Goal: Task Accomplishment & Management: Complete application form

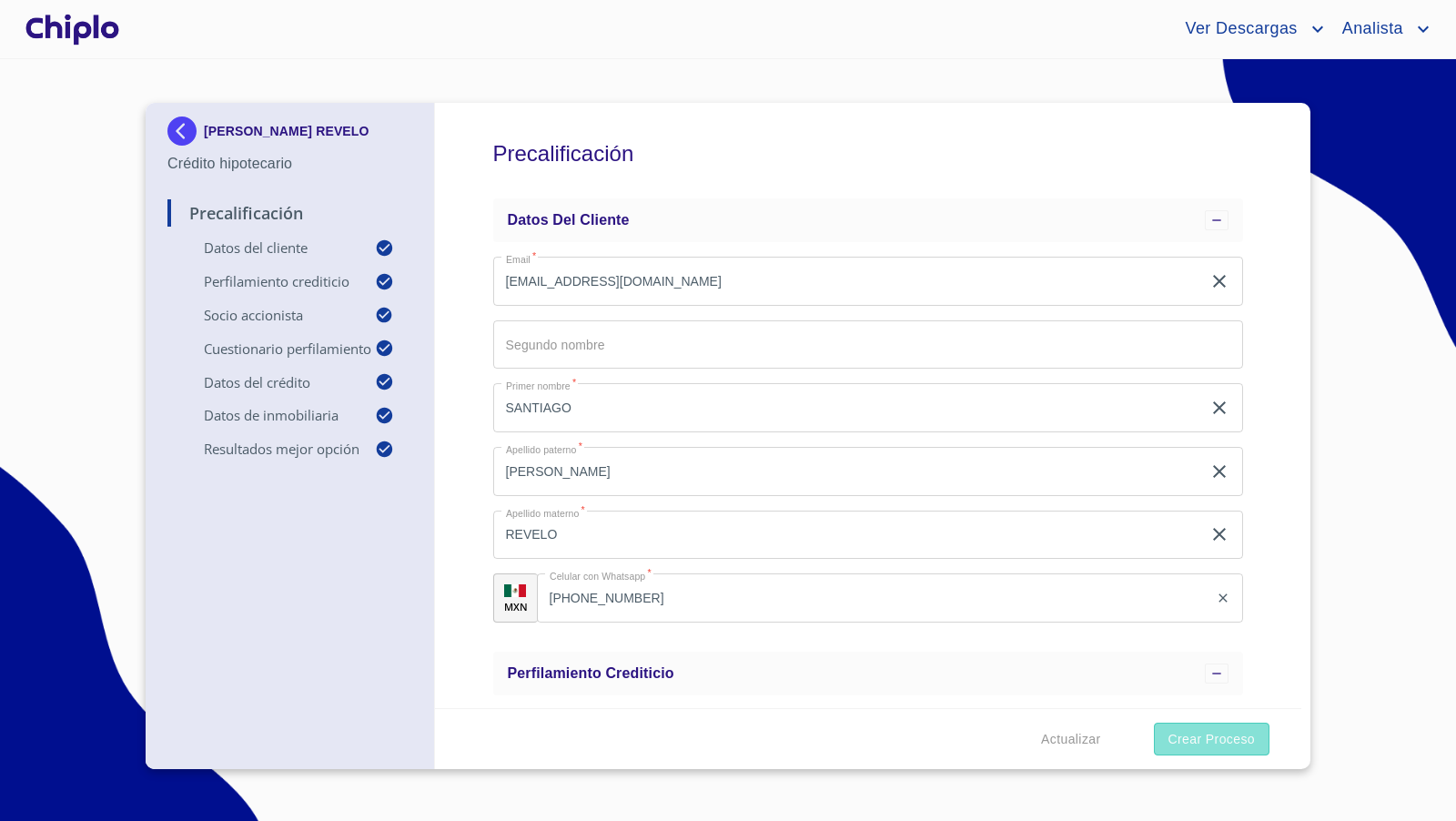
click at [1210, 742] on span "Crear Proceso" at bounding box center [1211, 740] width 86 height 23
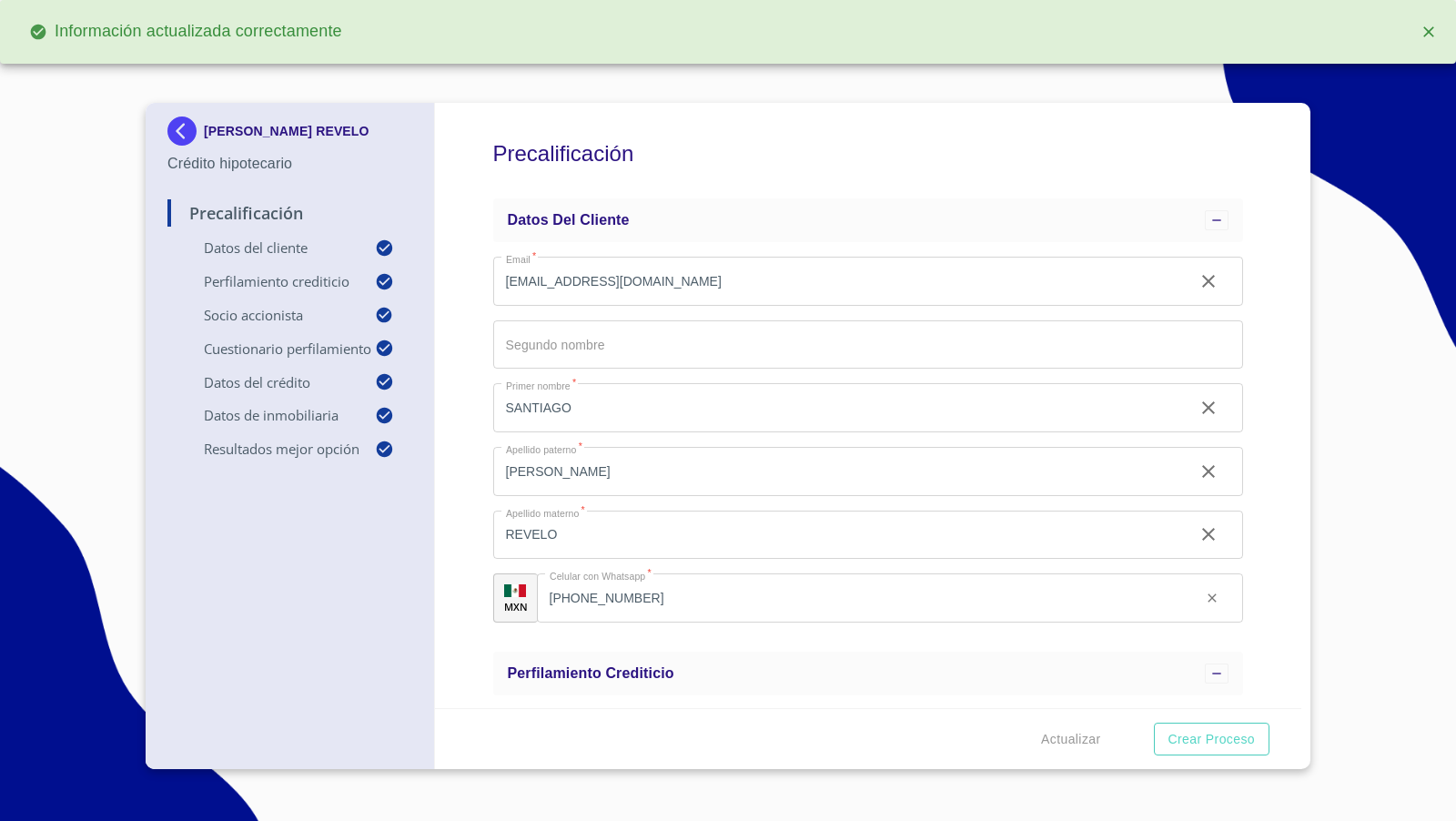
type input "0.85"
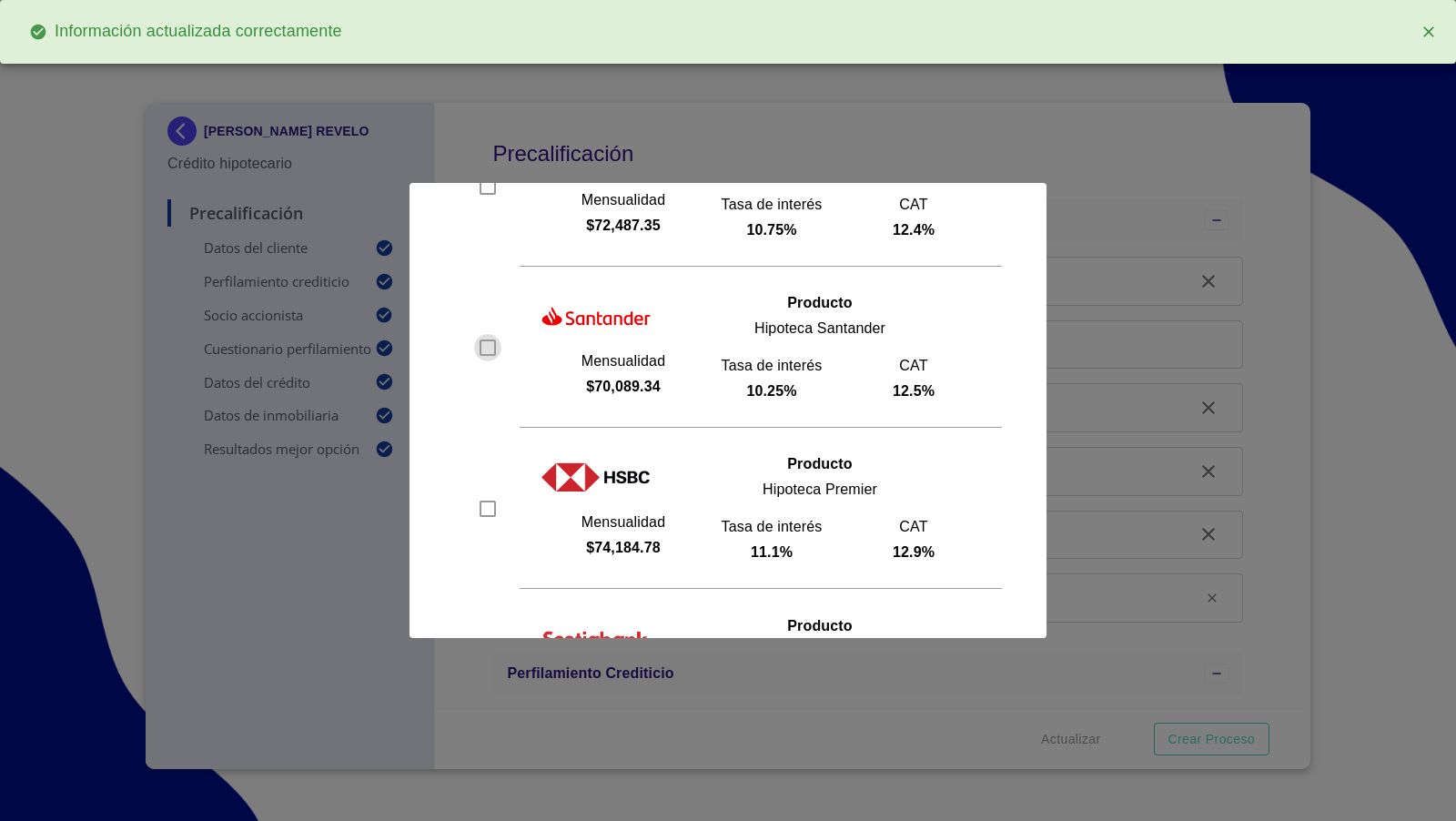
click at [485, 348] on input "checkbox" at bounding box center [488, 348] width 28 height 28
checkbox input "true"
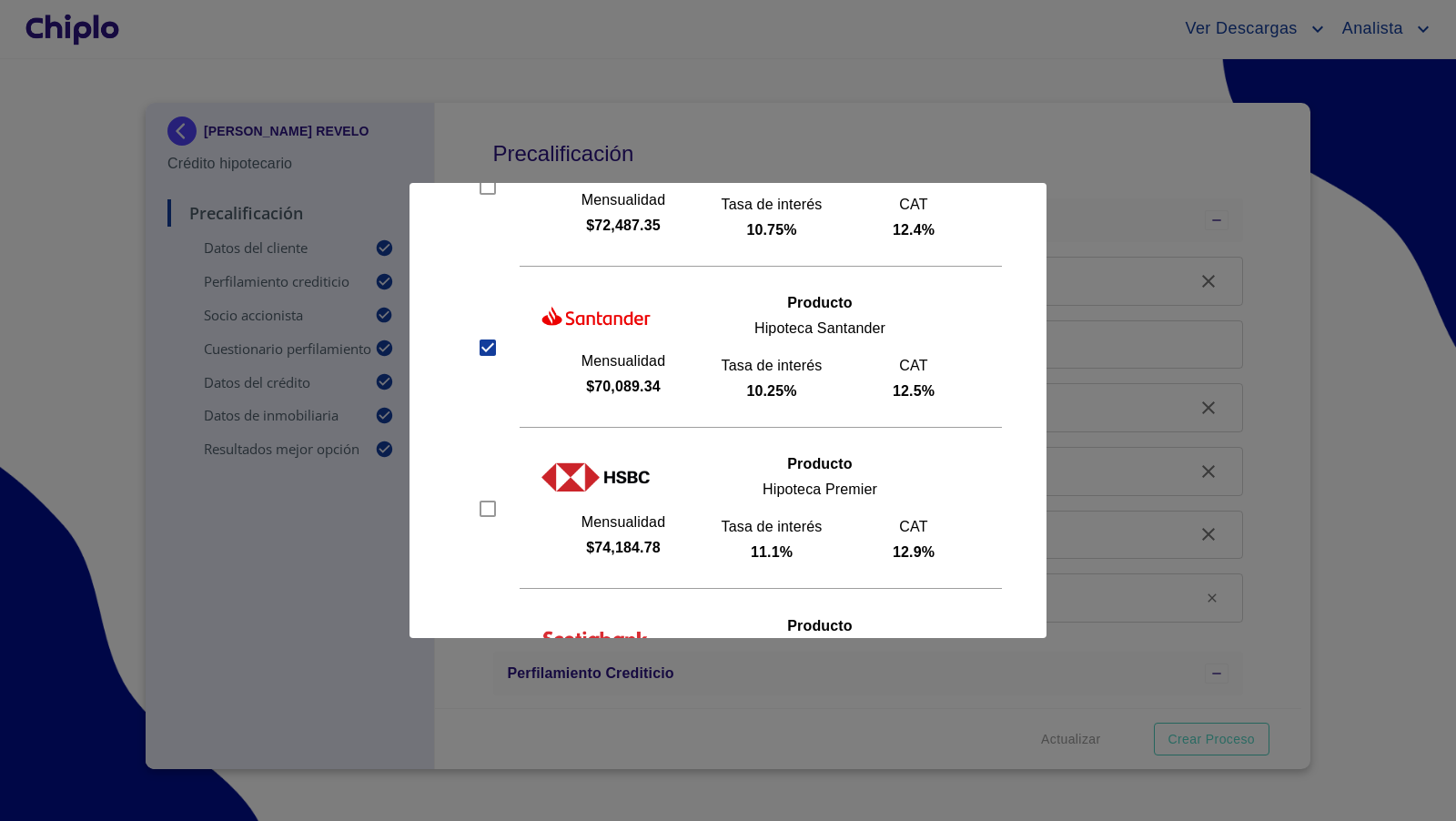
scroll to position [549, 0]
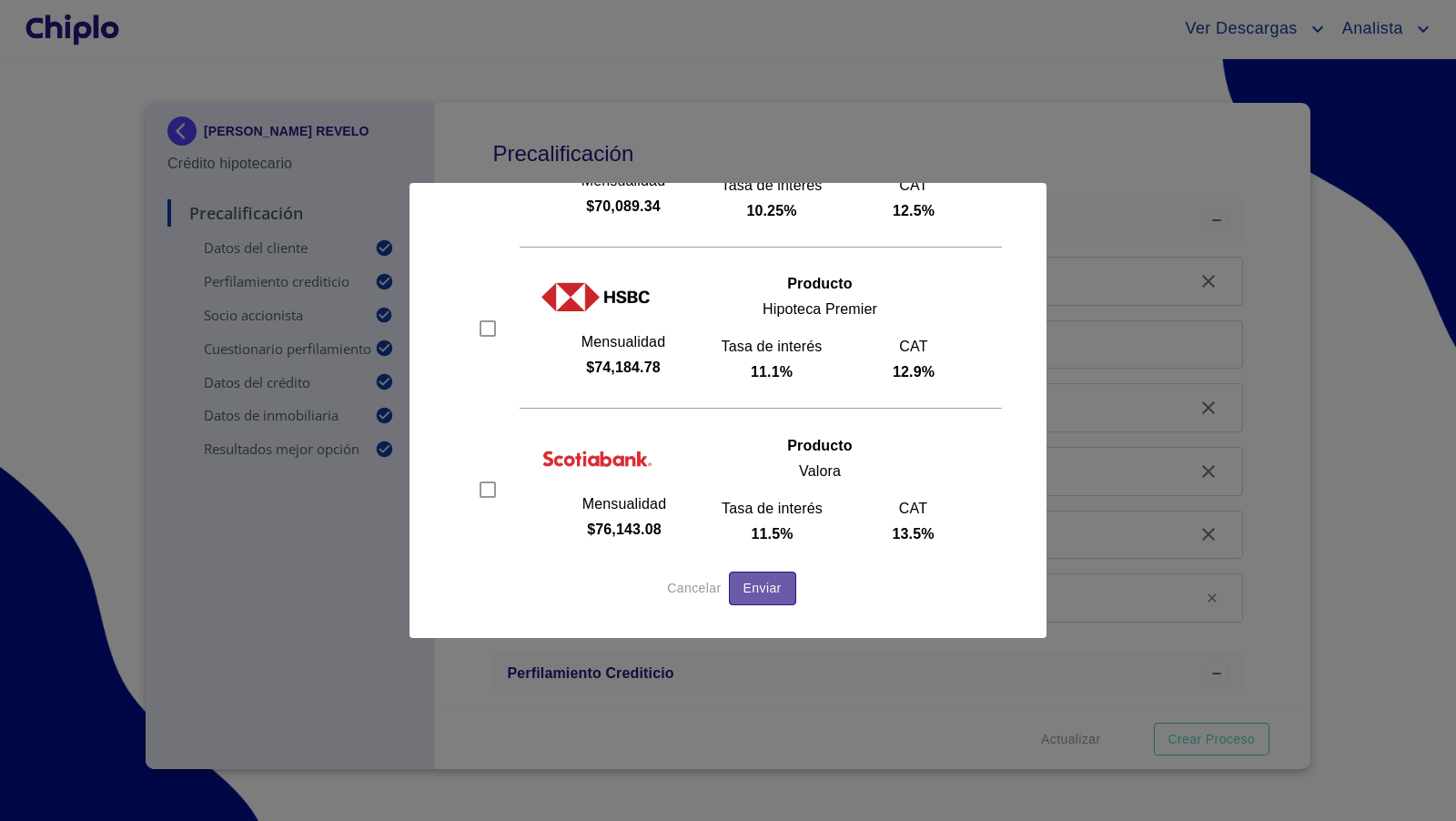
click at [777, 588] on span "Enviar" at bounding box center [762, 588] width 39 height 23
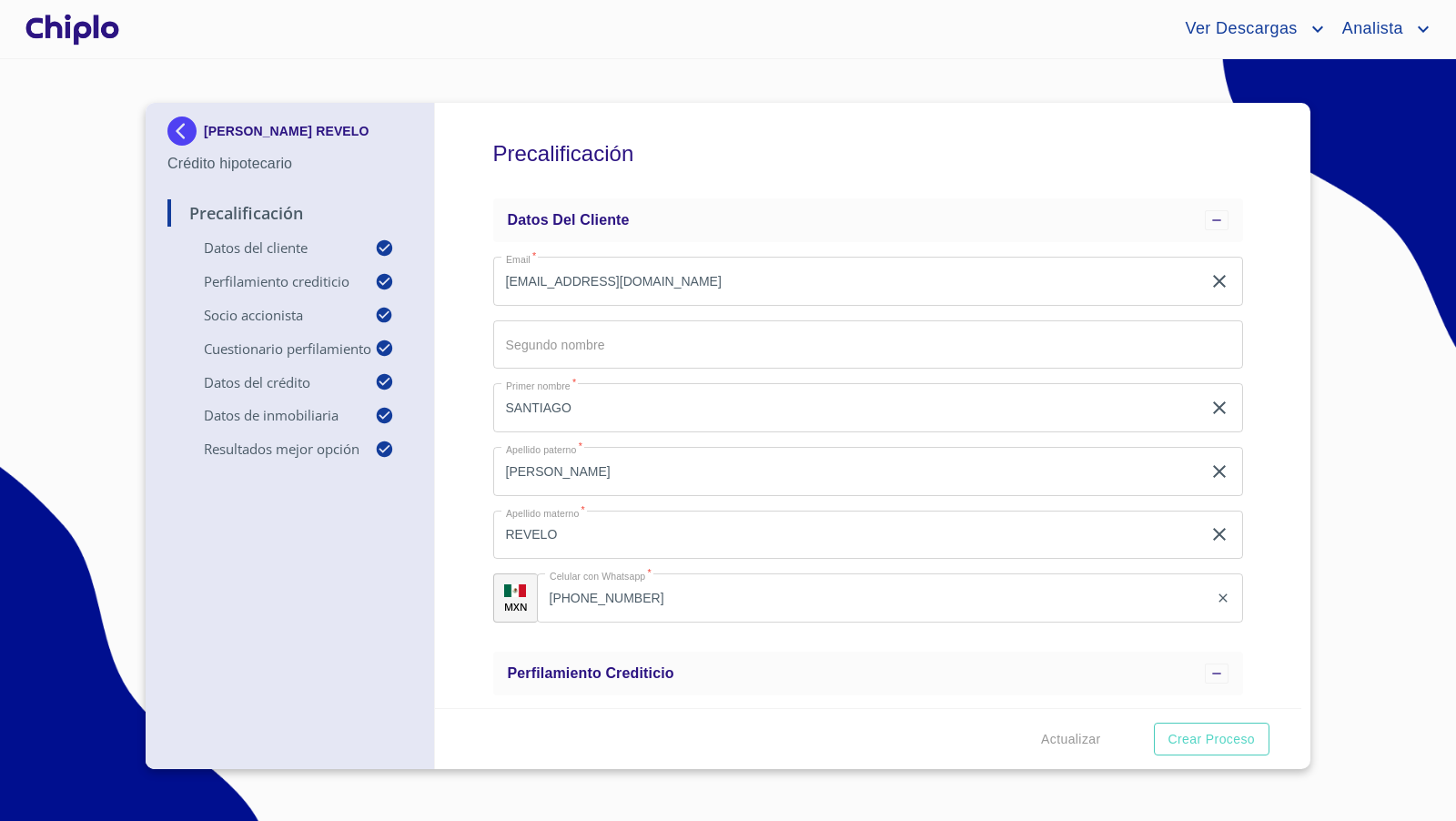
click at [83, 28] on div at bounding box center [72, 29] width 101 height 59
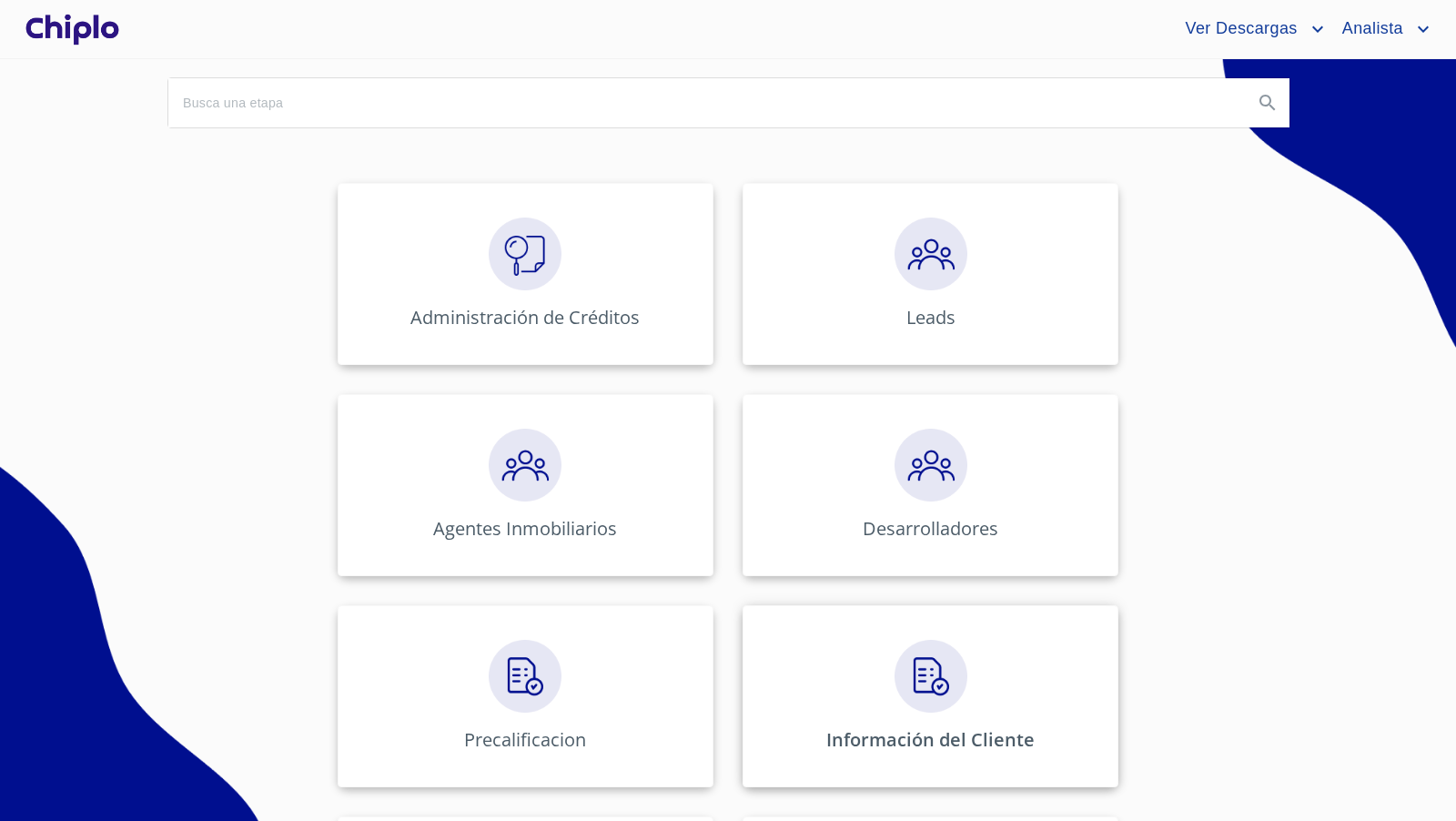
scroll to position [274, 0]
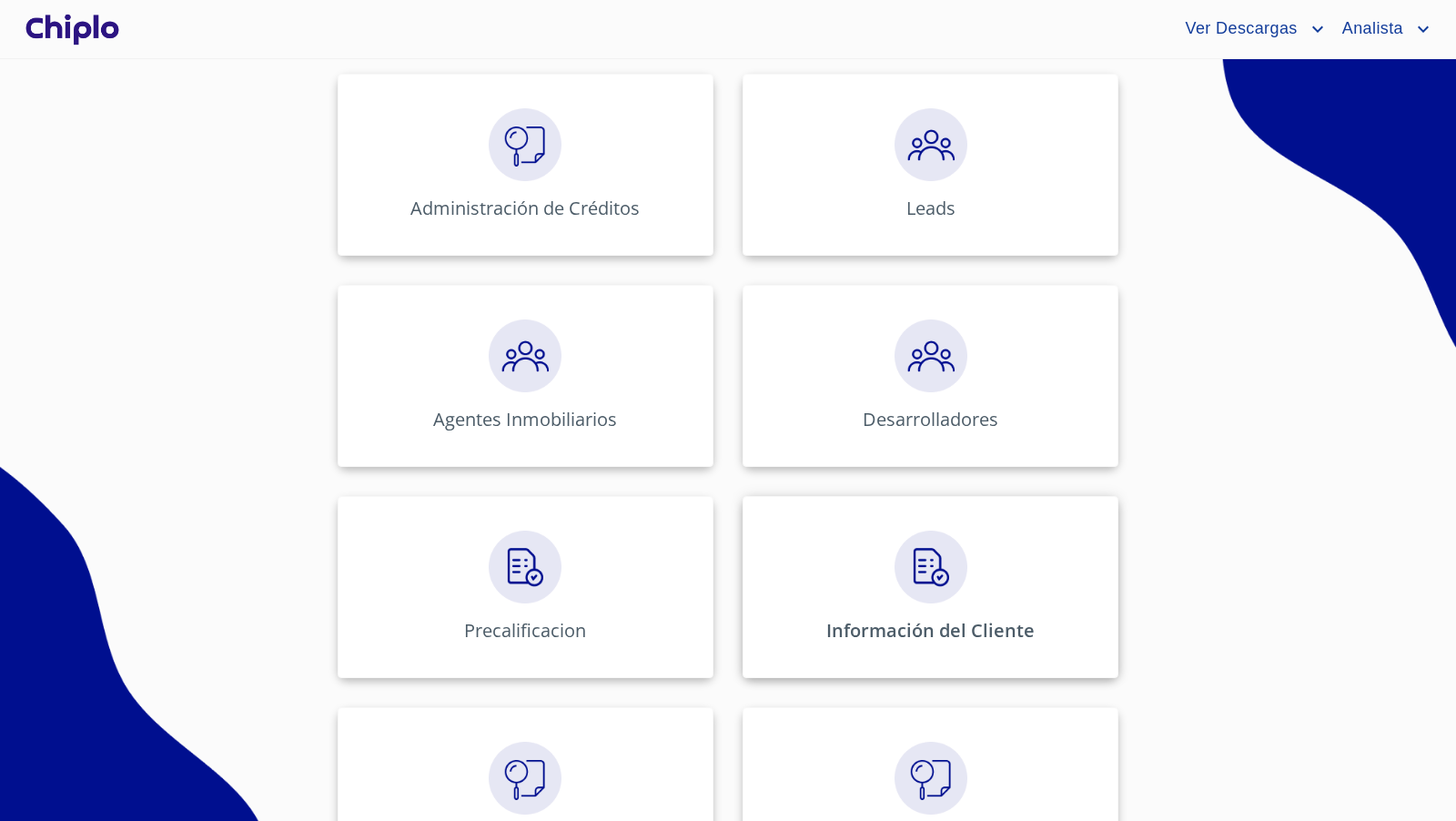
click at [943, 571] on img at bounding box center [931, 566] width 72 height 72
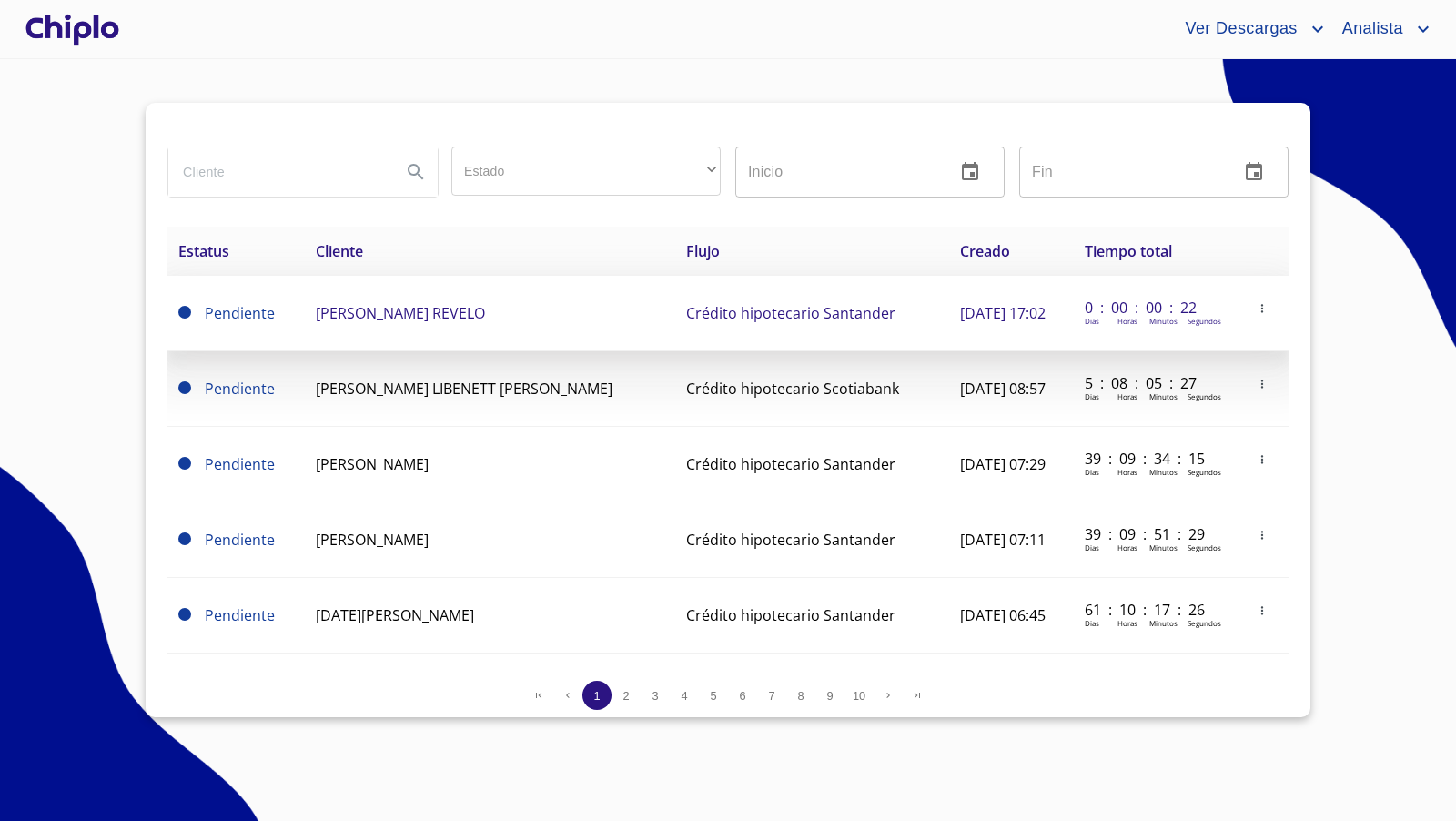
click at [343, 322] on td "SANTIAGO MASSIMI REVELO" at bounding box center [491, 313] width 371 height 75
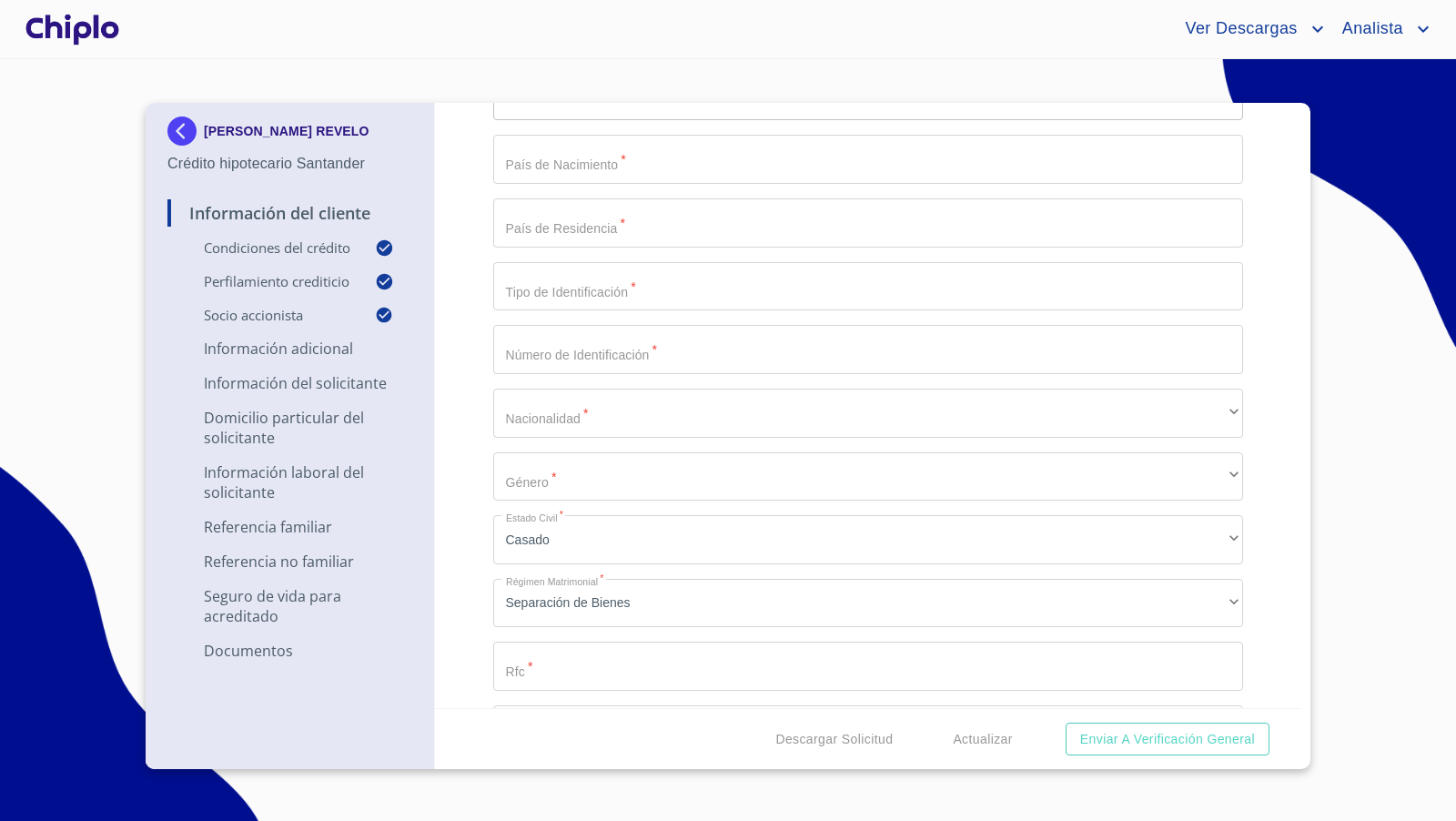
scroll to position [2043, 0]
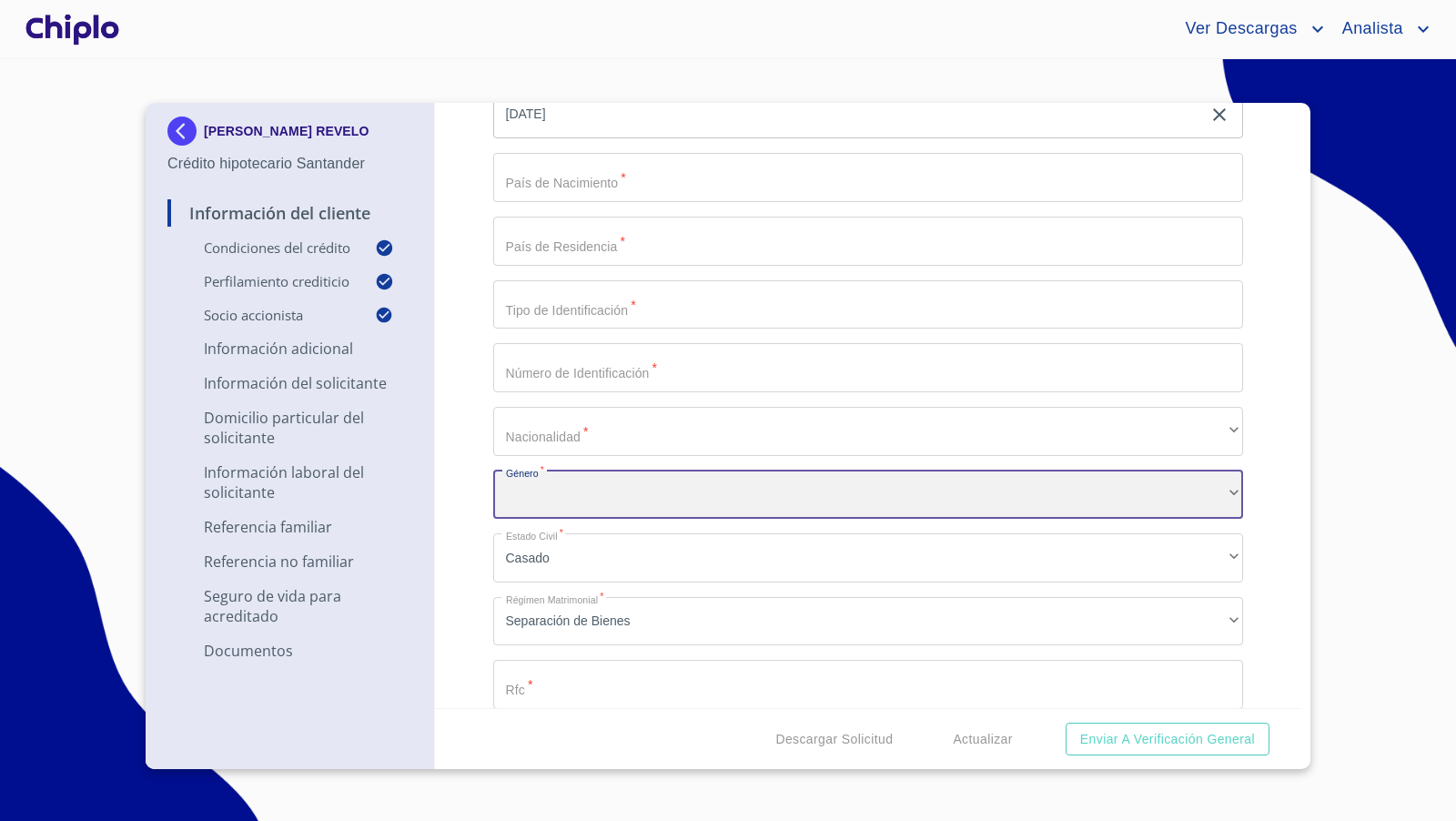
click at [573, 485] on div "​" at bounding box center [869, 496] width 751 height 50
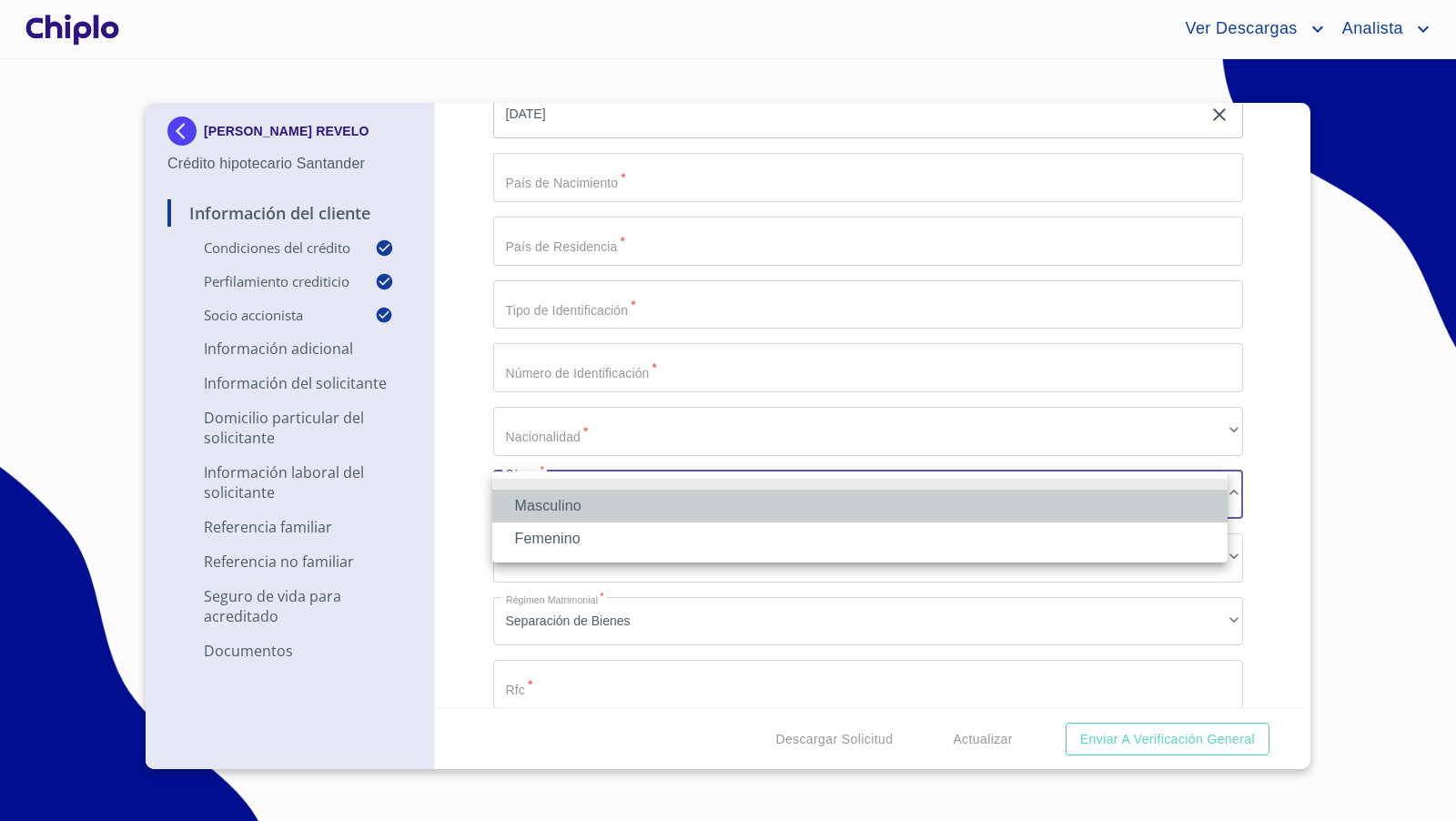
click at [558, 504] on li "Masculino" at bounding box center [860, 506] width 735 height 33
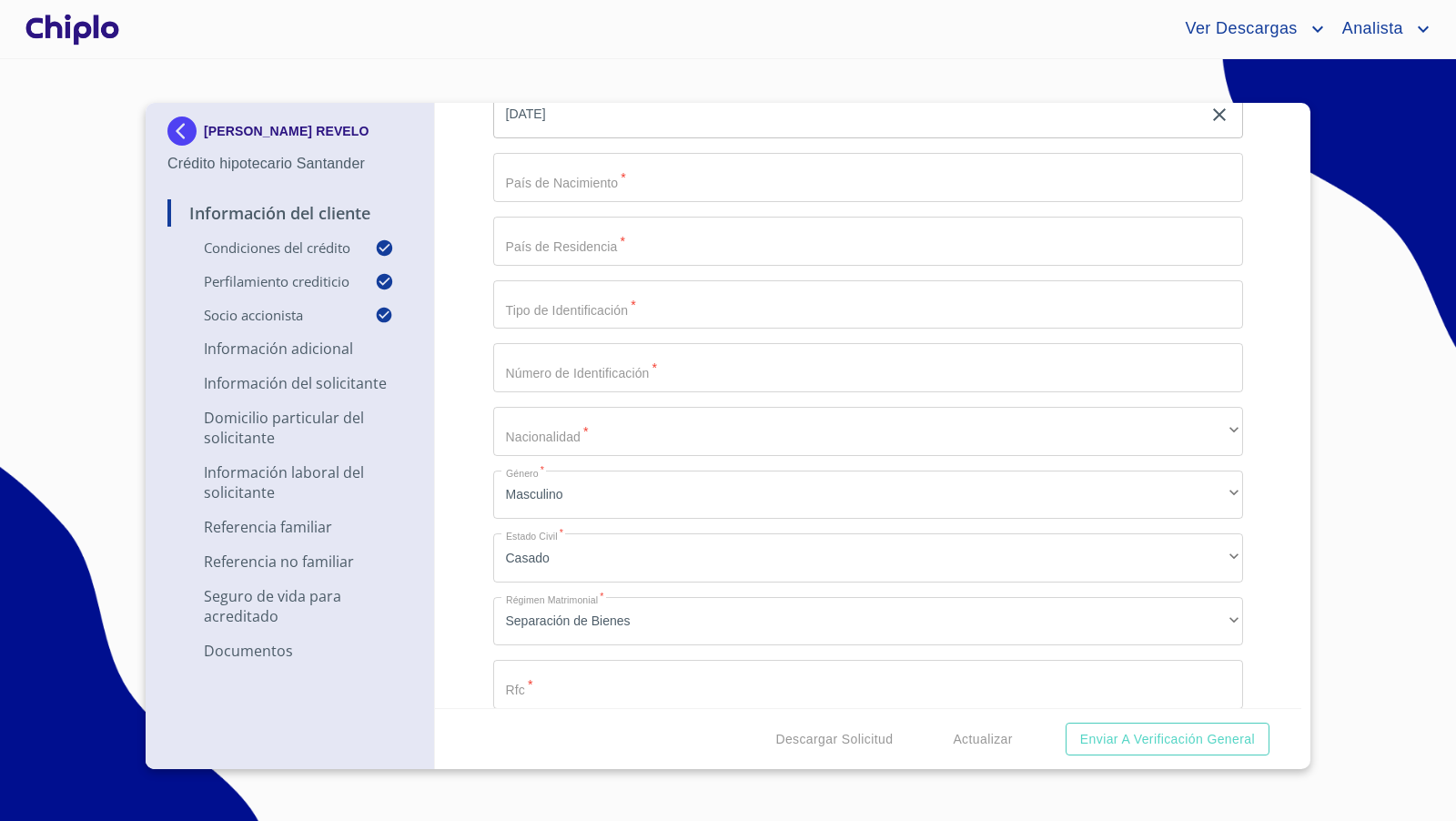
click at [470, 469] on div "Información del Cliente Condiciones del Crédito Selecciona tu producto   * Adqu…" at bounding box center [868, 406] width 867 height 606
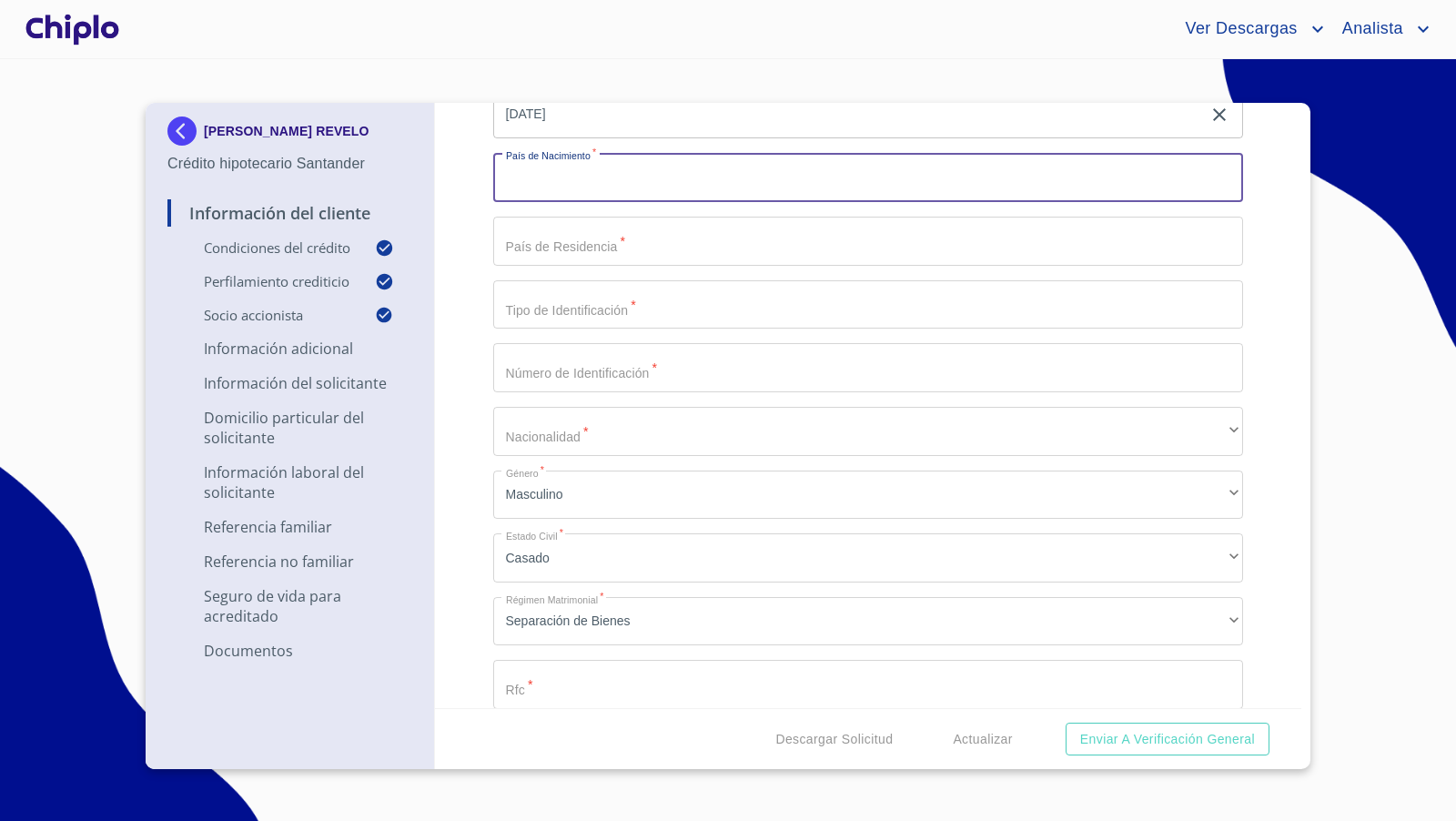
click at [552, 190] on input "Selecciona tu producto   *" at bounding box center [869, 177] width 751 height 50
type input "m"
type input "[GEOGRAPHIC_DATA]"
click at [608, 242] on input "Selecciona tu producto   *" at bounding box center [869, 242] width 751 height 50
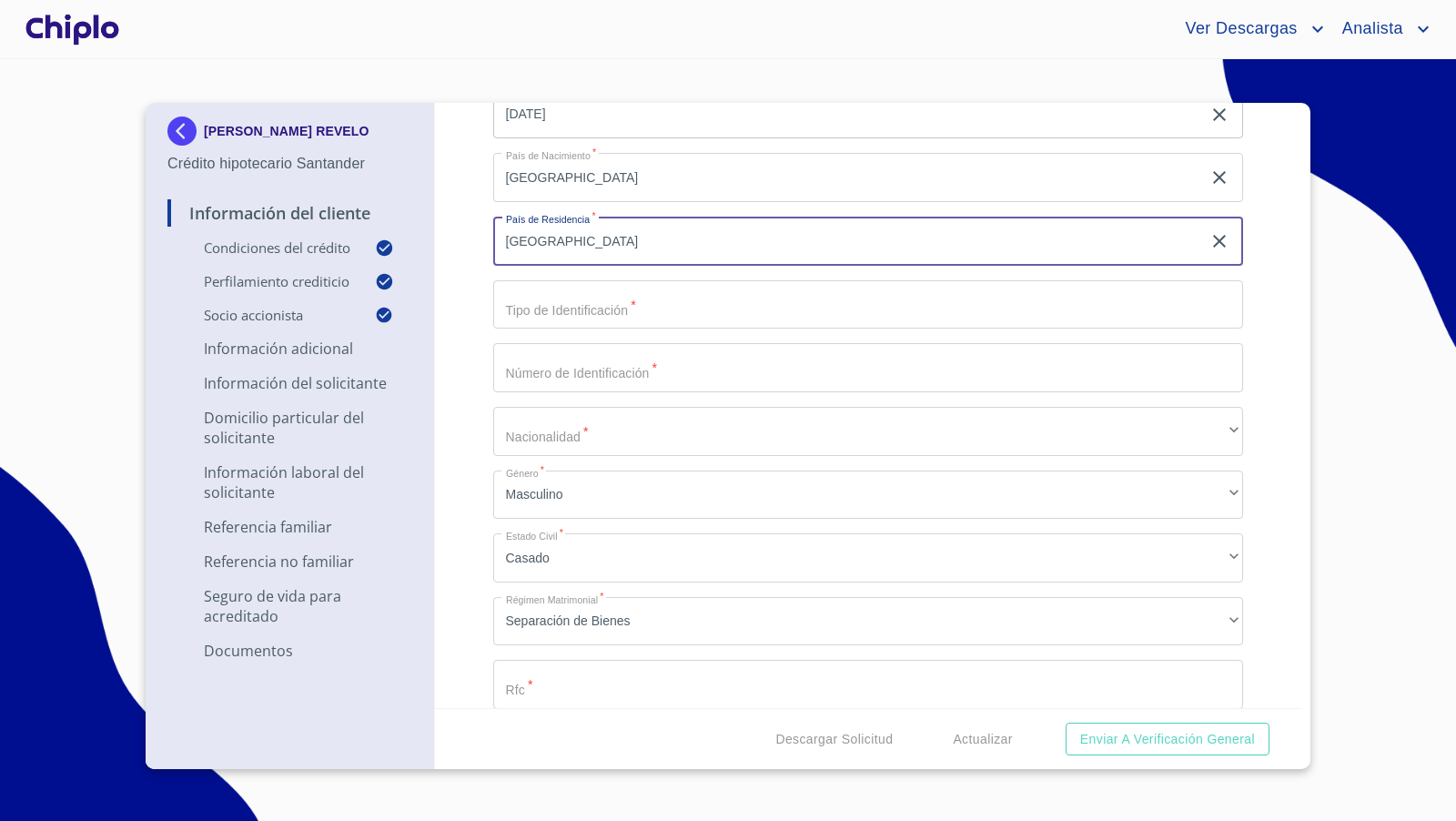
type input "[GEOGRAPHIC_DATA]"
drag, startPoint x: 591, startPoint y: 306, endPoint x: 600, endPoint y: 294, distance: 15.0
click at [592, 302] on input "Selecciona tu producto   *" at bounding box center [869, 305] width 751 height 50
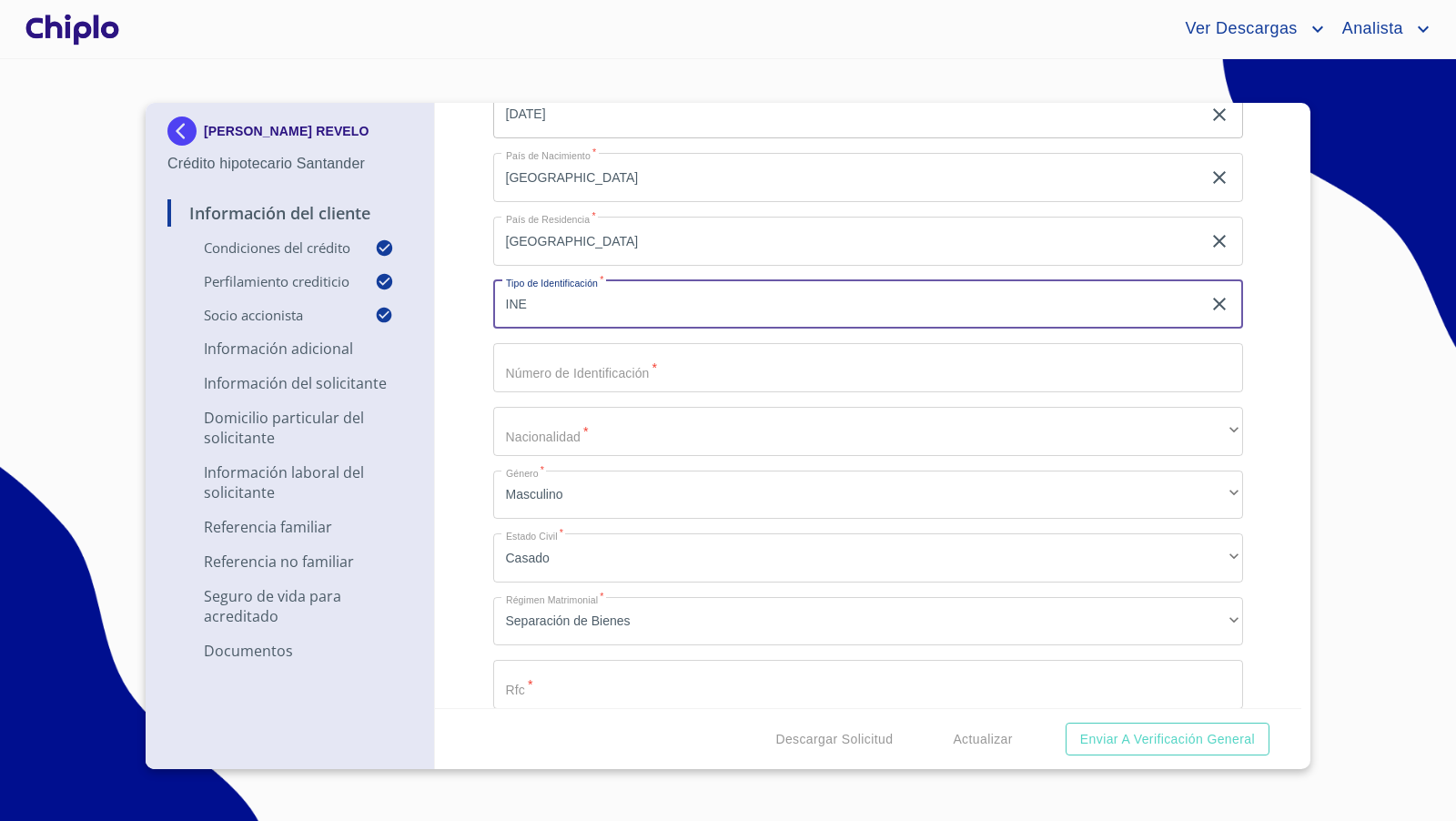
type input "INE"
drag, startPoint x: 470, startPoint y: 304, endPoint x: 485, endPoint y: 318, distance: 20.5
click at [470, 304] on div "Información del Cliente Condiciones del Crédito Selecciona tu producto   * Adqu…" at bounding box center [868, 406] width 867 height 606
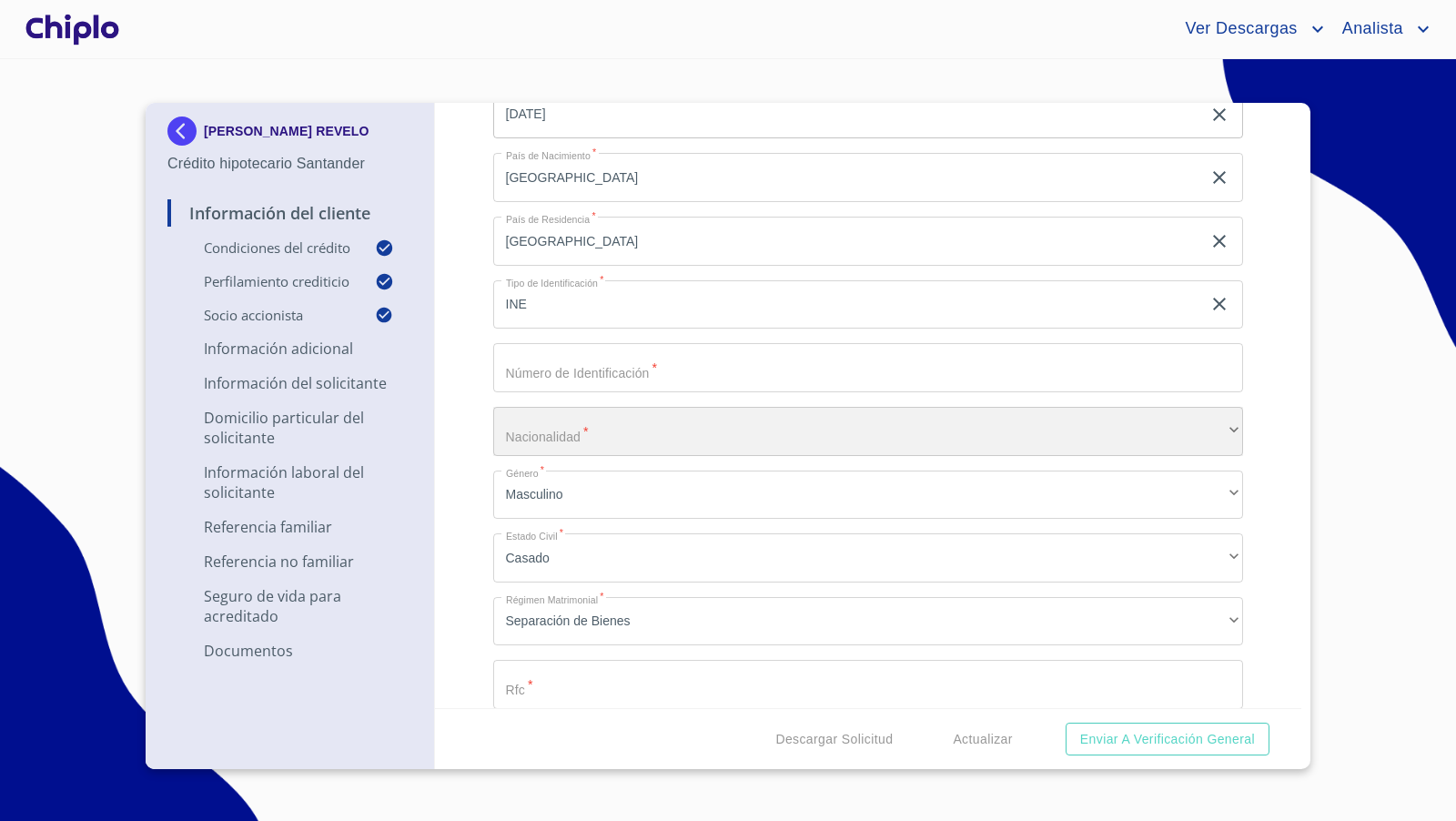
click at [557, 429] on div "​" at bounding box center [869, 432] width 751 height 50
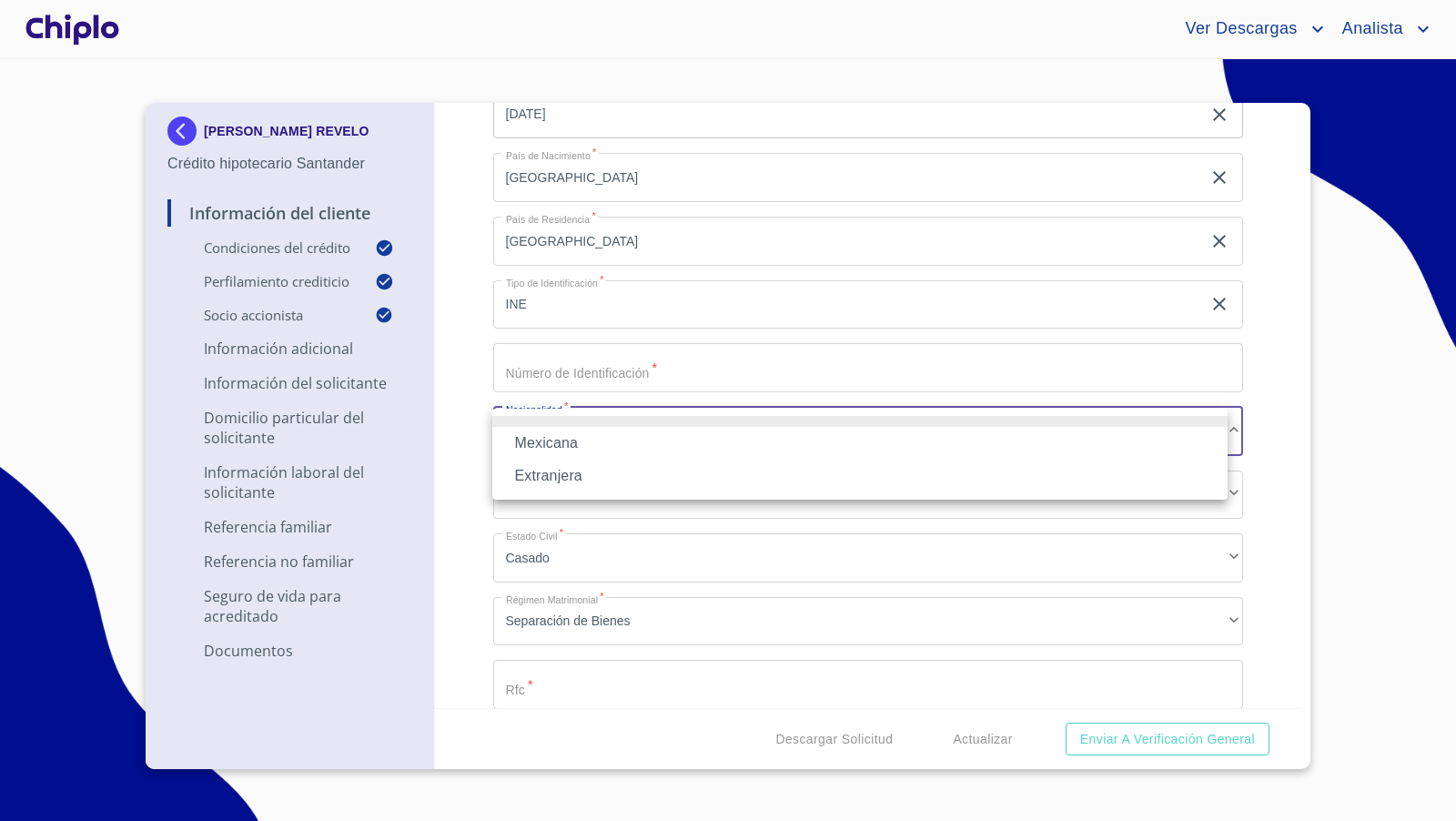
click at [553, 445] on li "Mexicana" at bounding box center [860, 443] width 735 height 33
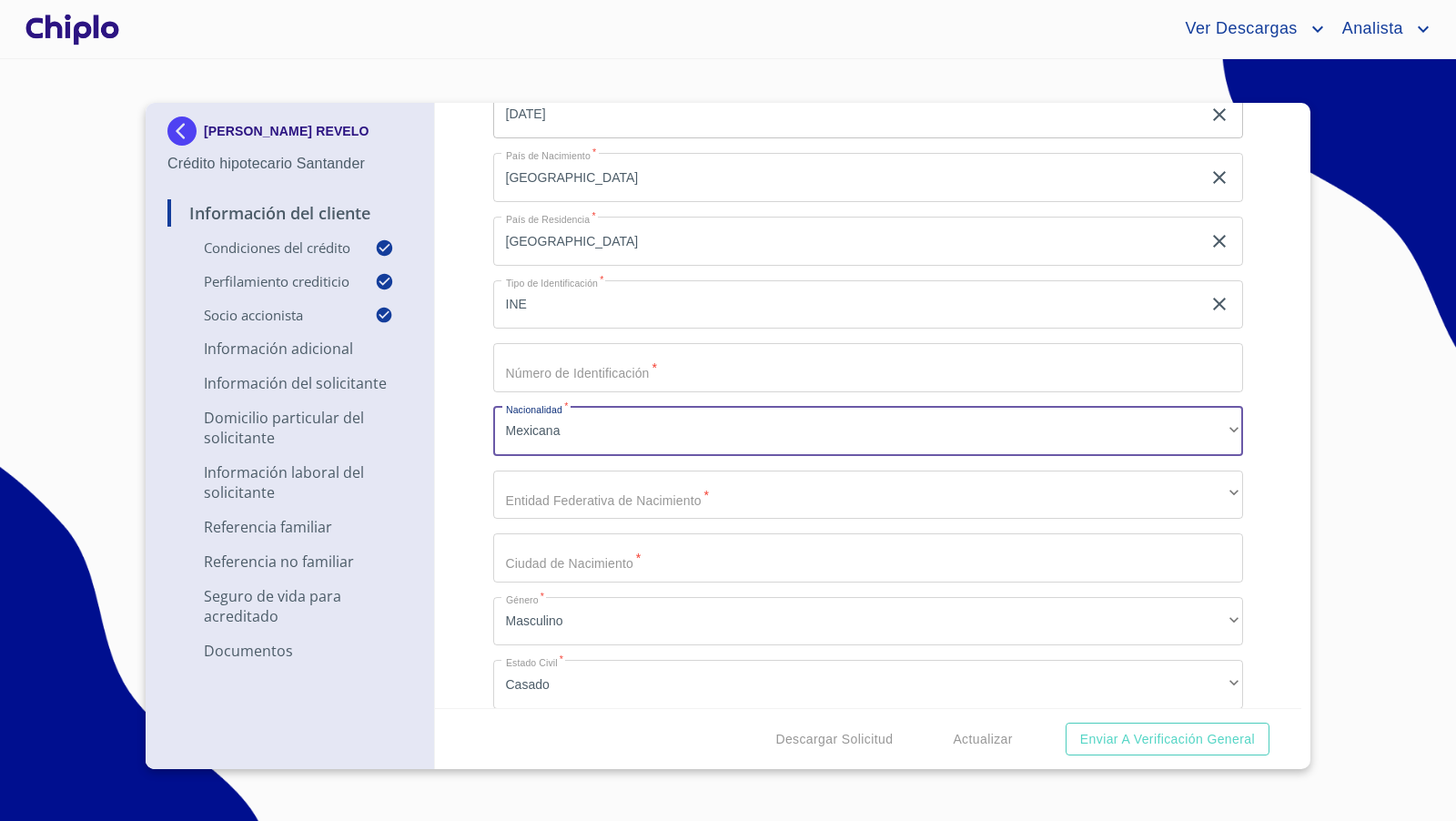
click at [484, 463] on div "Información del Cliente Condiciones del Crédito Selecciona tu producto   * Adqu…" at bounding box center [868, 406] width 867 height 606
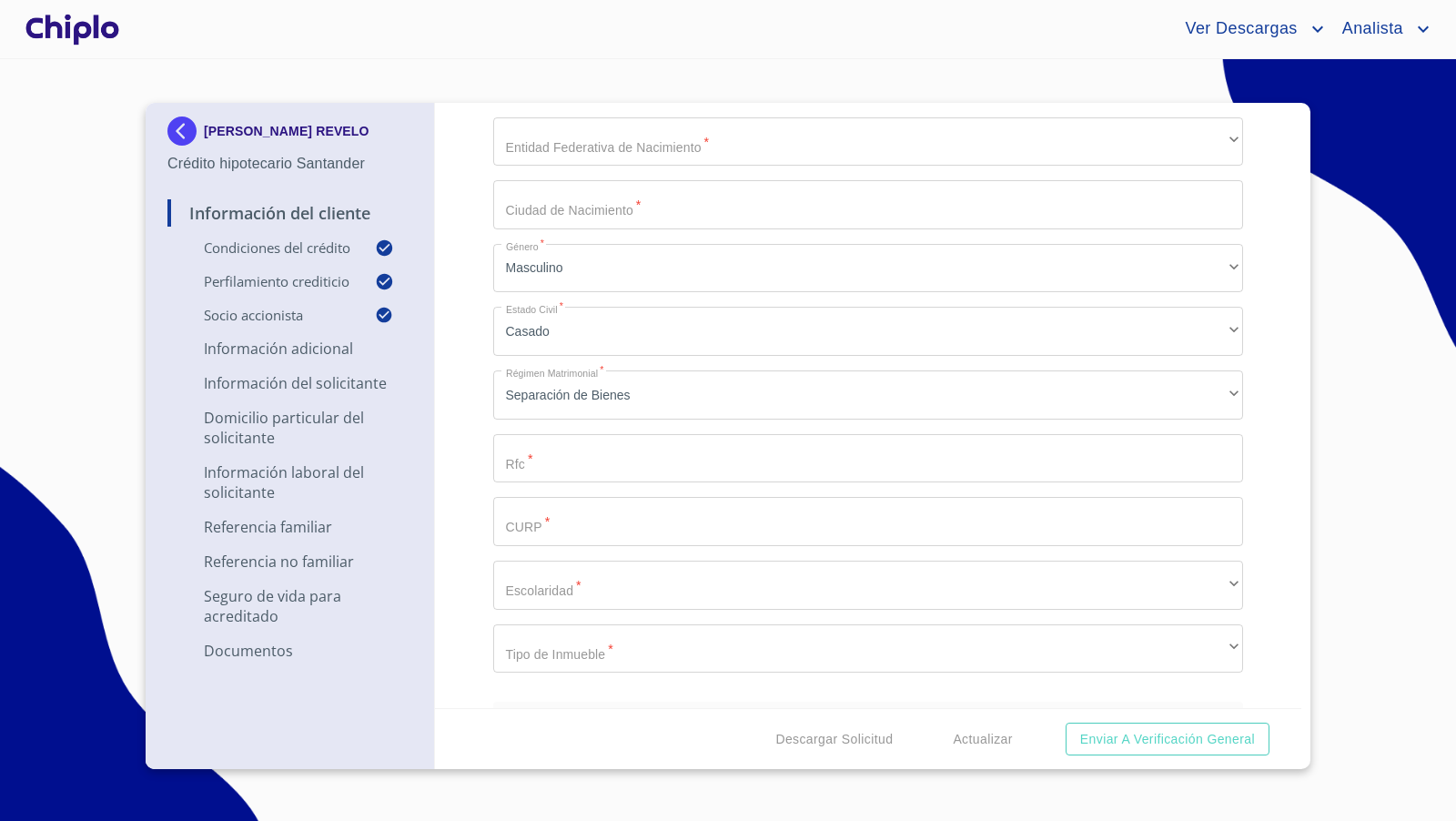
scroll to position [2408, 0]
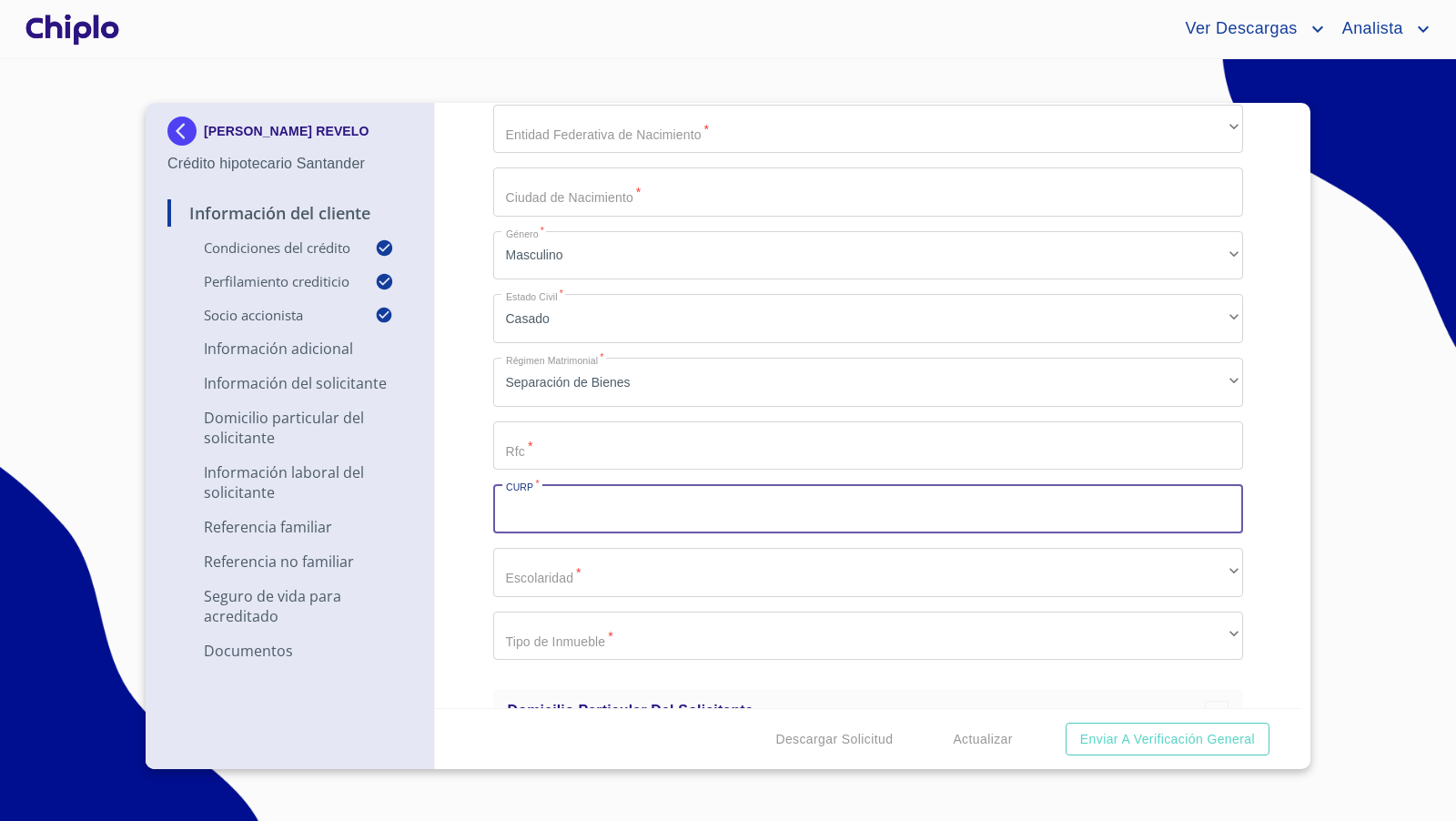
drag, startPoint x: 559, startPoint y: 530, endPoint x: 563, endPoint y: 522, distance: 8.9
click at [558, 529] on input "Selecciona tu producto   *" at bounding box center [869, 510] width 751 height 50
paste input "MARS870119HMNSVN06"
type input "MARS870119HMNSVN06"
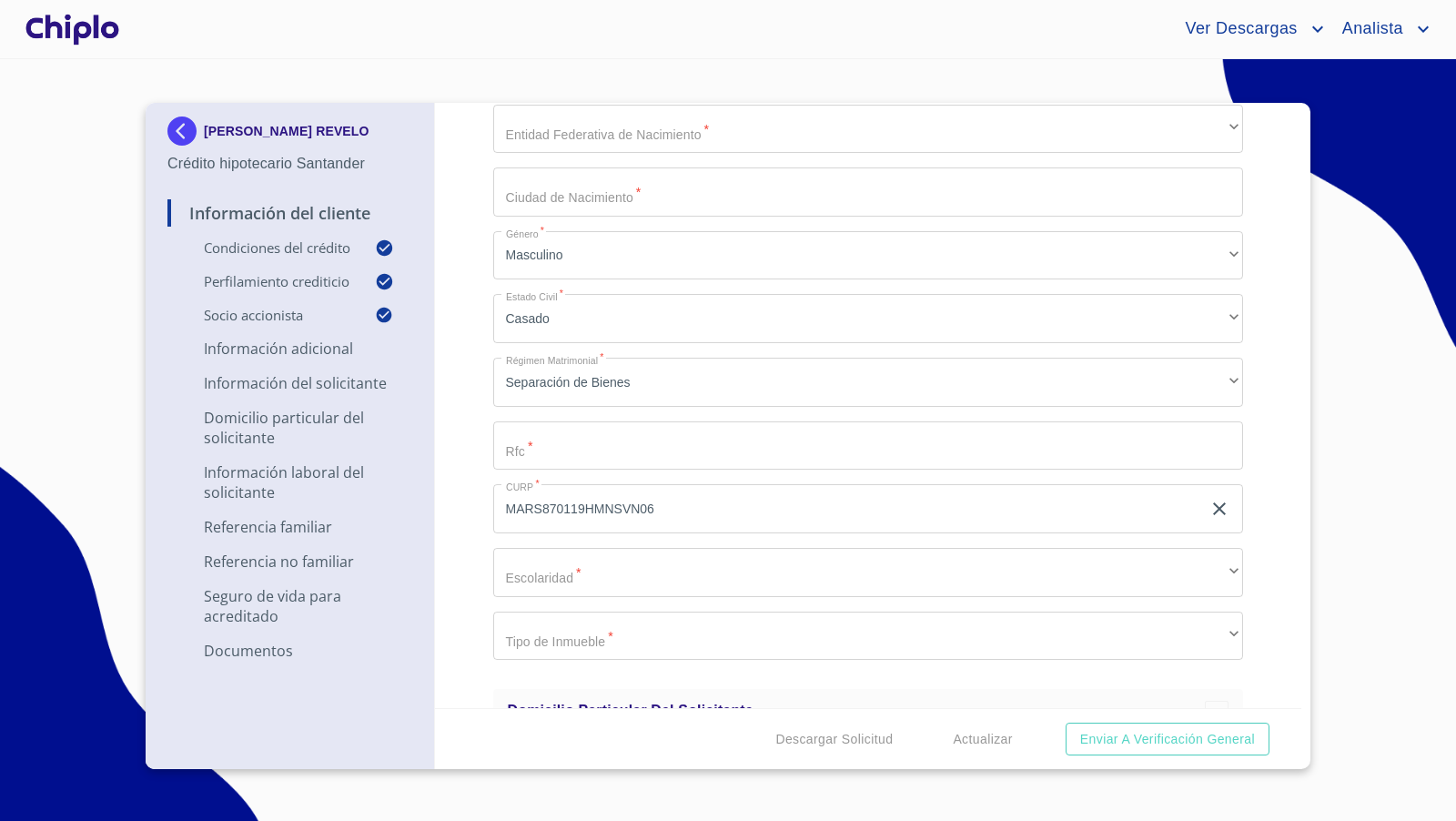
click at [453, 438] on div "Información del Cliente Condiciones del Crédito Selecciona tu producto   * Adqu…" at bounding box center [868, 406] width 867 height 606
click at [563, 447] on input "Selecciona tu producto   *" at bounding box center [869, 446] width 751 height 50
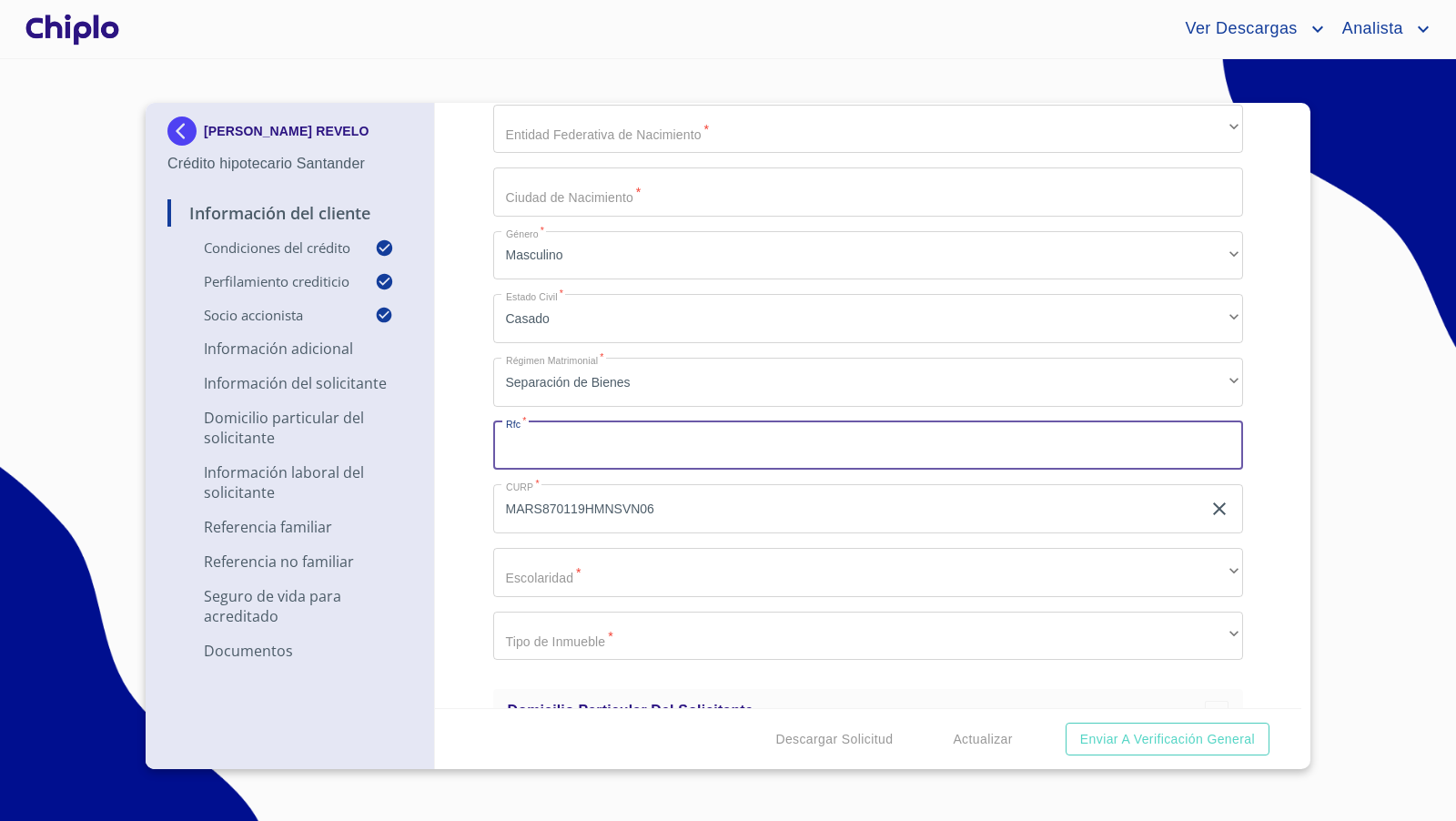
paste input "MARS870119IQ0"
type input "MARS870119IQ0"
click at [478, 455] on div "Información del Cliente Condiciones del Crédito Selecciona tu producto   * Adqu…" at bounding box center [868, 406] width 867 height 606
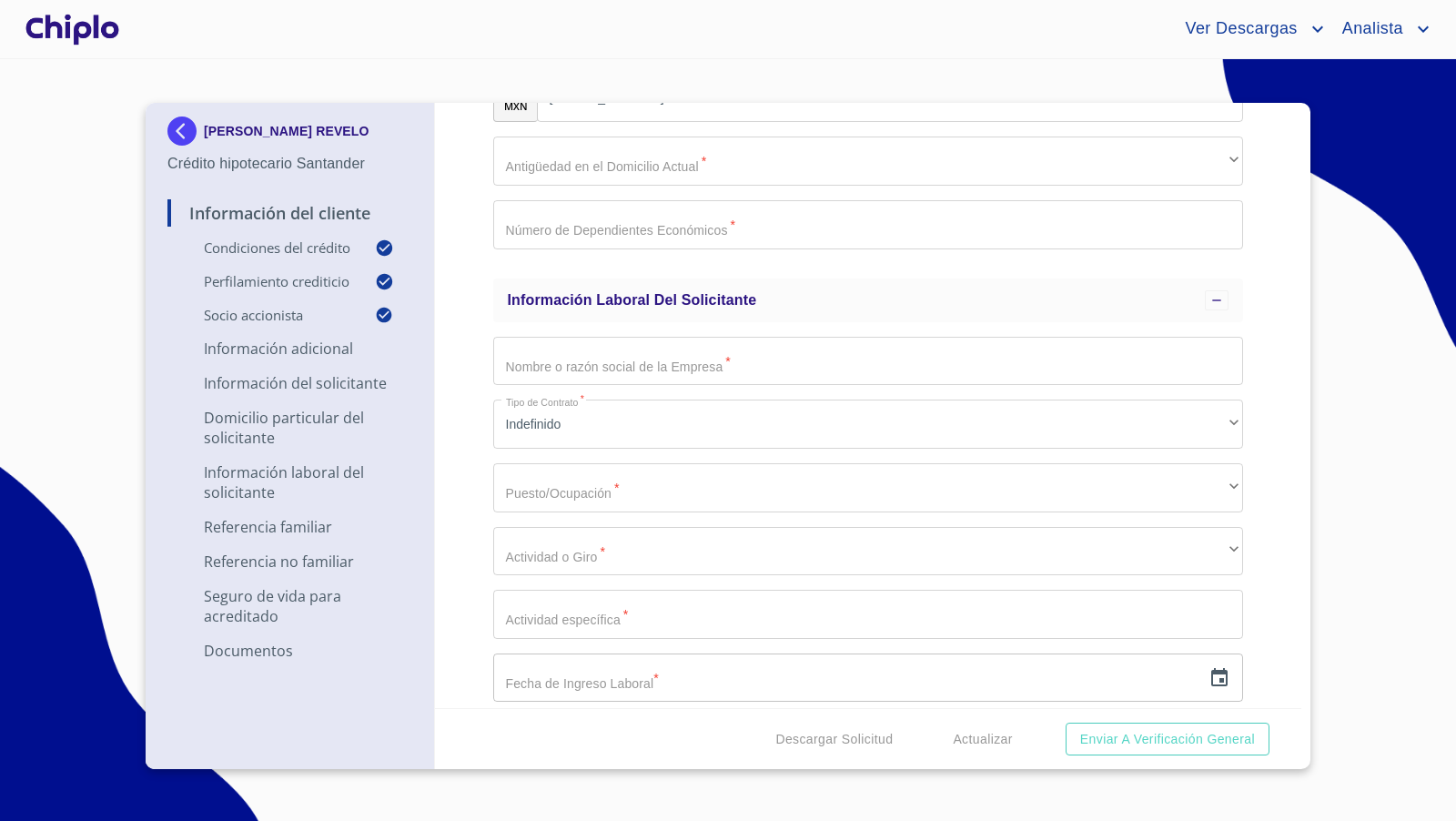
scroll to position [3722, 0]
click at [563, 354] on input "Selecciona tu producto   *" at bounding box center [869, 356] width 751 height 50
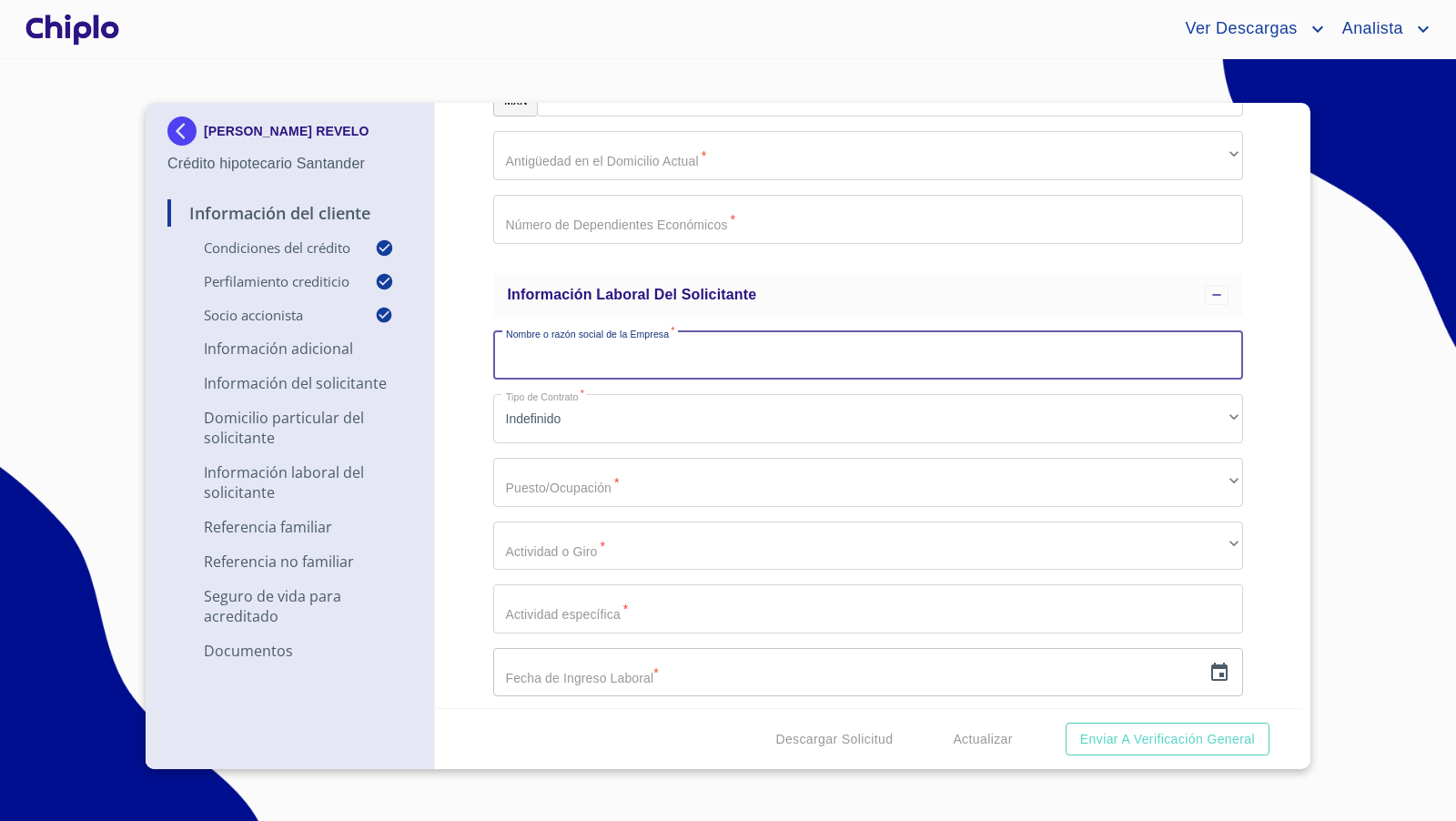
paste input "CONSULTORIA EN INGENIERIA INDUSTRIAL Y MEDIO AMBIENTE SSYMA"
type input "CONSULTORIA EN INGENIERIA INDUSTRIAL Y MEDIO AMBIENTE SSYMA, SA DE CV"
click at [459, 485] on div "Información del Cliente Condiciones del Crédito Selecciona tu producto   * Adqu…" at bounding box center [868, 406] width 867 height 606
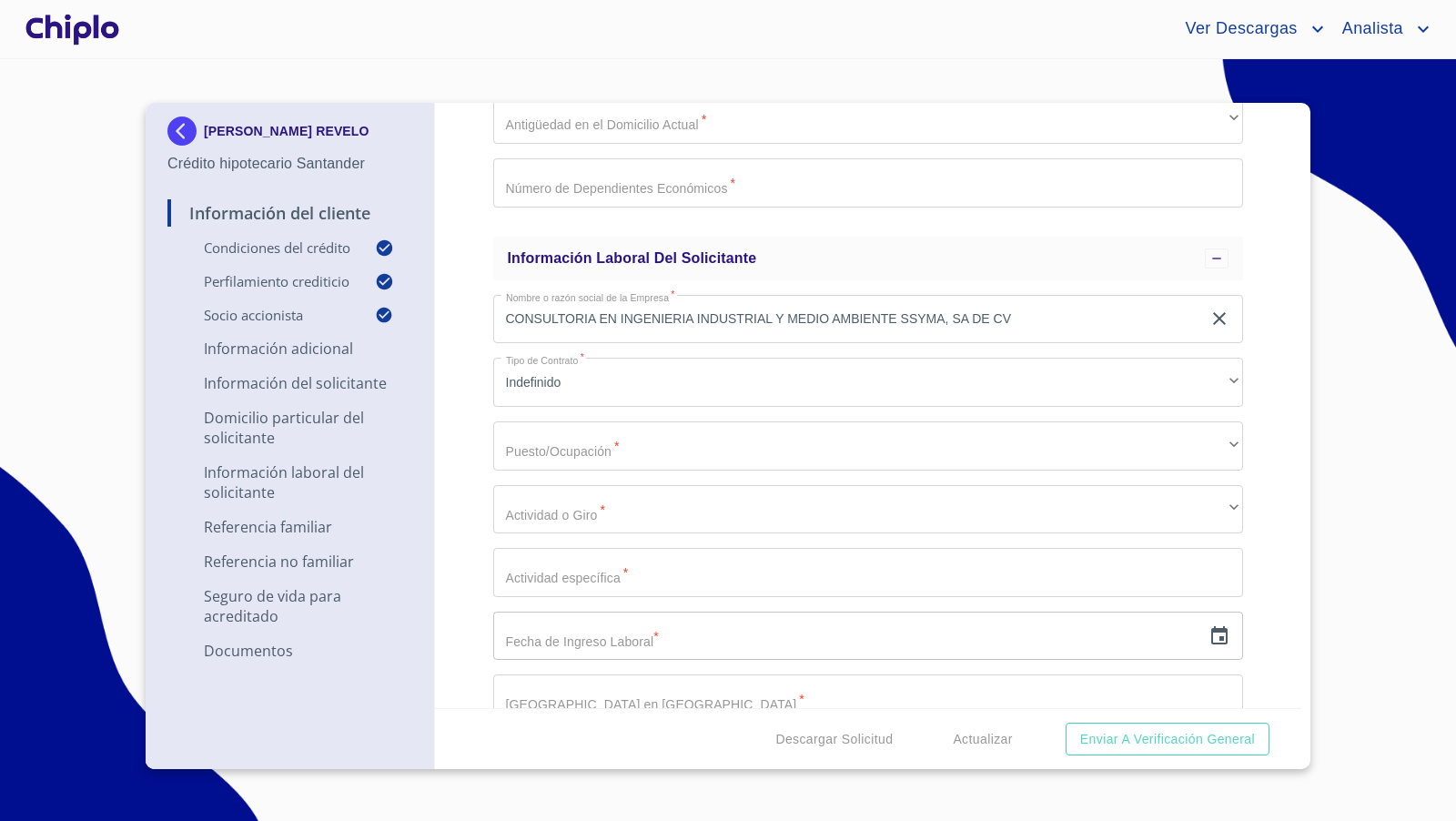
scroll to position [3782, 0]
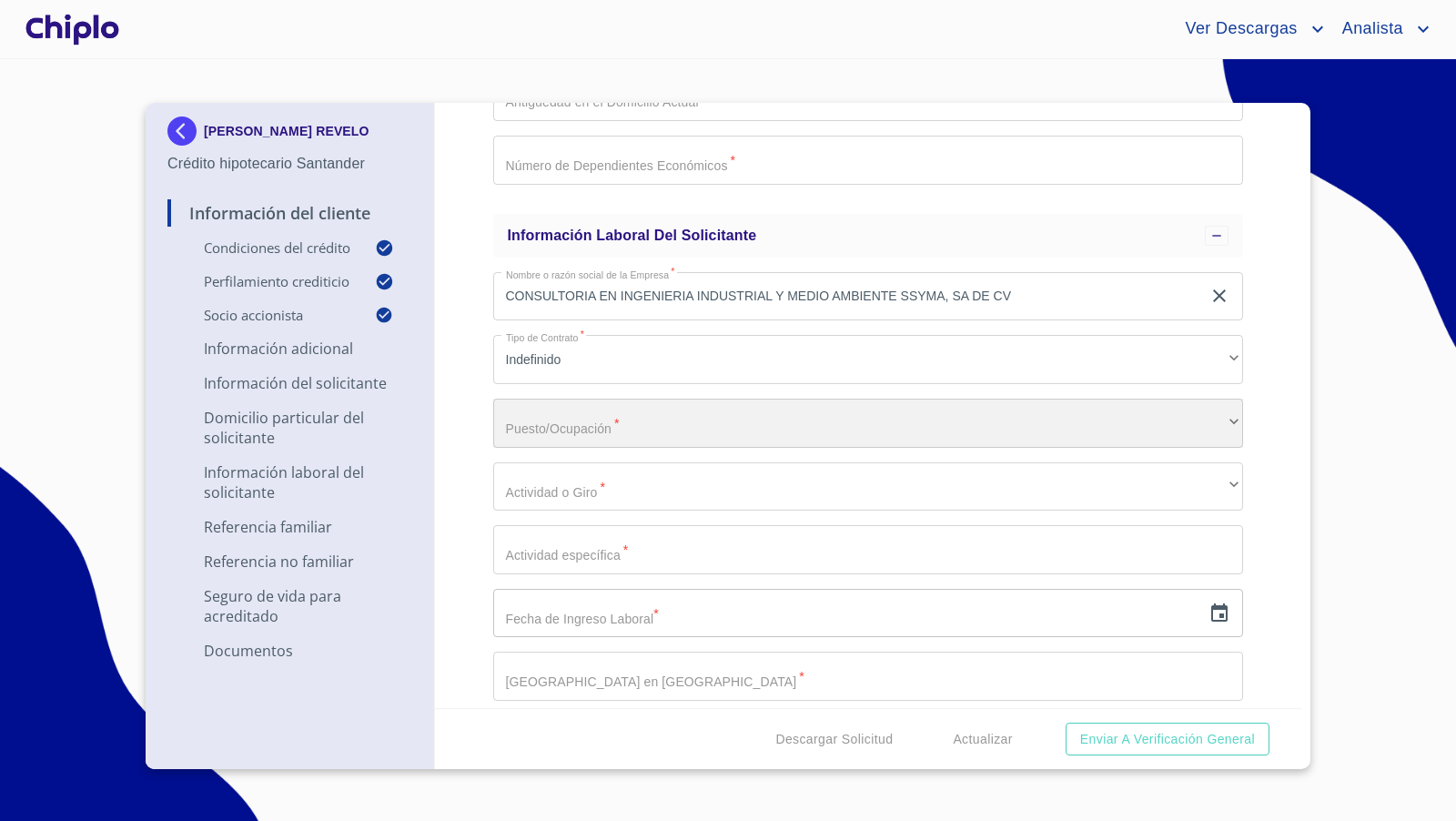
click at [537, 421] on div "​" at bounding box center [869, 423] width 751 height 50
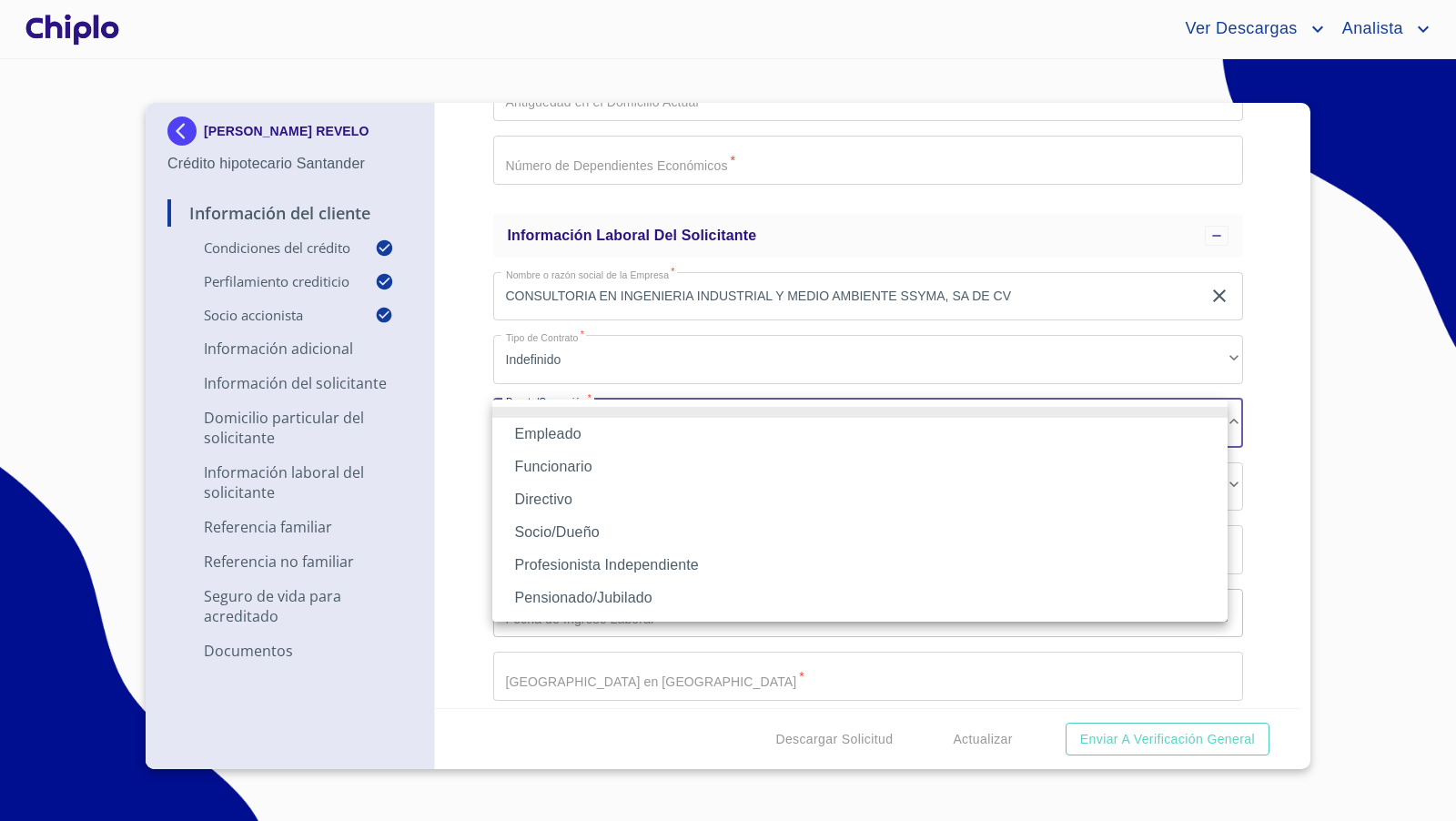
click at [592, 531] on li "Socio/Dueño" at bounding box center [860, 532] width 735 height 33
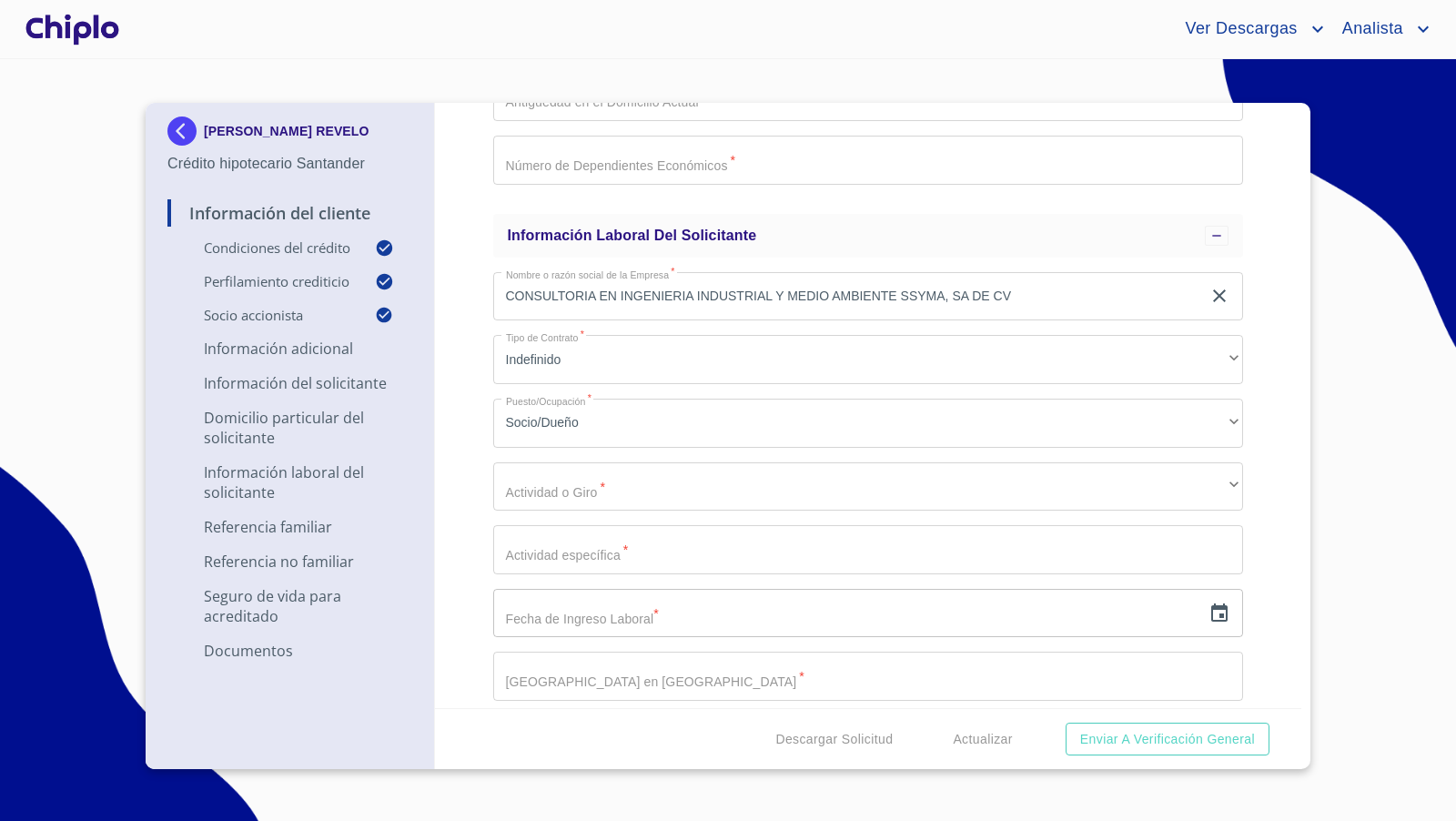
click at [453, 509] on div "Información del Cliente Condiciones del Crédito Selecciona tu producto   * Adqu…" at bounding box center [868, 406] width 867 height 606
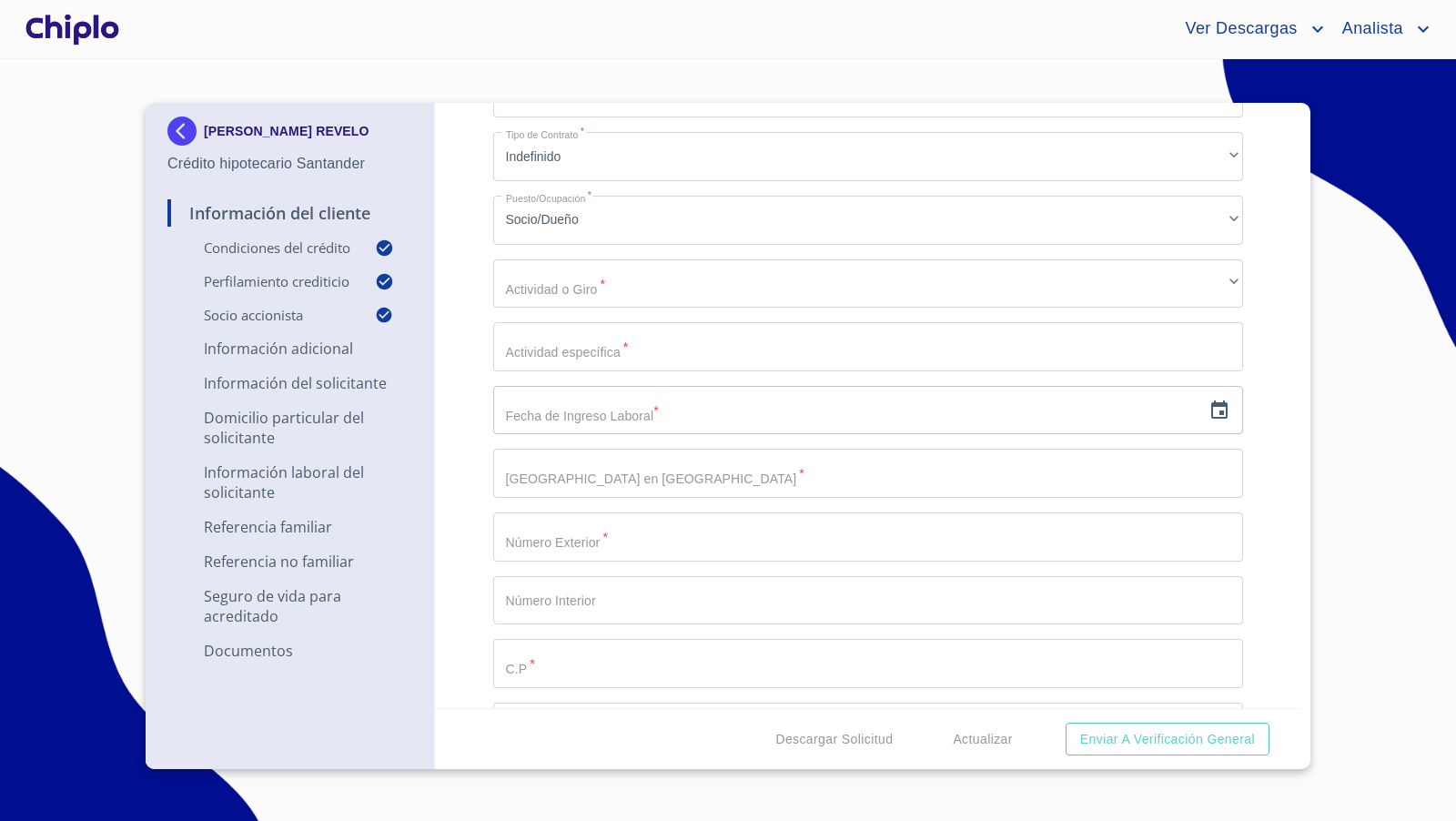
scroll to position [3988, 0]
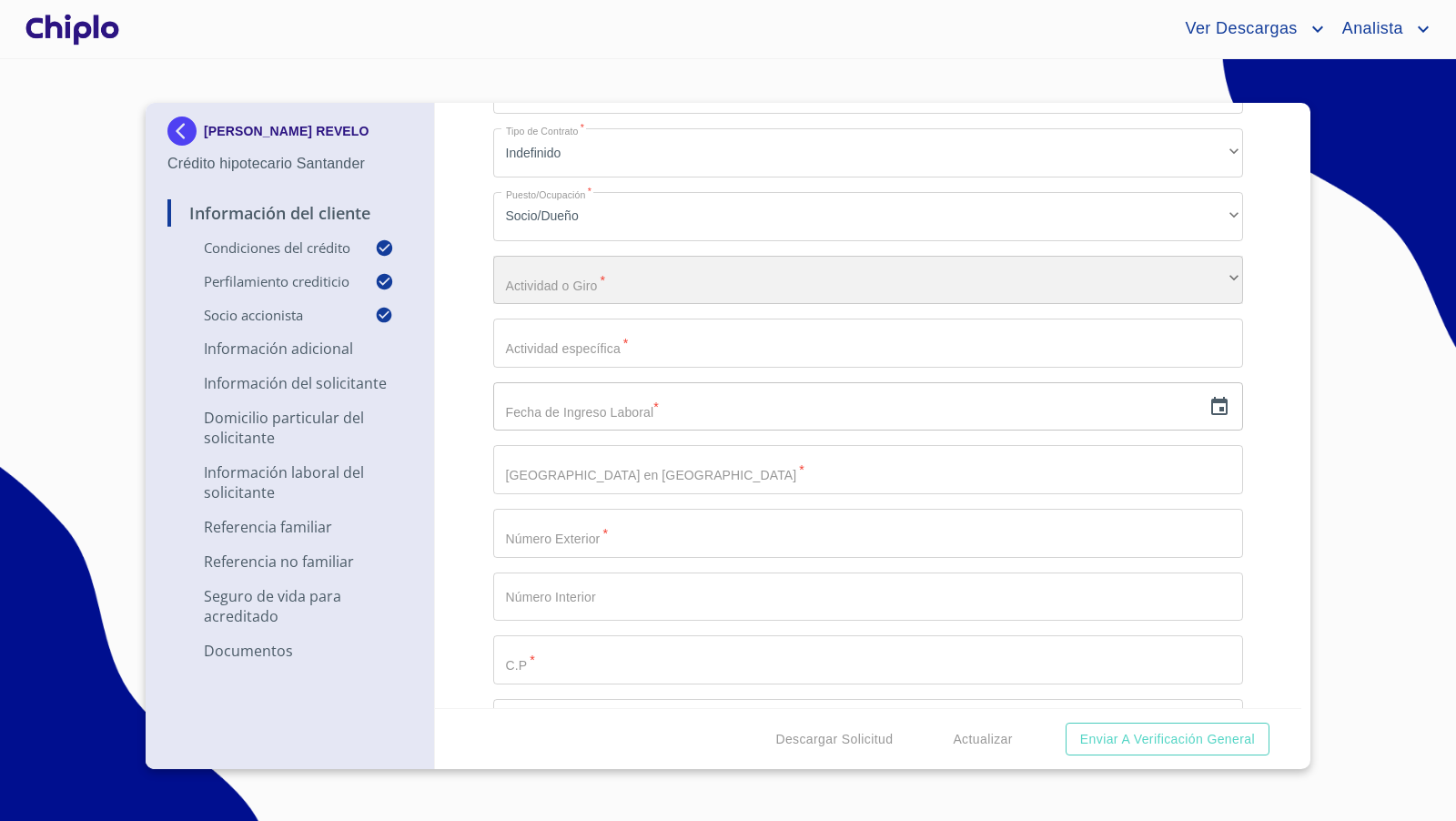
click at [549, 285] on div "​" at bounding box center [869, 281] width 751 height 50
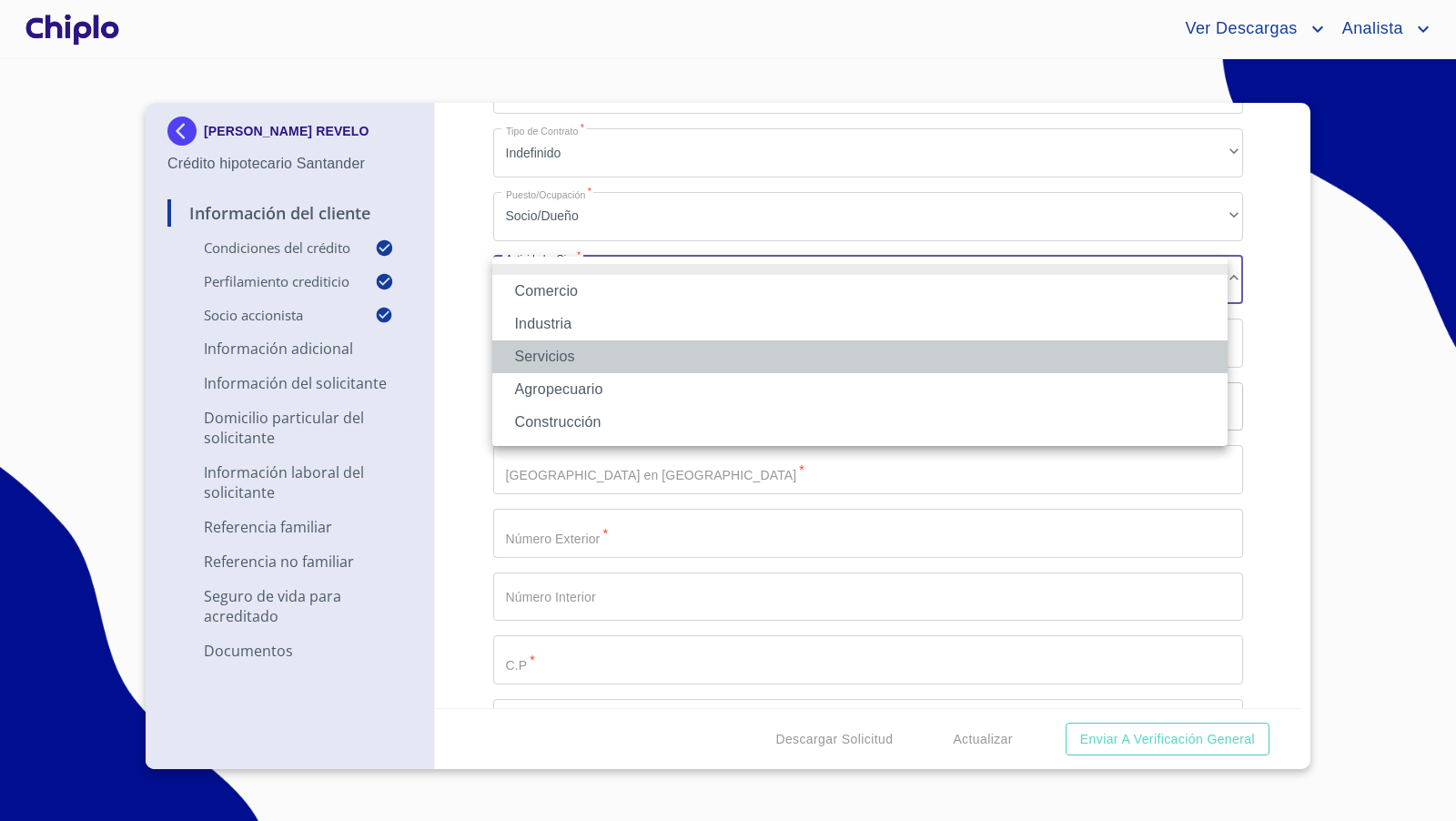
click at [552, 352] on li "Servicios" at bounding box center [860, 356] width 735 height 33
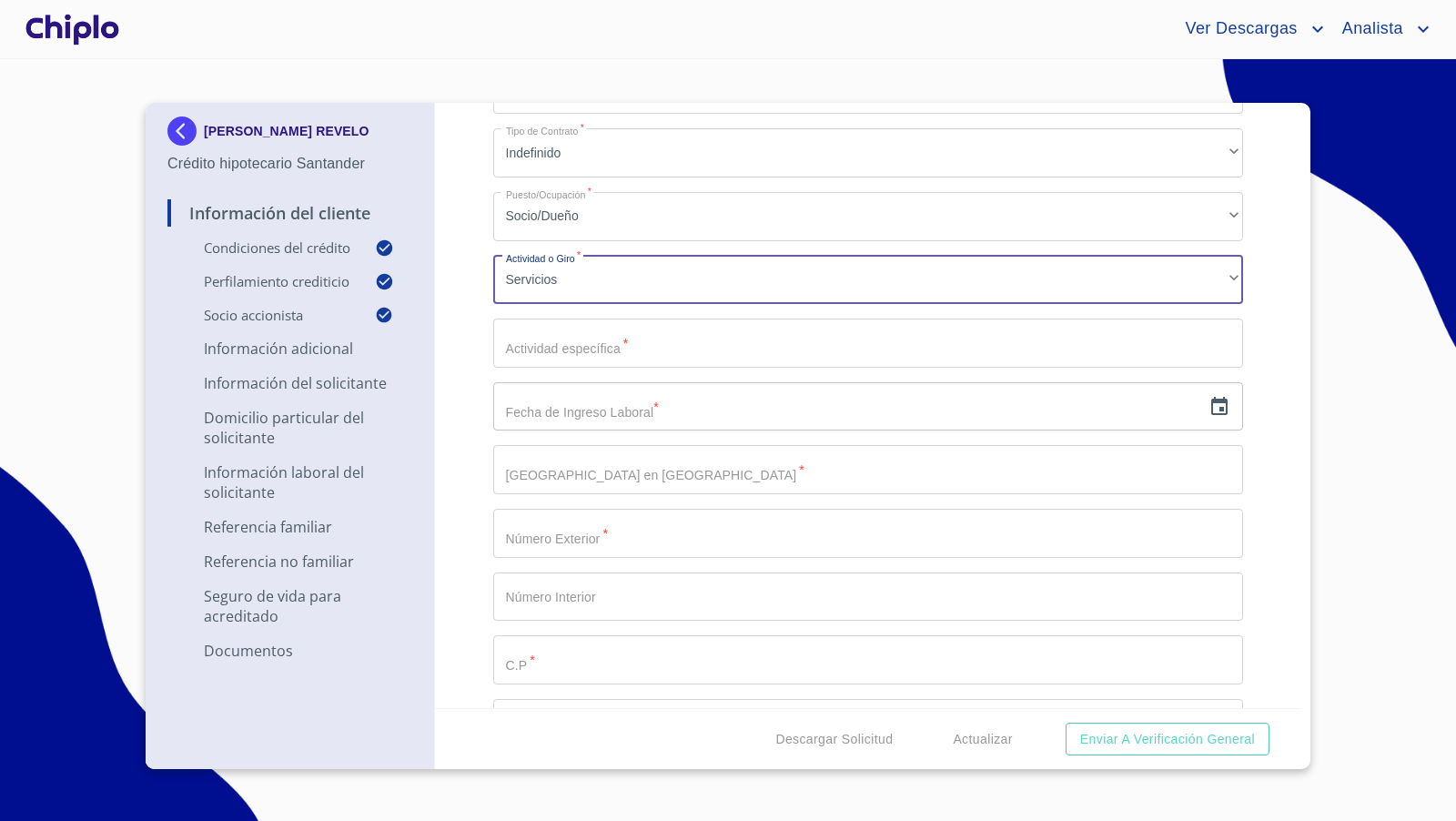
click at [459, 363] on div "Información del Cliente Condiciones del Crédito Selecciona tu producto   * Adqu…" at bounding box center [868, 406] width 867 height 606
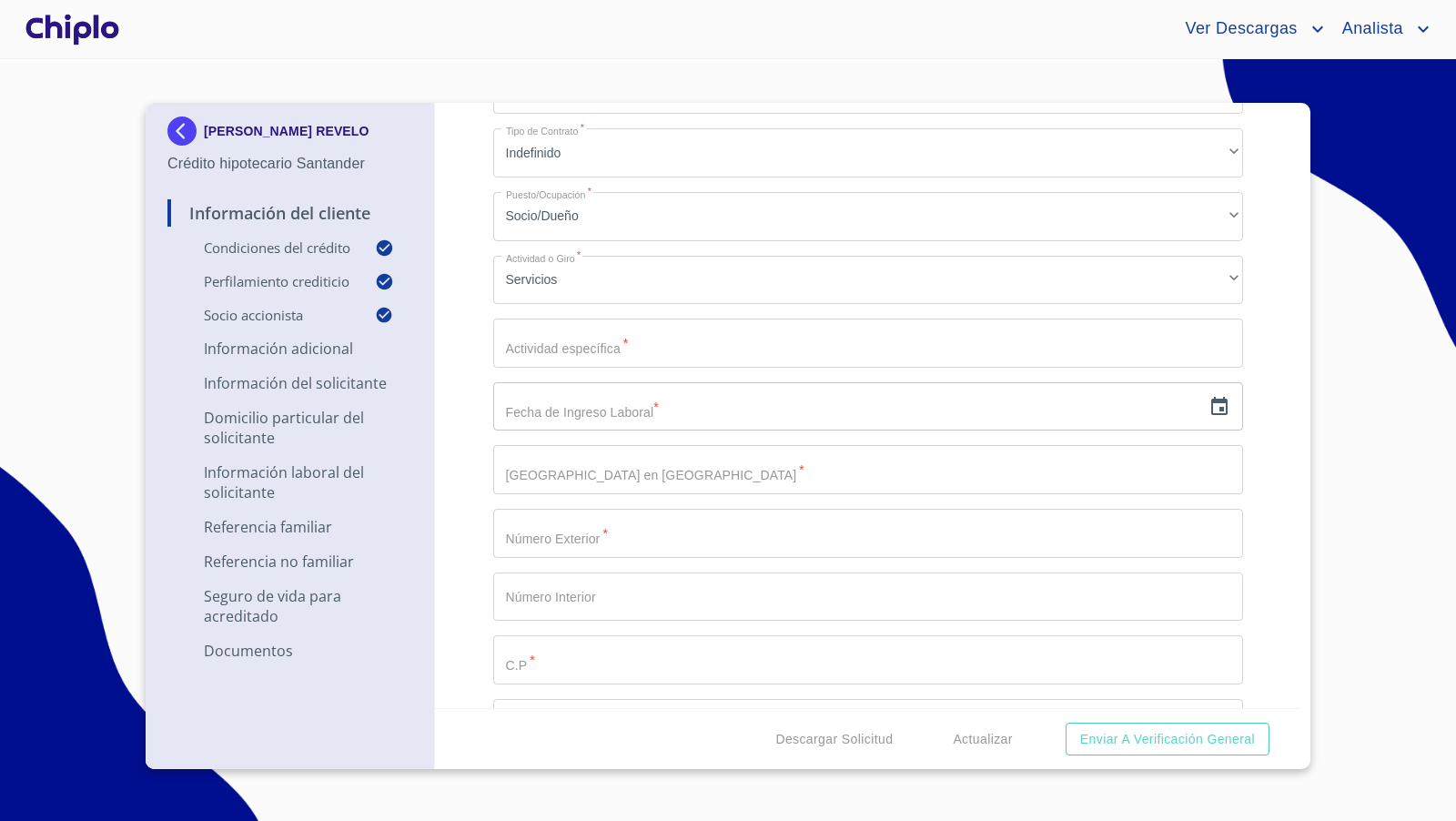
click at [1213, 408] on icon "button" at bounding box center [1220, 407] width 22 height 22
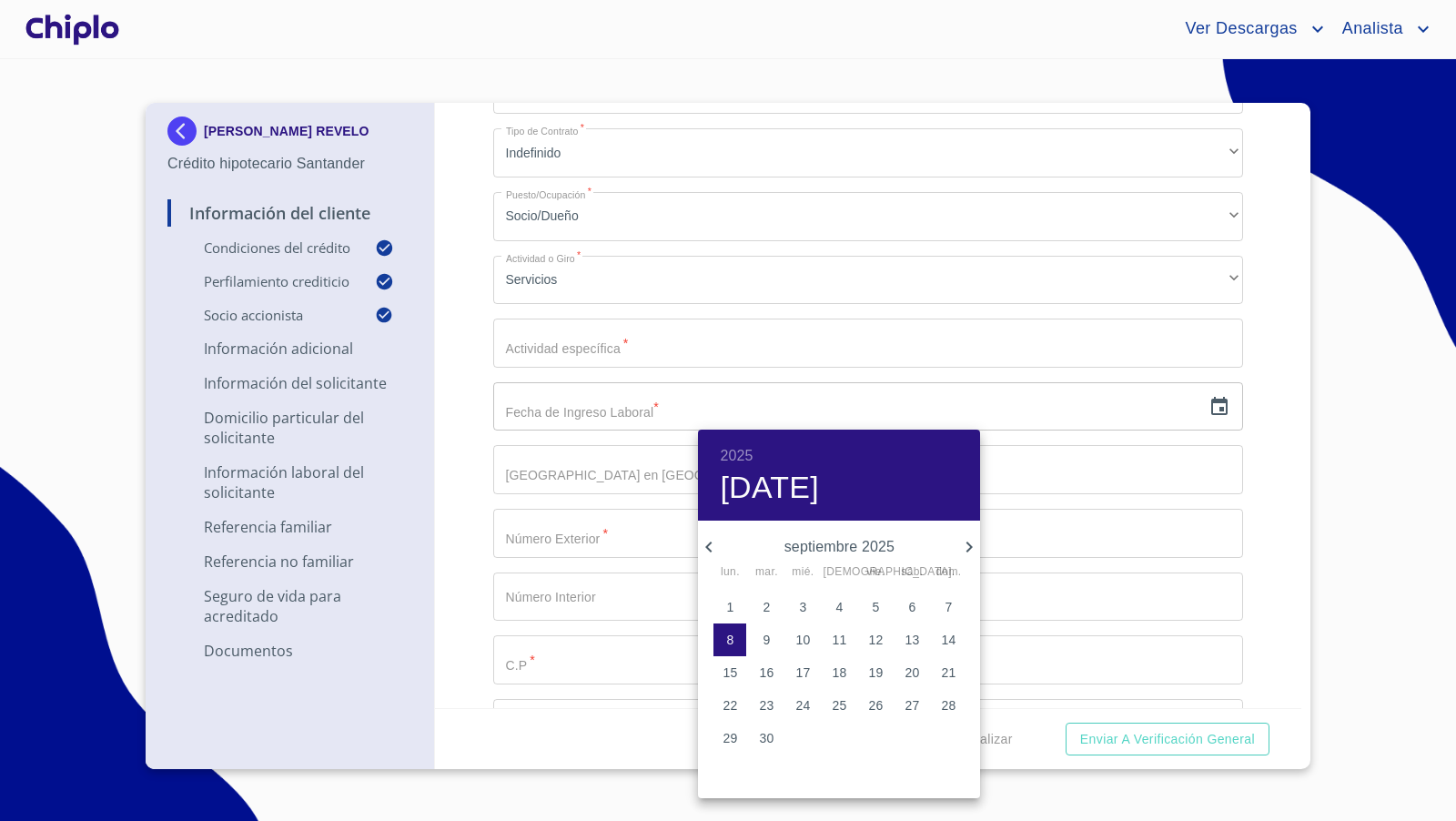
drag, startPoint x: 738, startPoint y: 452, endPoint x: 782, endPoint y: 478, distance: 51.1
click at [738, 452] on h6 "2025" at bounding box center [735, 456] width 33 height 26
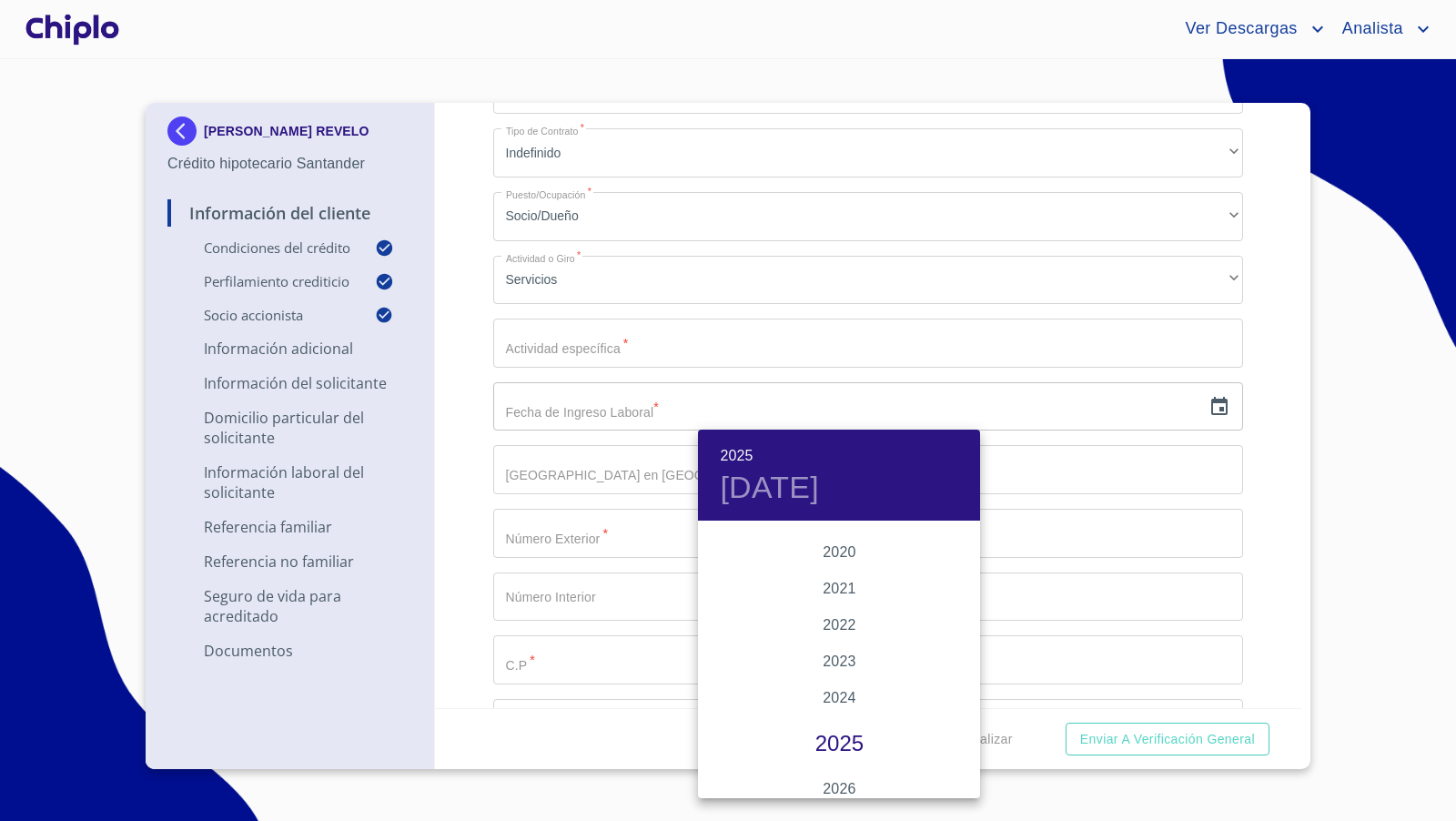
scroll to position [3452, 0]
click at [828, 552] on div "2020" at bounding box center [839, 550] width 282 height 37
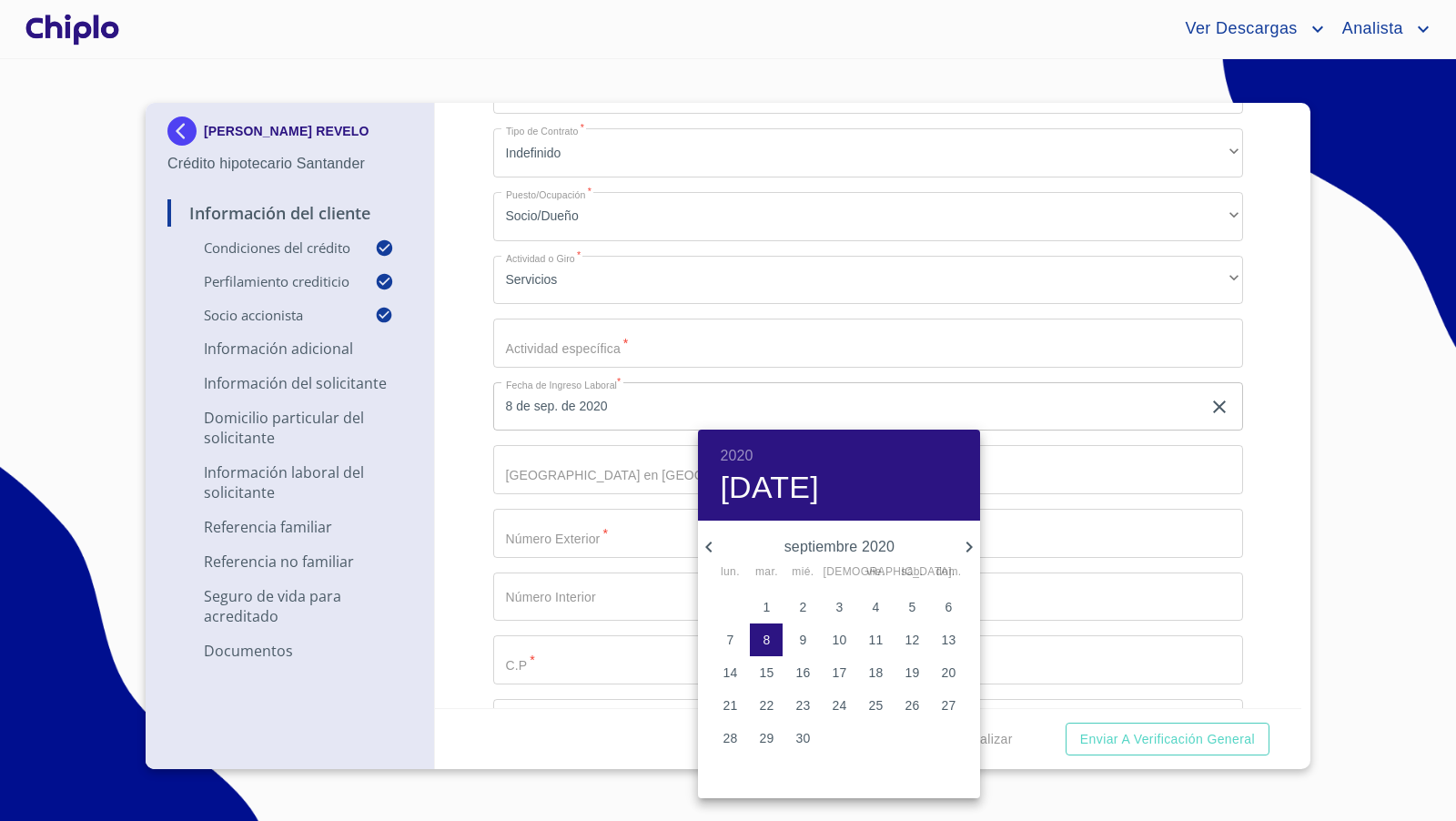
click at [840, 605] on p "3" at bounding box center [839, 607] width 7 height 18
type input "3 de sep. de 2020"
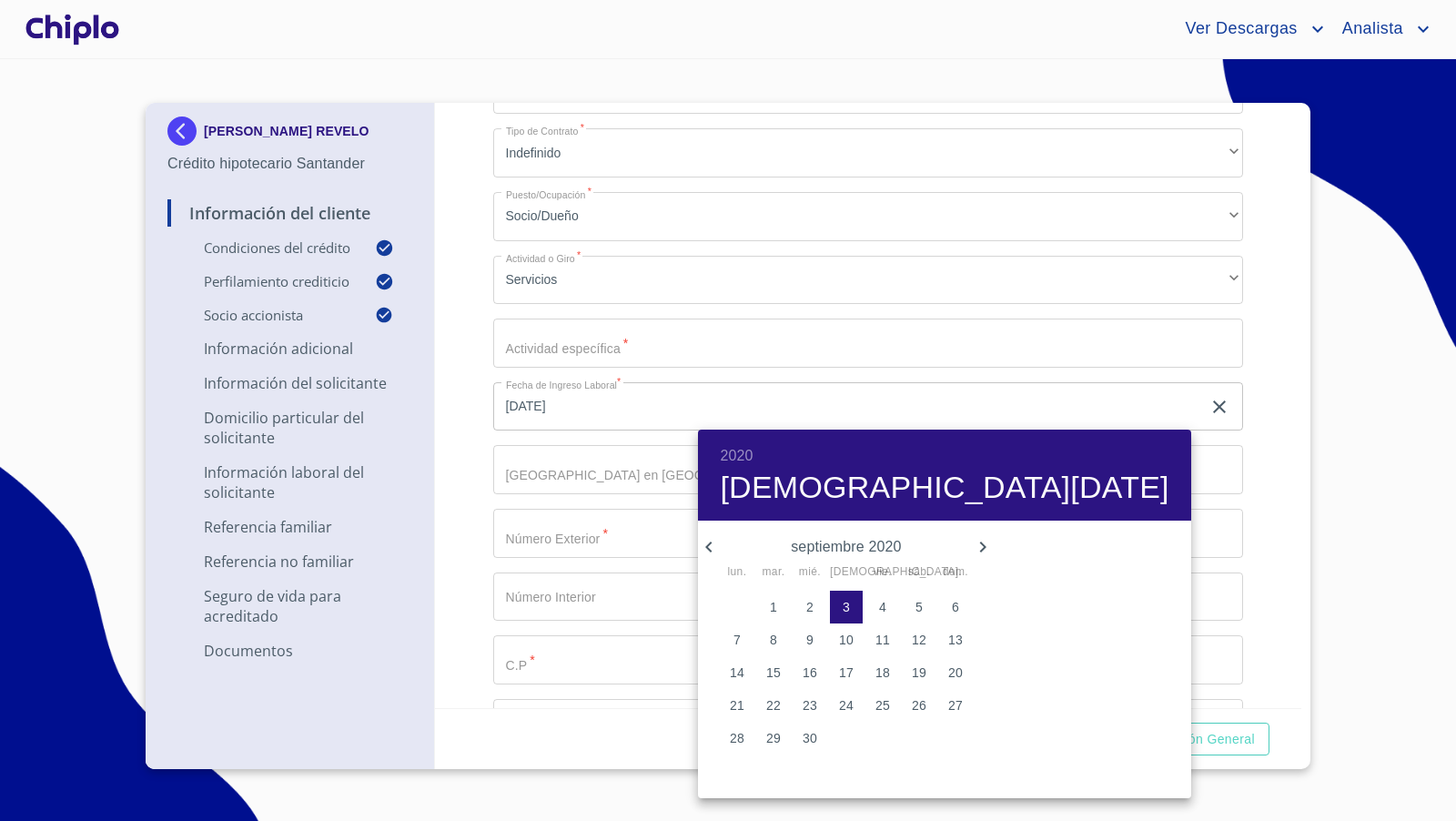
click at [465, 500] on div at bounding box center [728, 410] width 1456 height 821
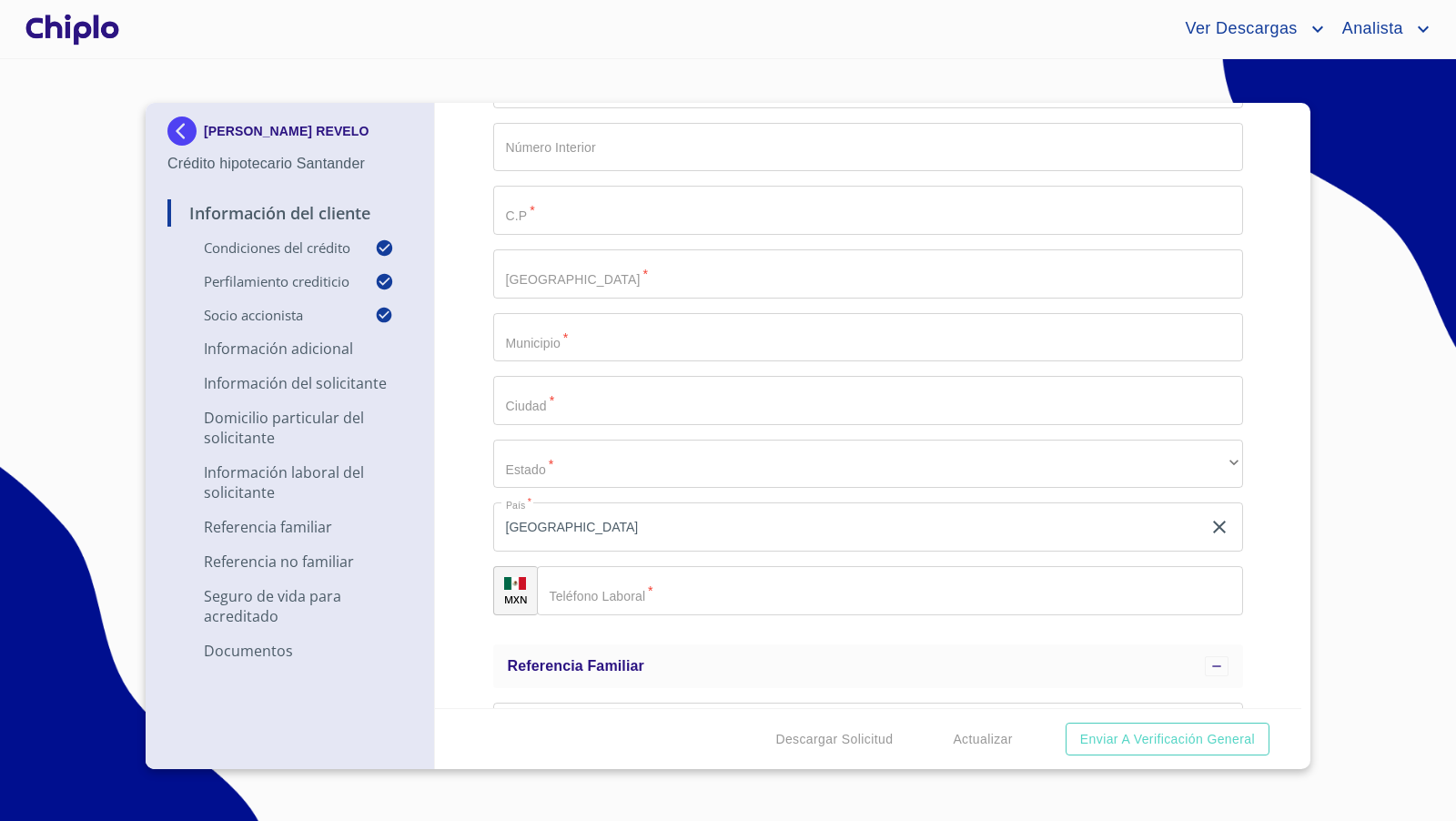
scroll to position [4446, 0]
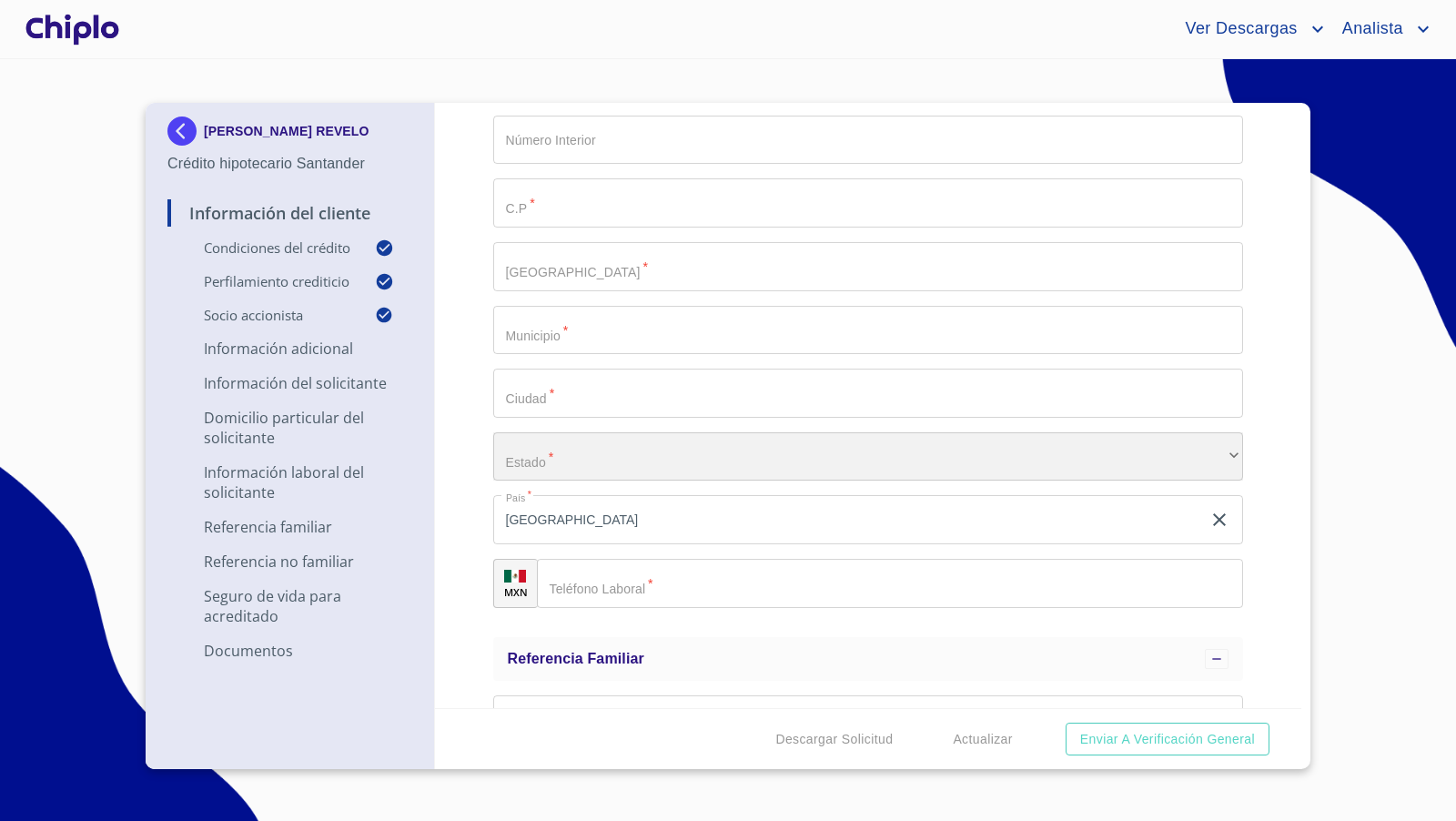
click at [616, 455] on div "​" at bounding box center [869, 457] width 751 height 50
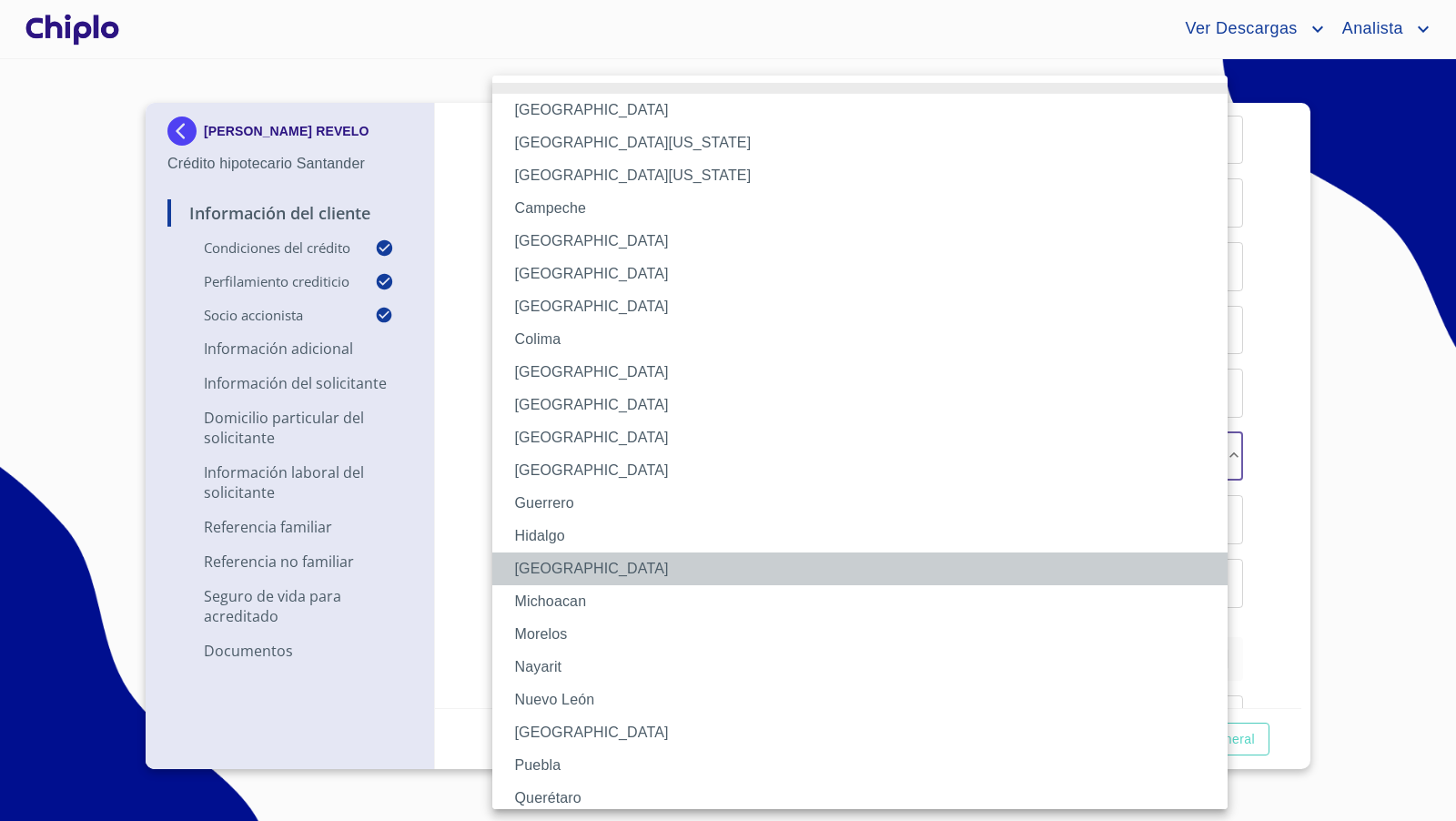
click at [554, 572] on li "[GEOGRAPHIC_DATA]" at bounding box center [868, 568] width 751 height 33
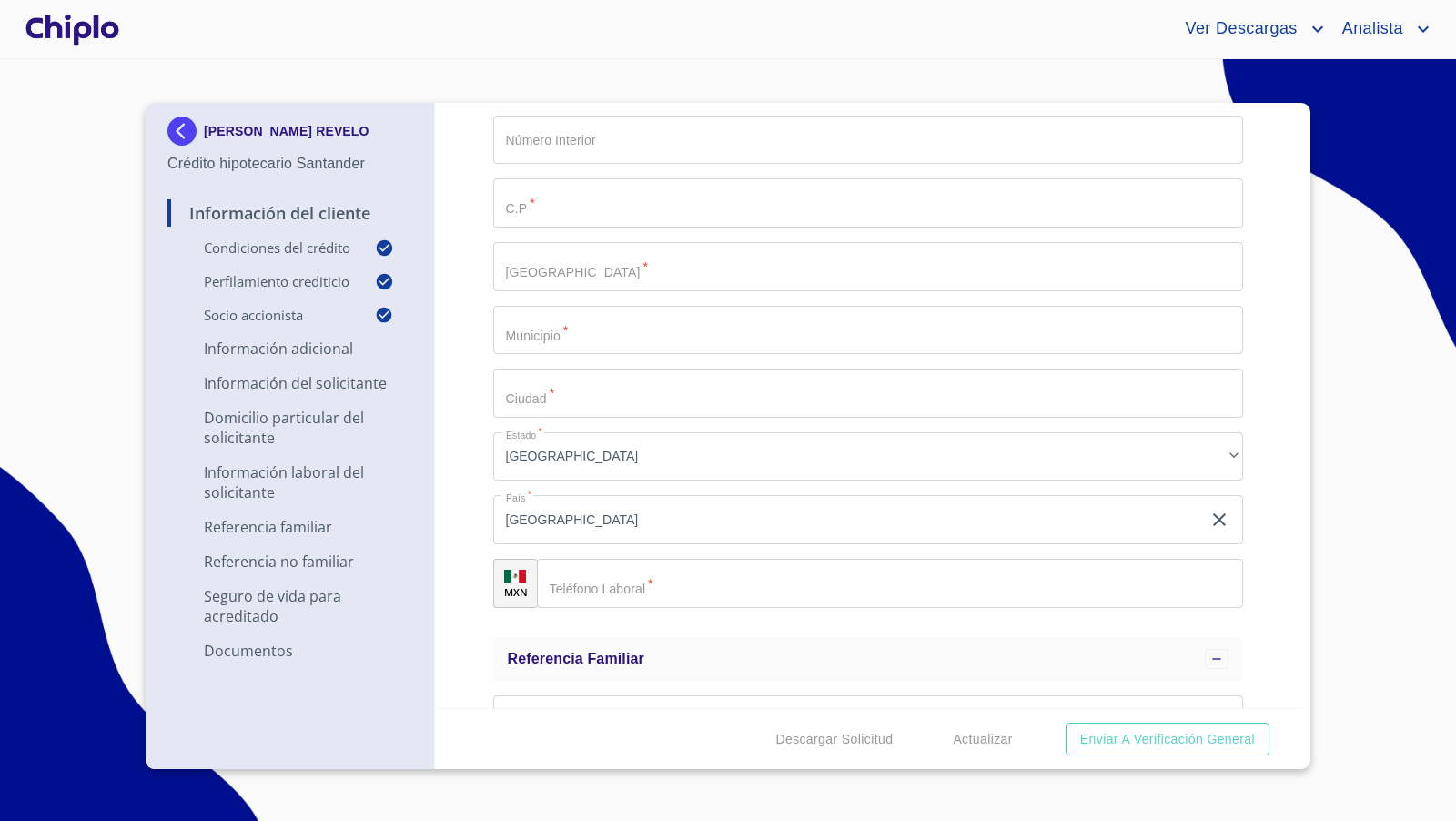
click at [459, 527] on div "Información del Cliente Condiciones del Crédito Selecciona tu producto   * Adqu…" at bounding box center [868, 406] width 867 height 606
click at [589, 393] on input "Selecciona tu producto   *" at bounding box center [869, 394] width 751 height 50
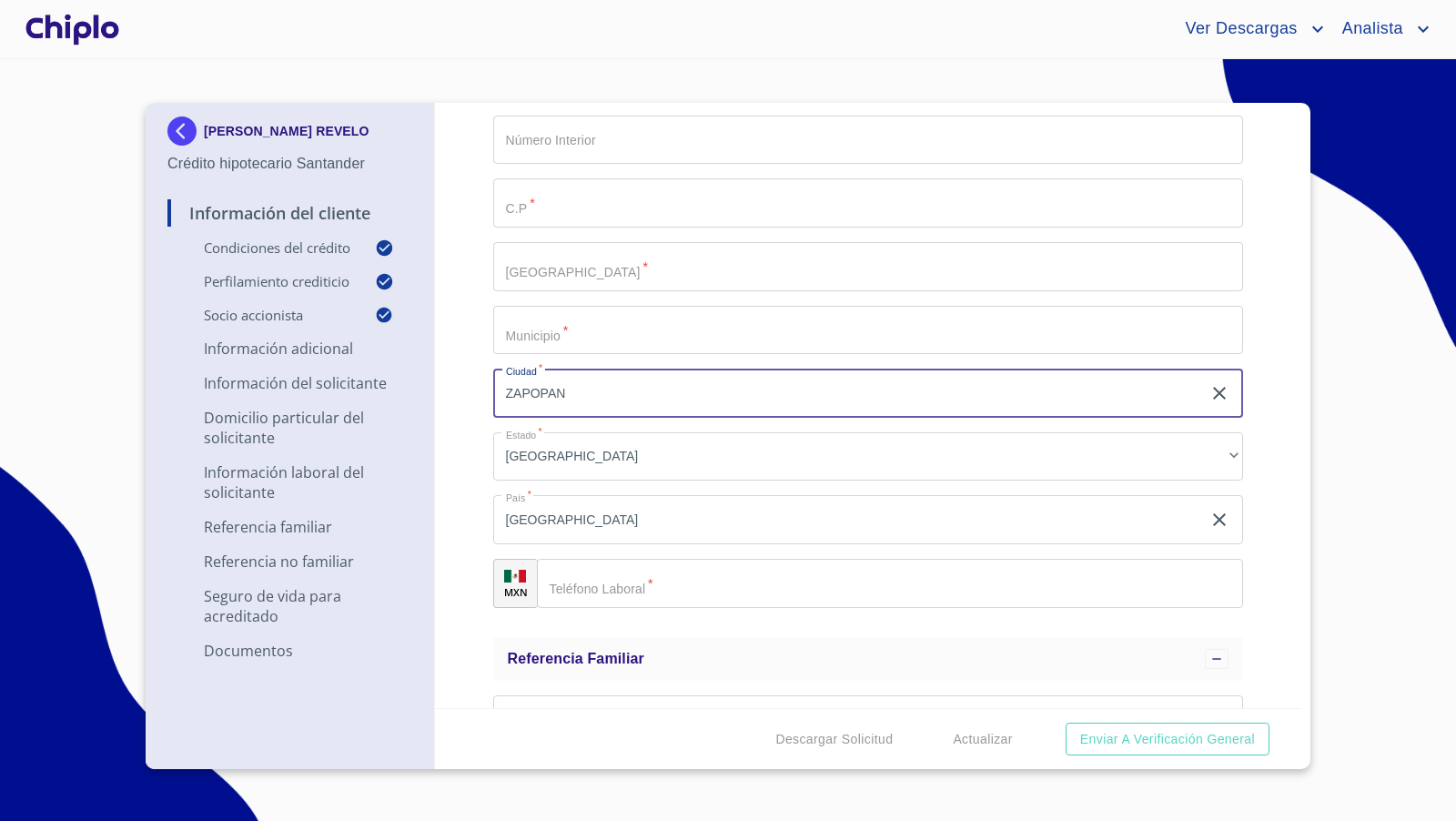
type input "ZAPOPAN"
click at [462, 315] on div "Información del Cliente Condiciones del Crédito Selecciona tu producto   * Adqu…" at bounding box center [868, 406] width 867 height 606
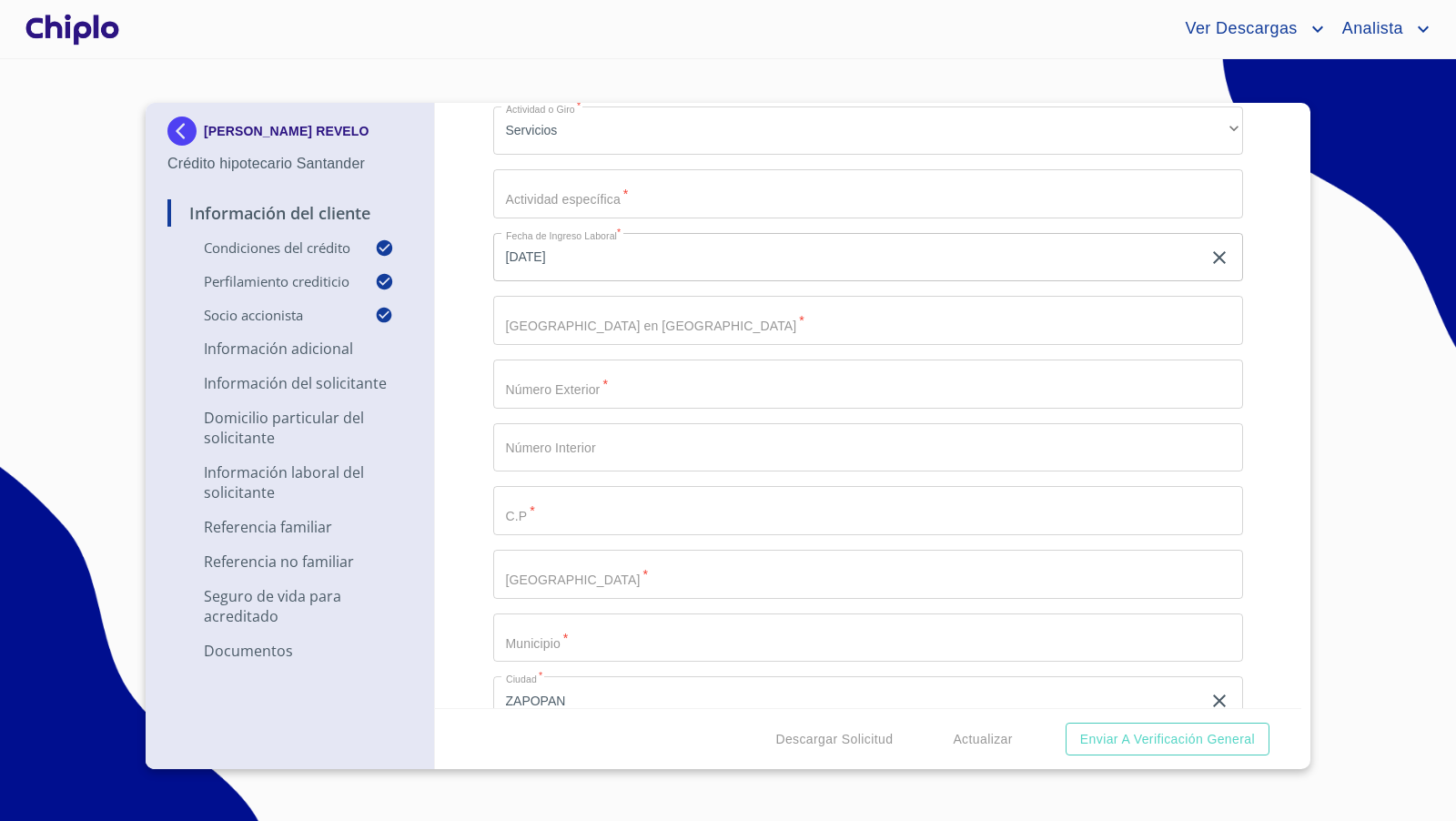
scroll to position [4134, 0]
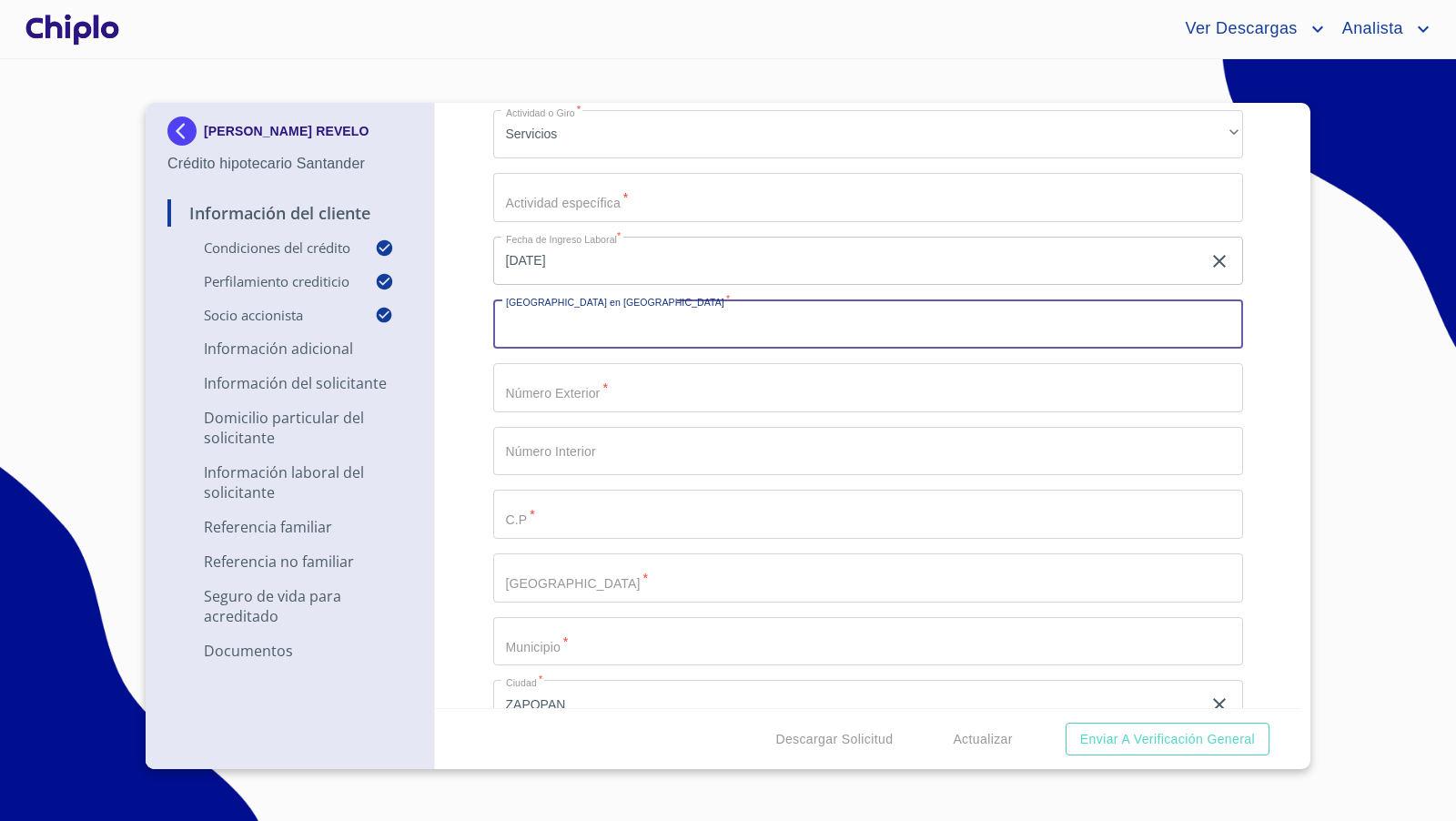
click at [568, 329] on input "Selecciona tu producto   *" at bounding box center [869, 324] width 751 height 50
type input "AV DE LAS ROSAS"
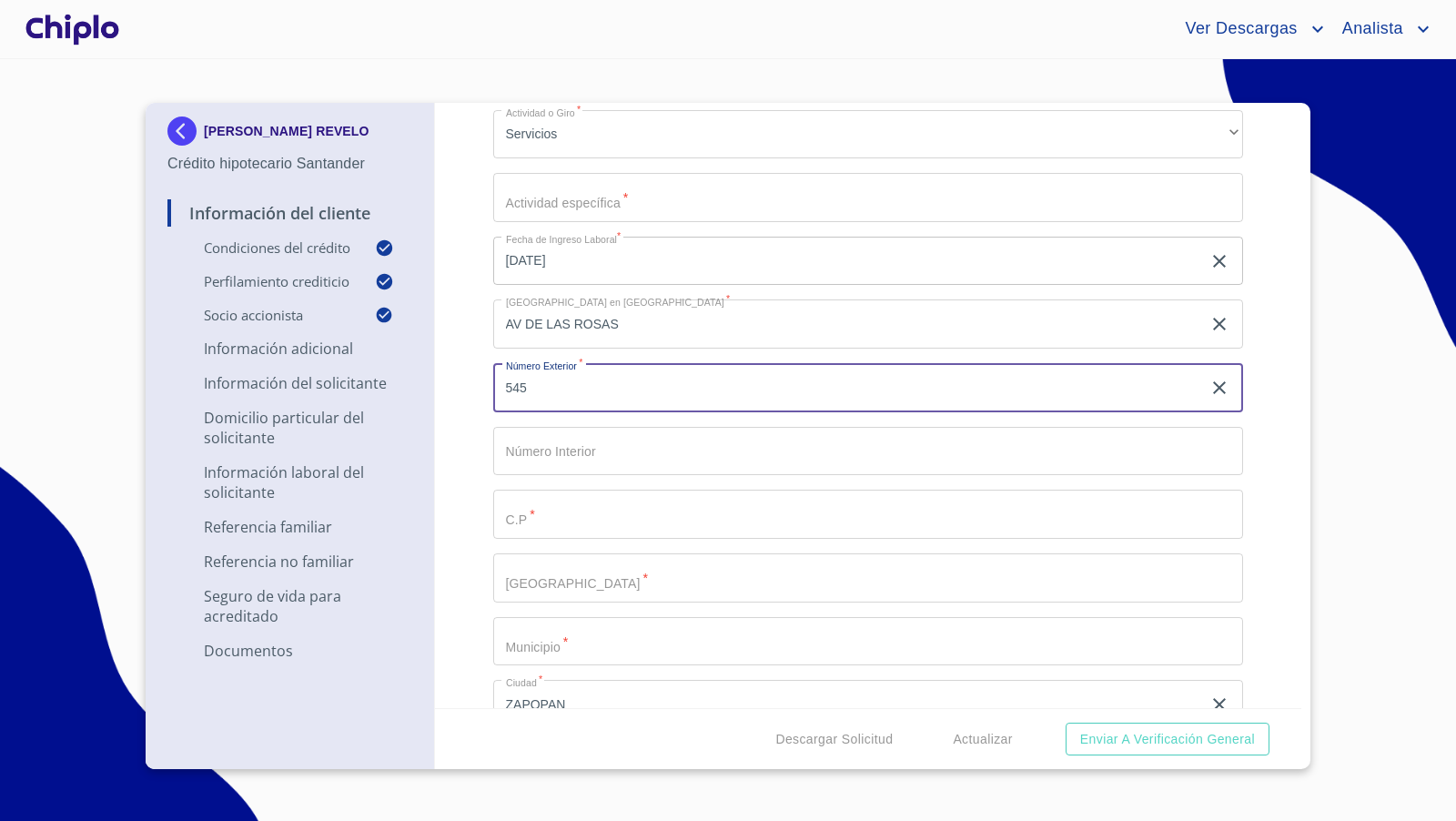
type input "545"
click at [537, 450] on input "Selecciona tu producto   *" at bounding box center [869, 452] width 751 height 50
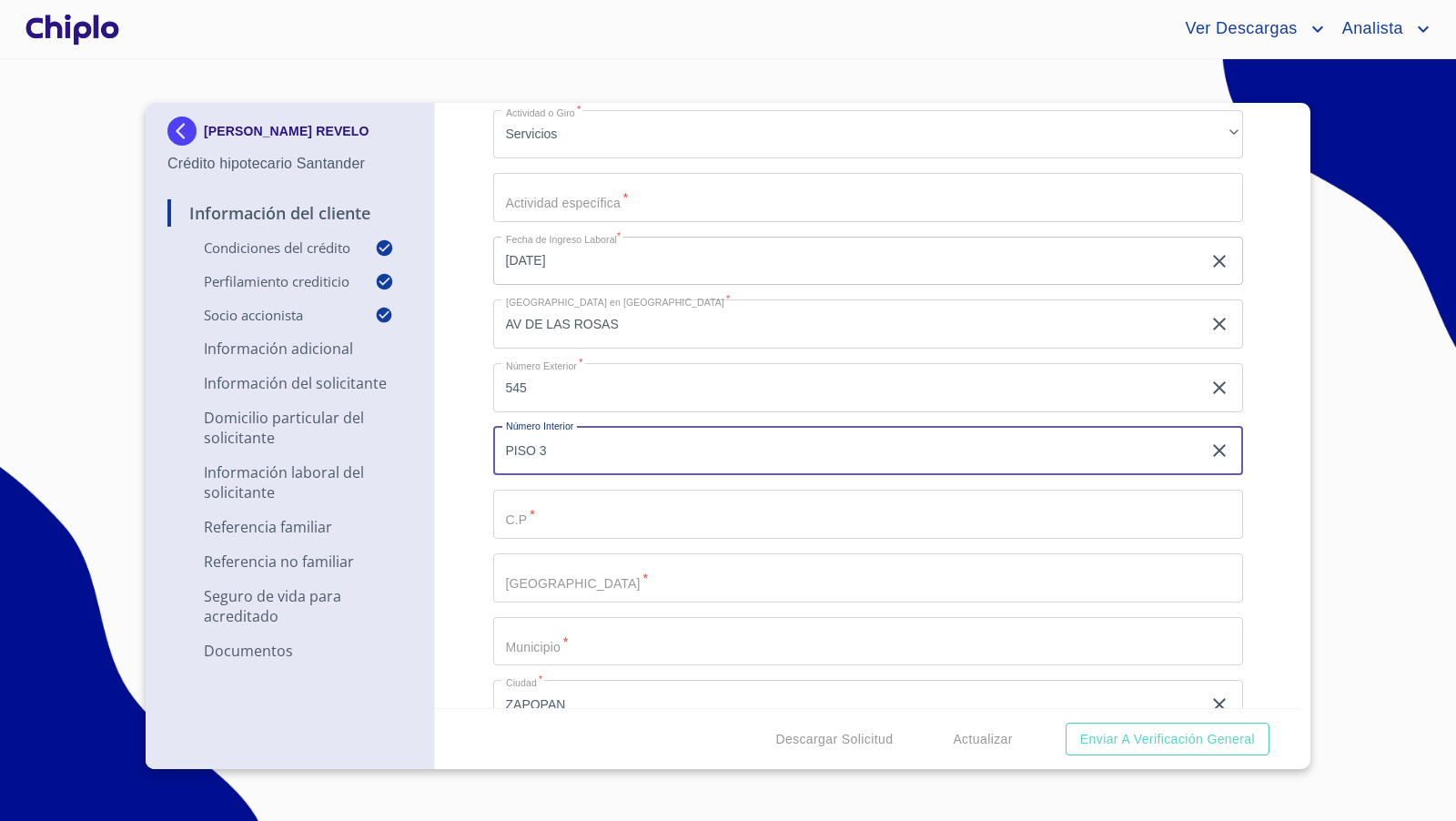
type input "PISO 3"
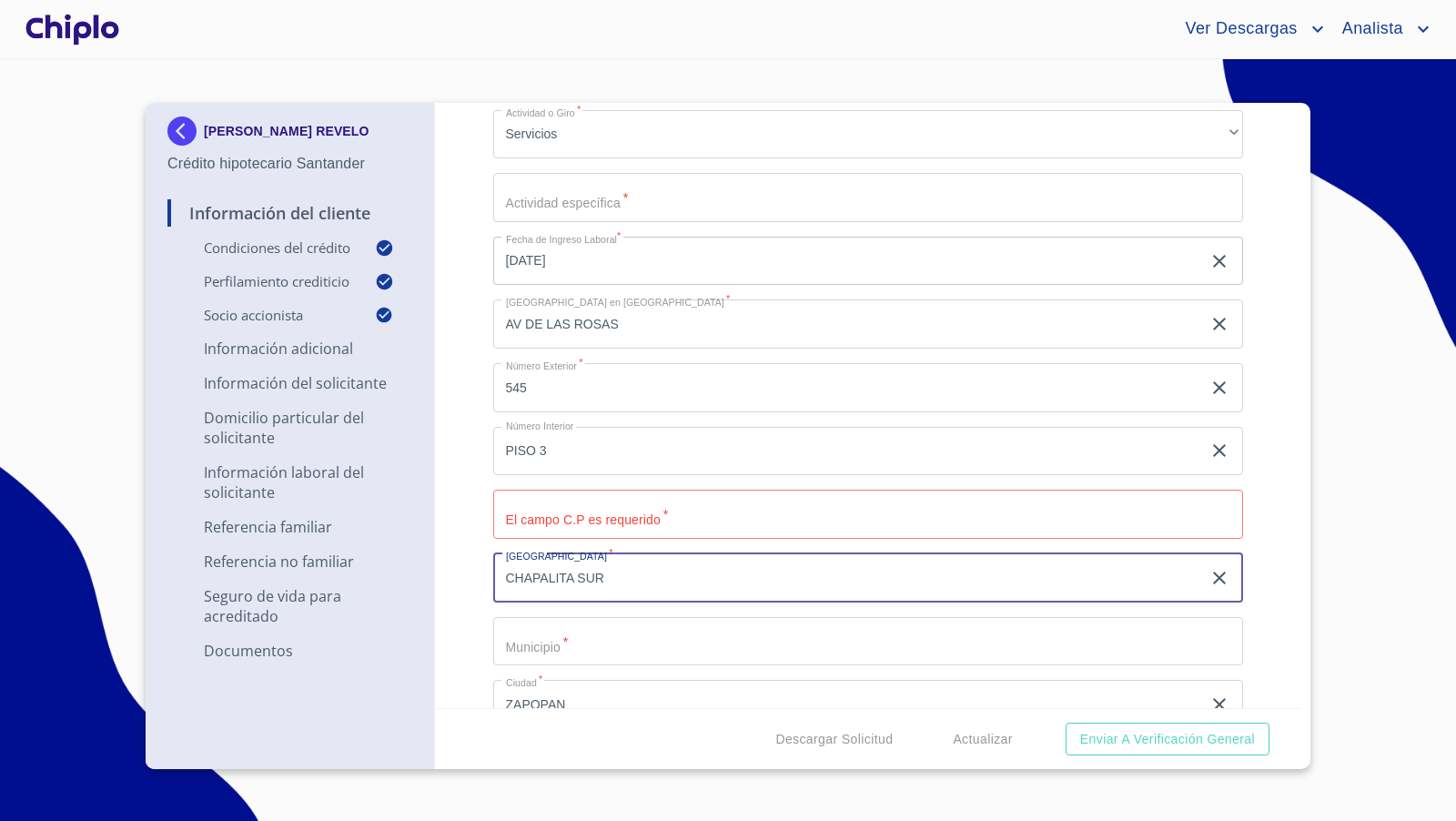
type input "CHAPALITA SUR"
click at [567, 509] on input "Selecciona tu producto   *" at bounding box center [869, 515] width 751 height 50
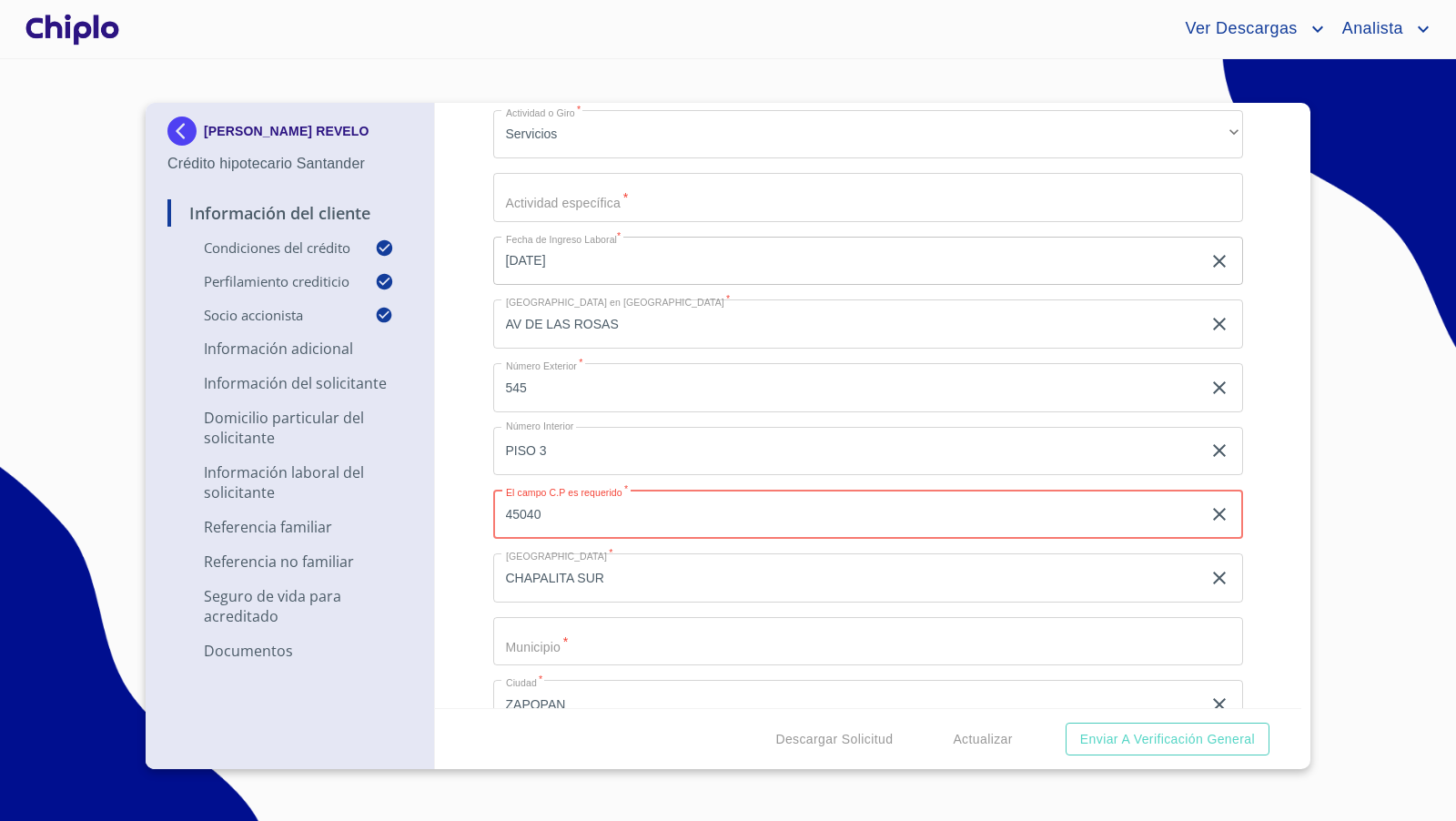
type input "45040"
click at [475, 526] on div "Información del Cliente Condiciones del Crédito Selecciona tu producto   * Adqu…" at bounding box center [868, 406] width 867 height 606
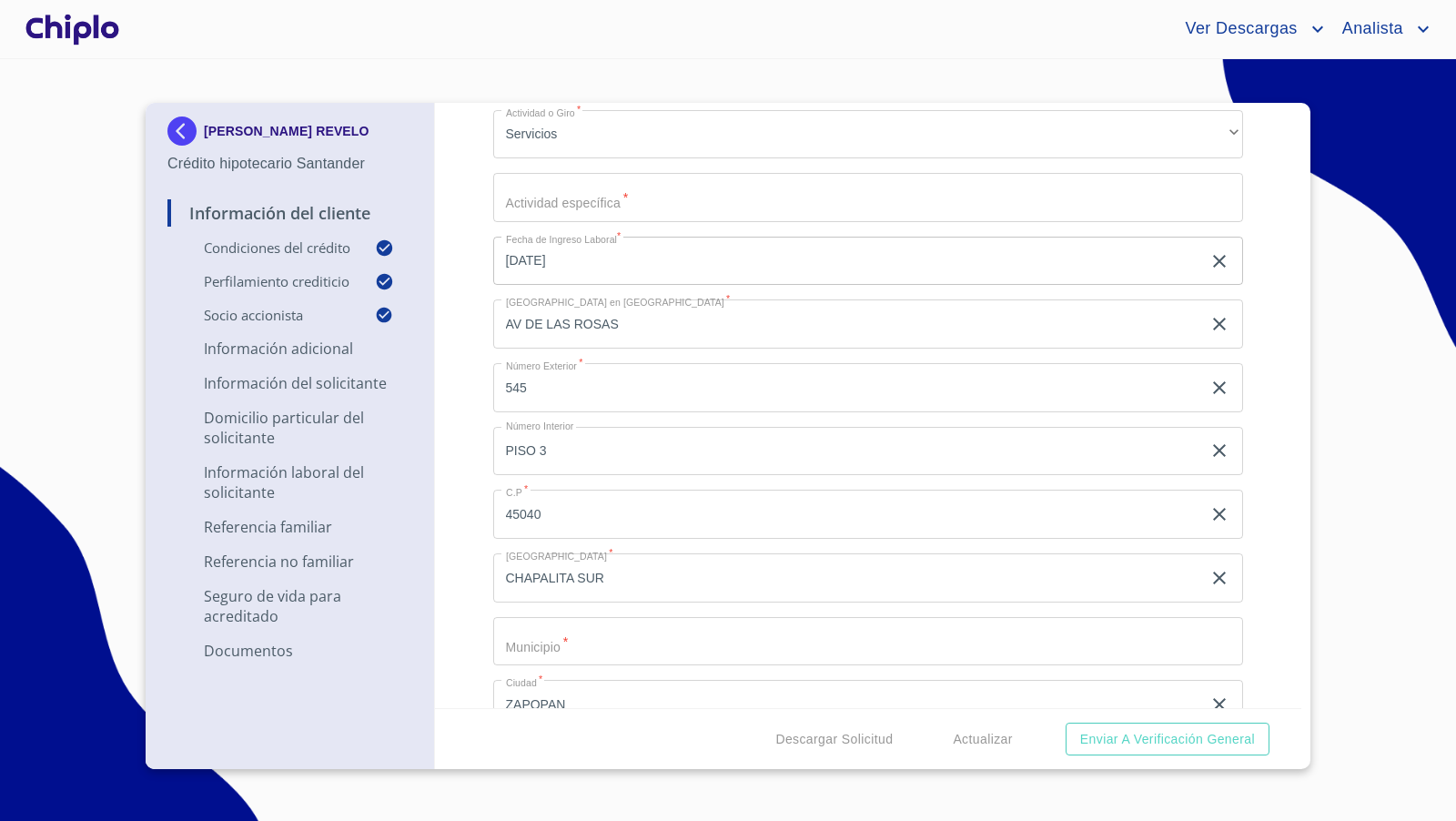
click at [548, 645] on input "Selecciona tu producto   *" at bounding box center [869, 643] width 751 height 50
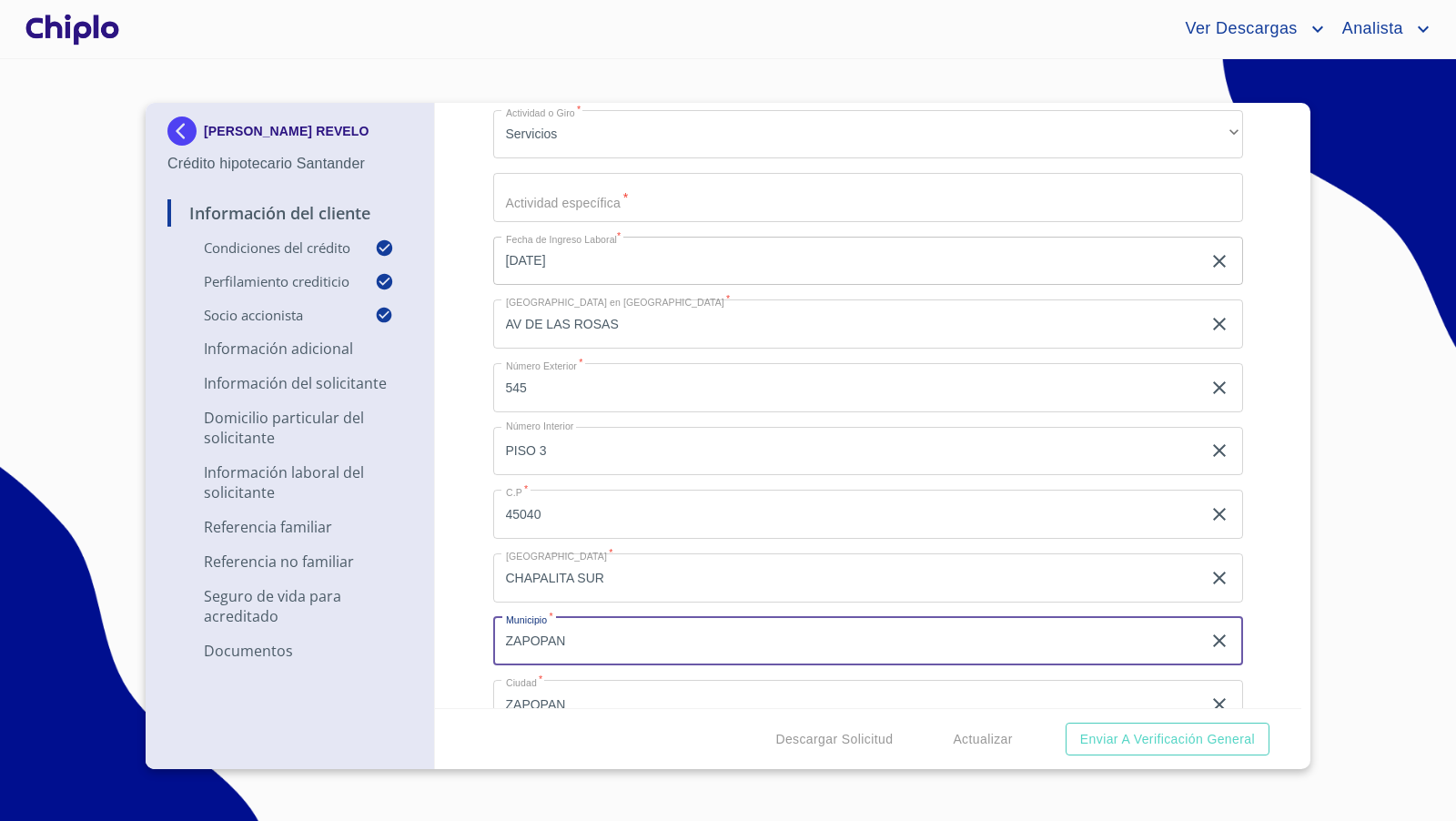
type input "ZAPOPAN"
click at [458, 579] on div "Información del Cliente Condiciones del Crédito Selecciona tu producto   * Adqu…" at bounding box center [868, 406] width 867 height 606
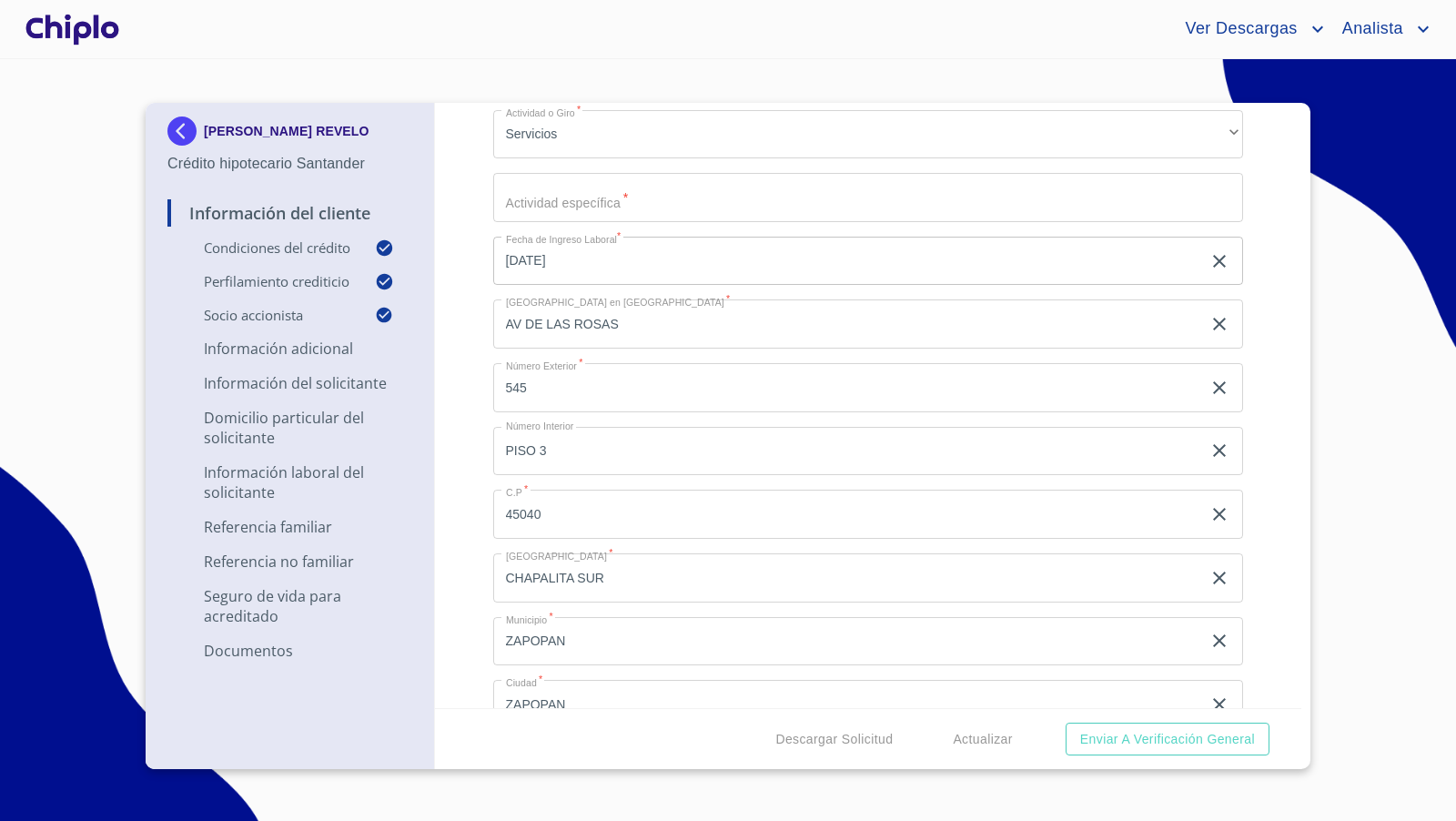
click at [549, 200] on input "Selecciona tu producto   *" at bounding box center [869, 197] width 751 height 50
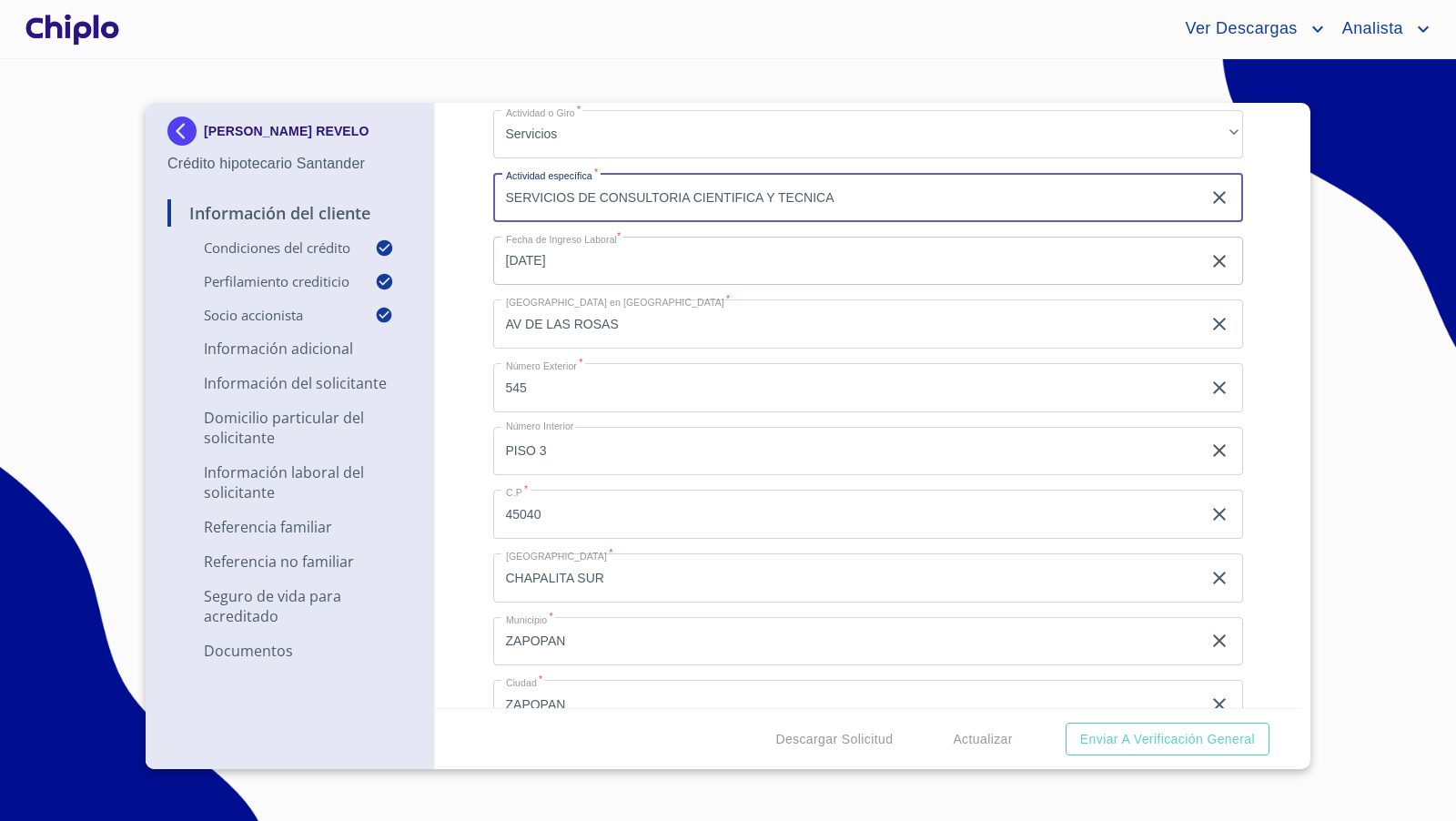
type input "SERVICIOS DE CONSULTORIA CIENTIFICA Y TECNICA"
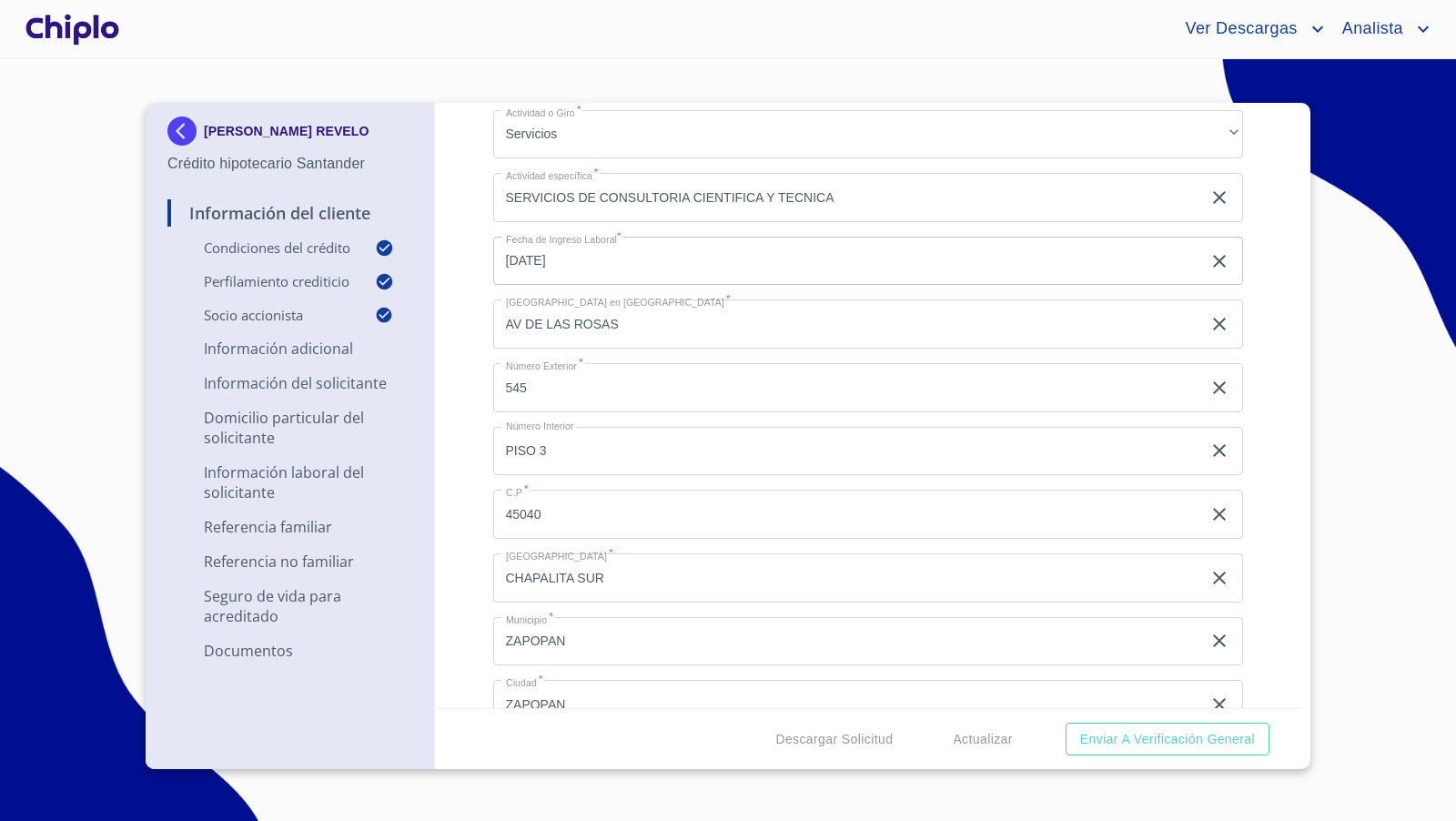
click at [463, 257] on div "Información del Cliente Condiciones del Crédito Selecciona tu producto   * Adqu…" at bounding box center [868, 406] width 867 height 606
click at [1259, 399] on div "Información del Cliente Condiciones del Crédito Selecciona tu producto   * Adqu…" at bounding box center [868, 406] width 867 height 606
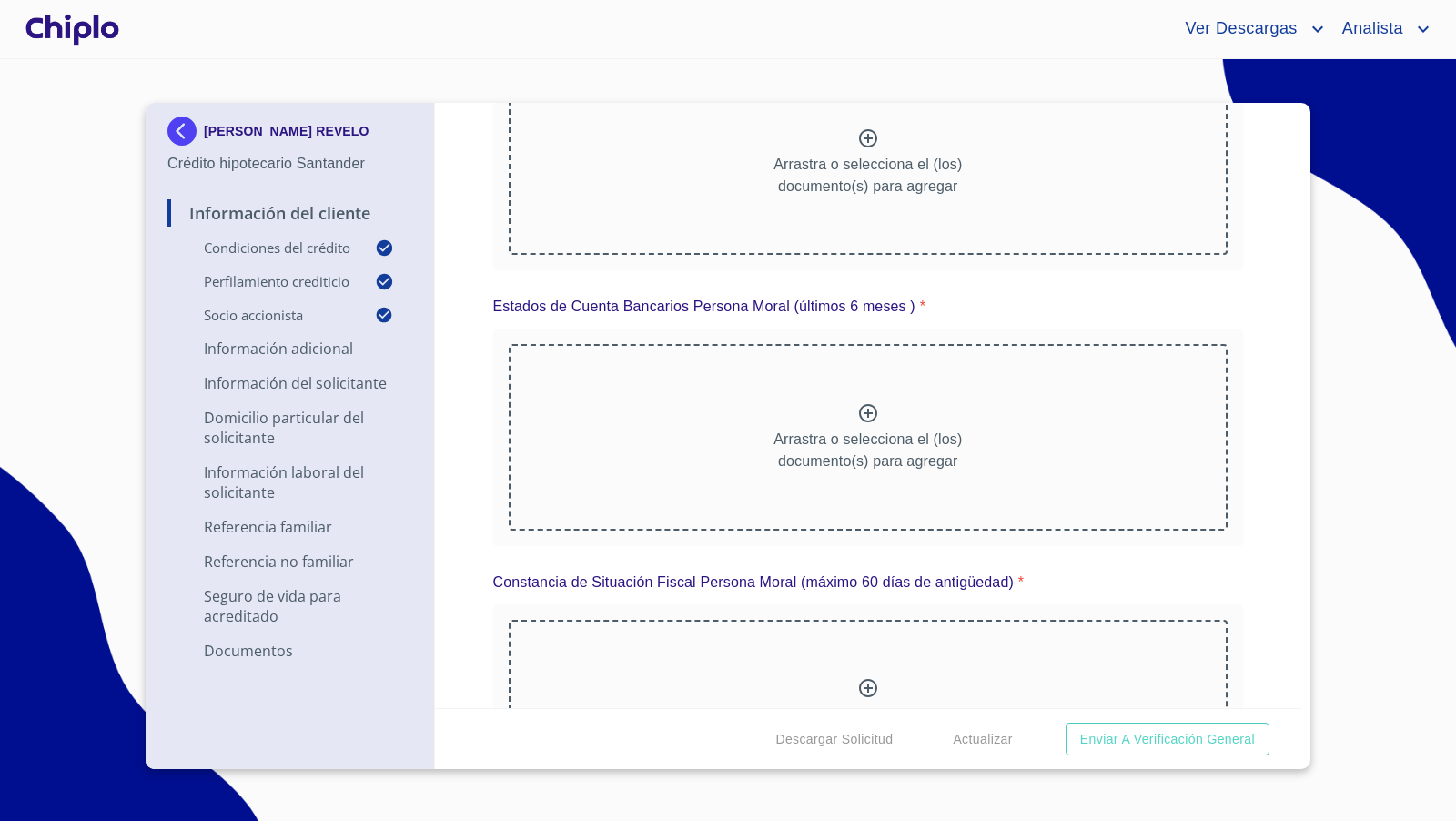
scroll to position [8889, 0]
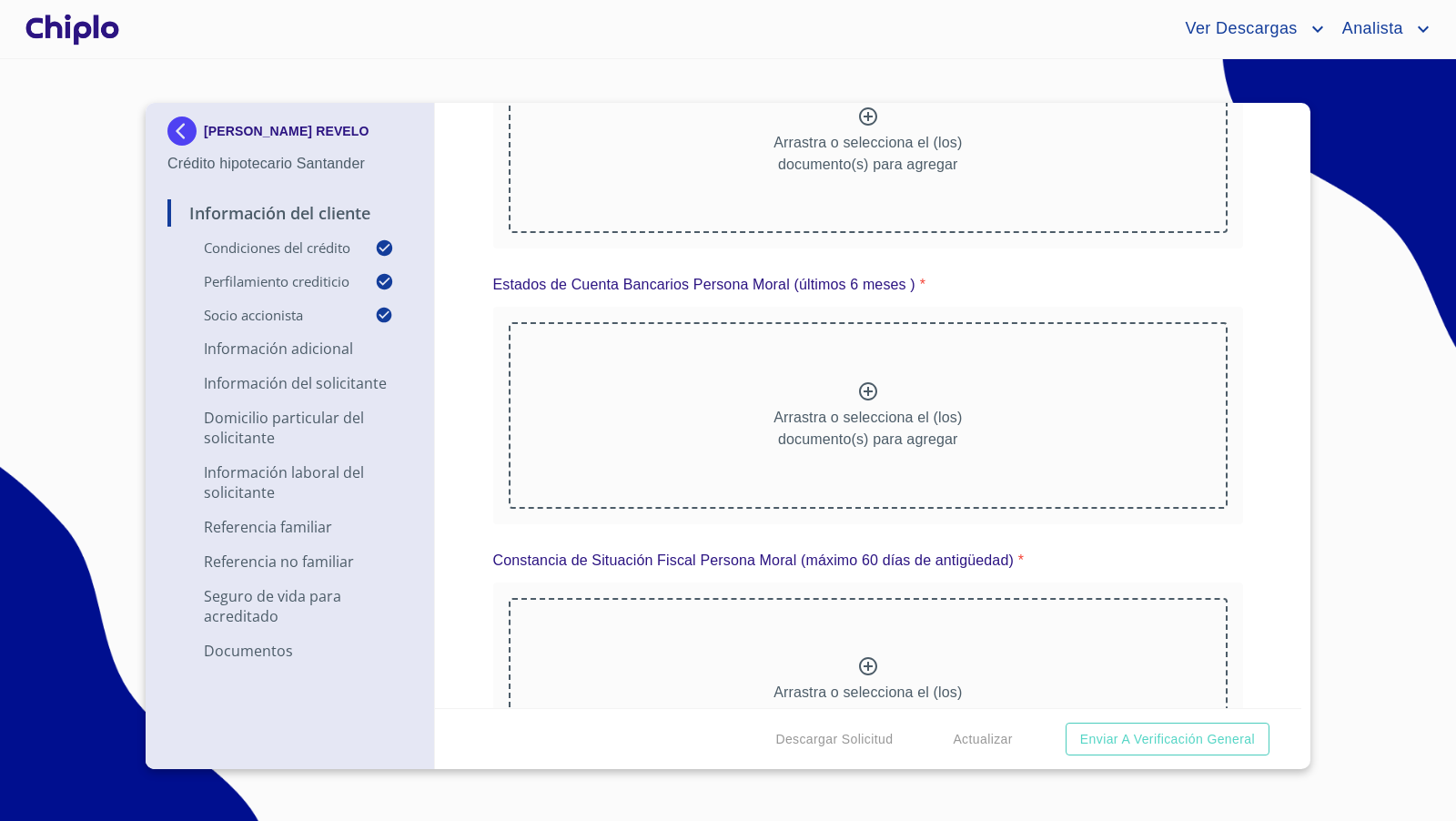
click at [860, 381] on icon at bounding box center [868, 392] width 22 height 22
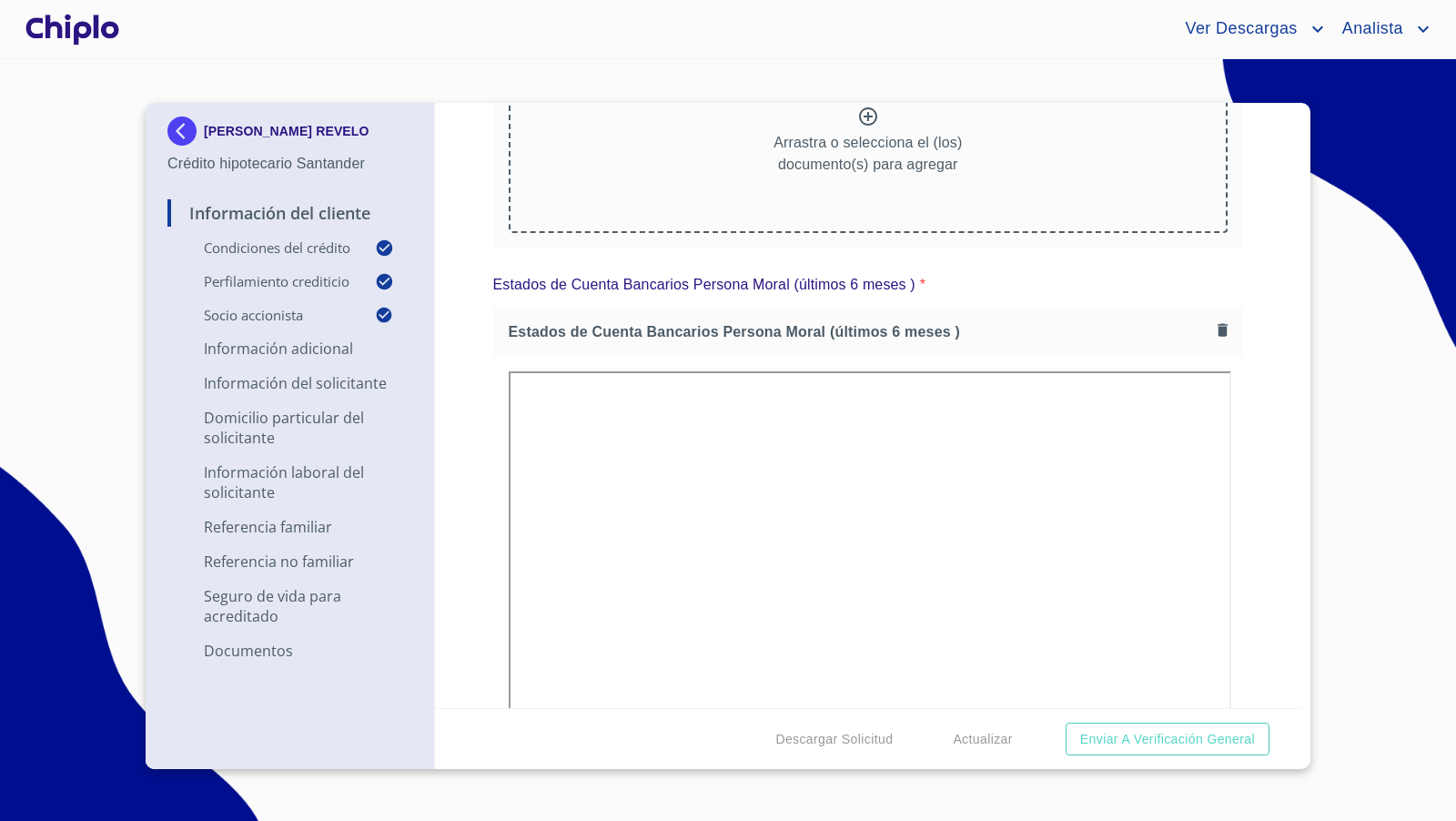
click at [1255, 590] on div "Información del Cliente Condiciones del Crédito Selecciona tu producto   * Adqu…" at bounding box center [868, 406] width 867 height 606
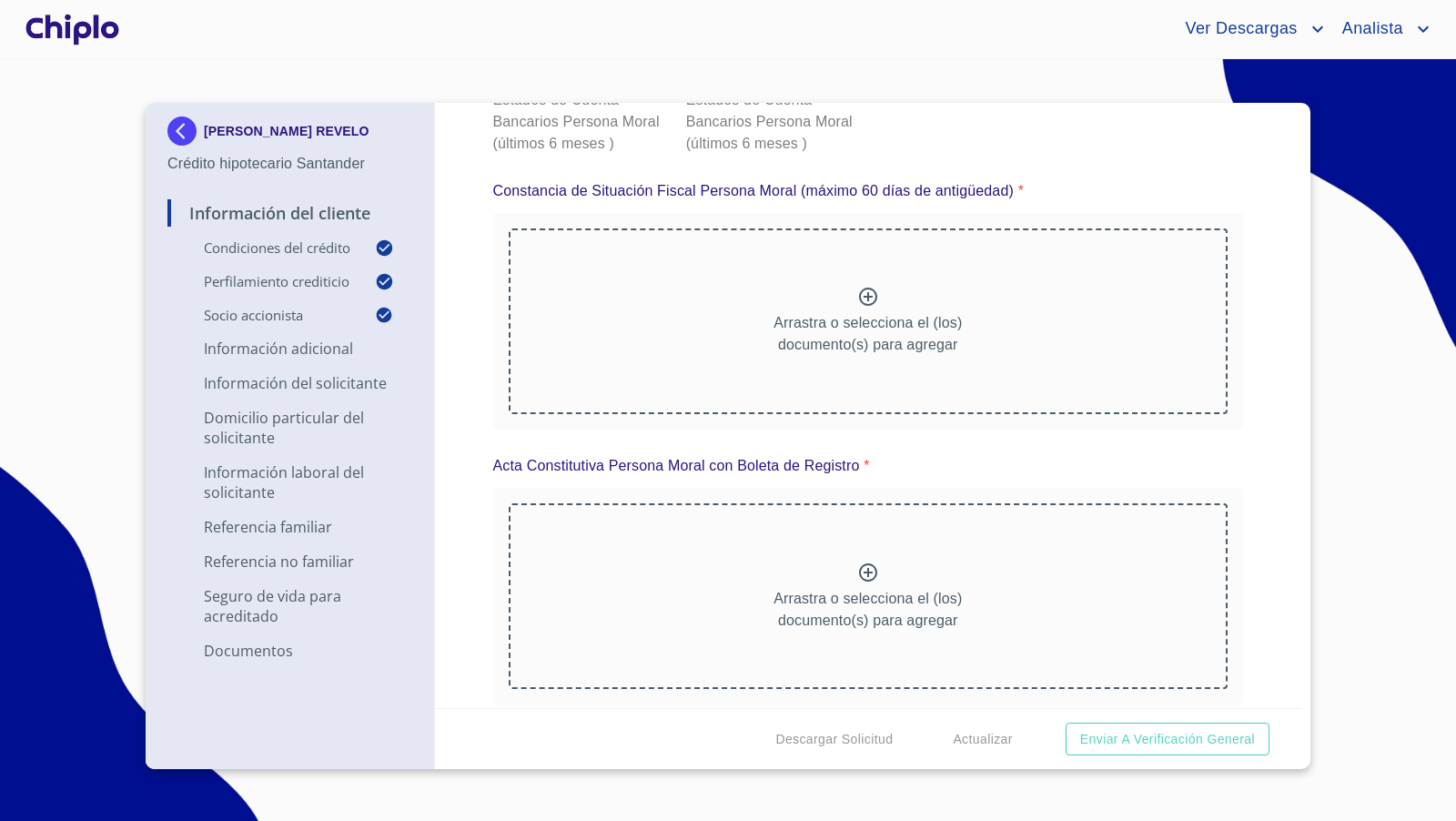
scroll to position [10014, 0]
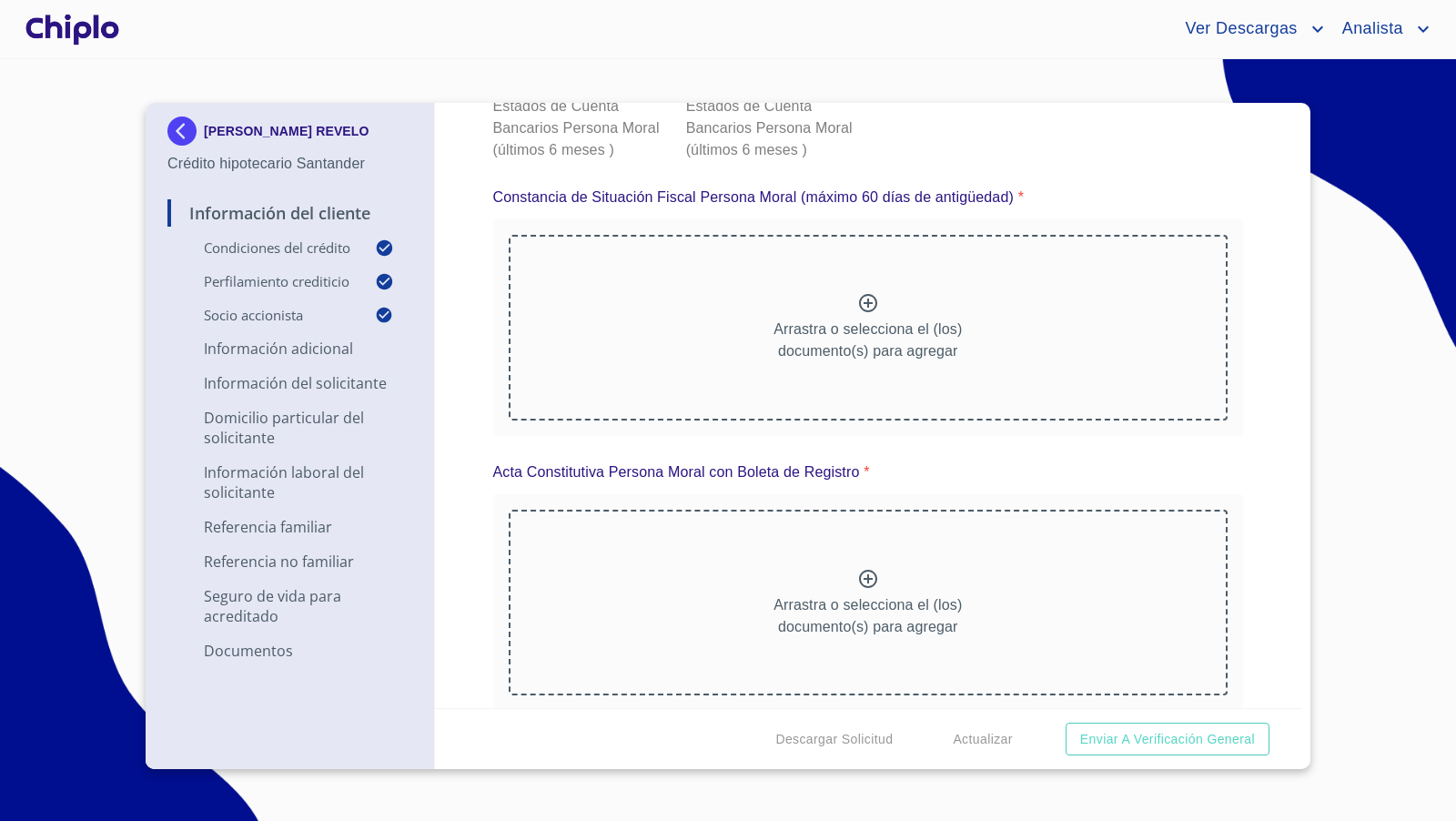
click at [841, 326] on p "Arrastra o selecciona el (los) documento(s) para agregar" at bounding box center [868, 340] width 188 height 44
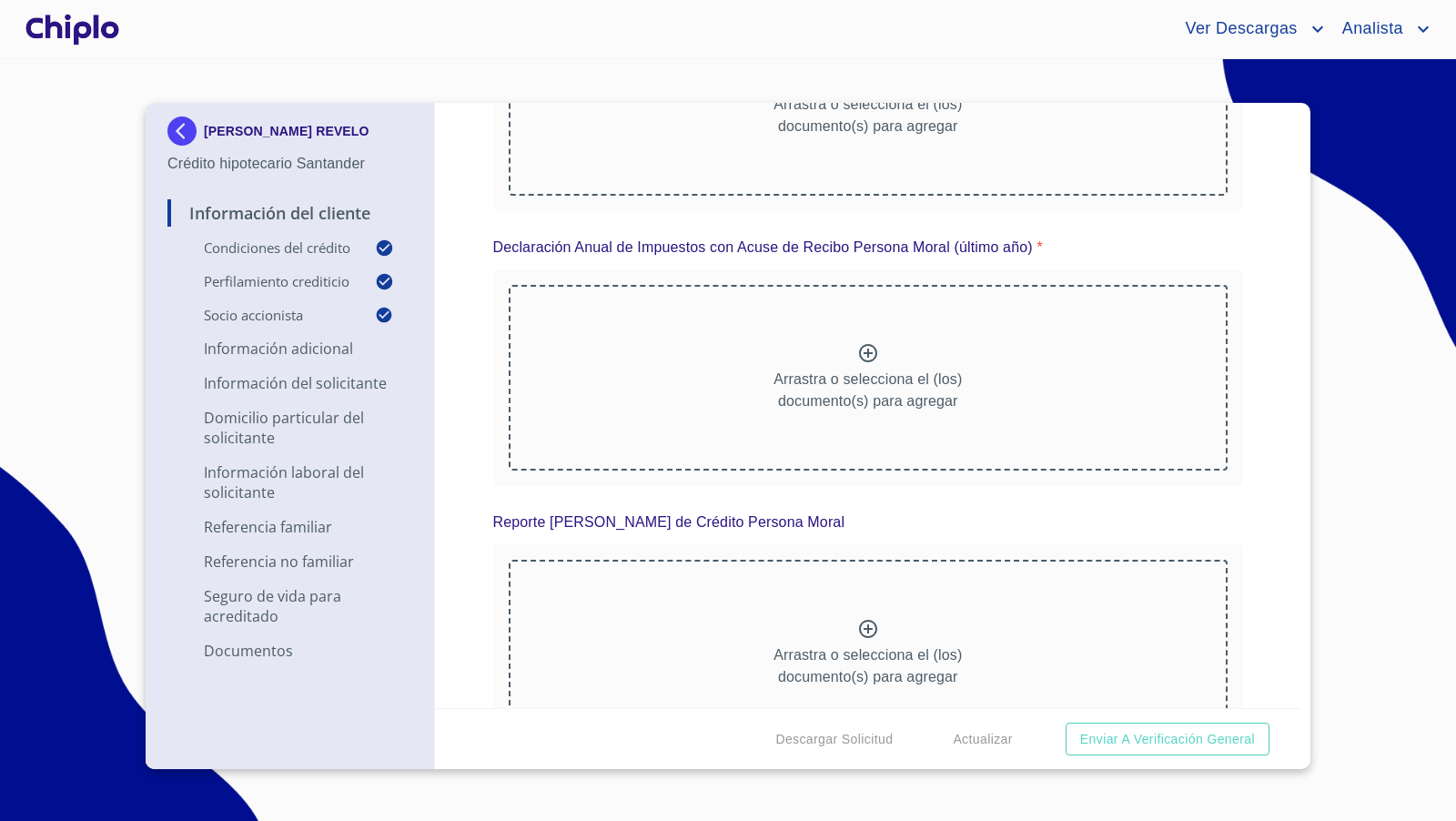
scroll to position [11374, 0]
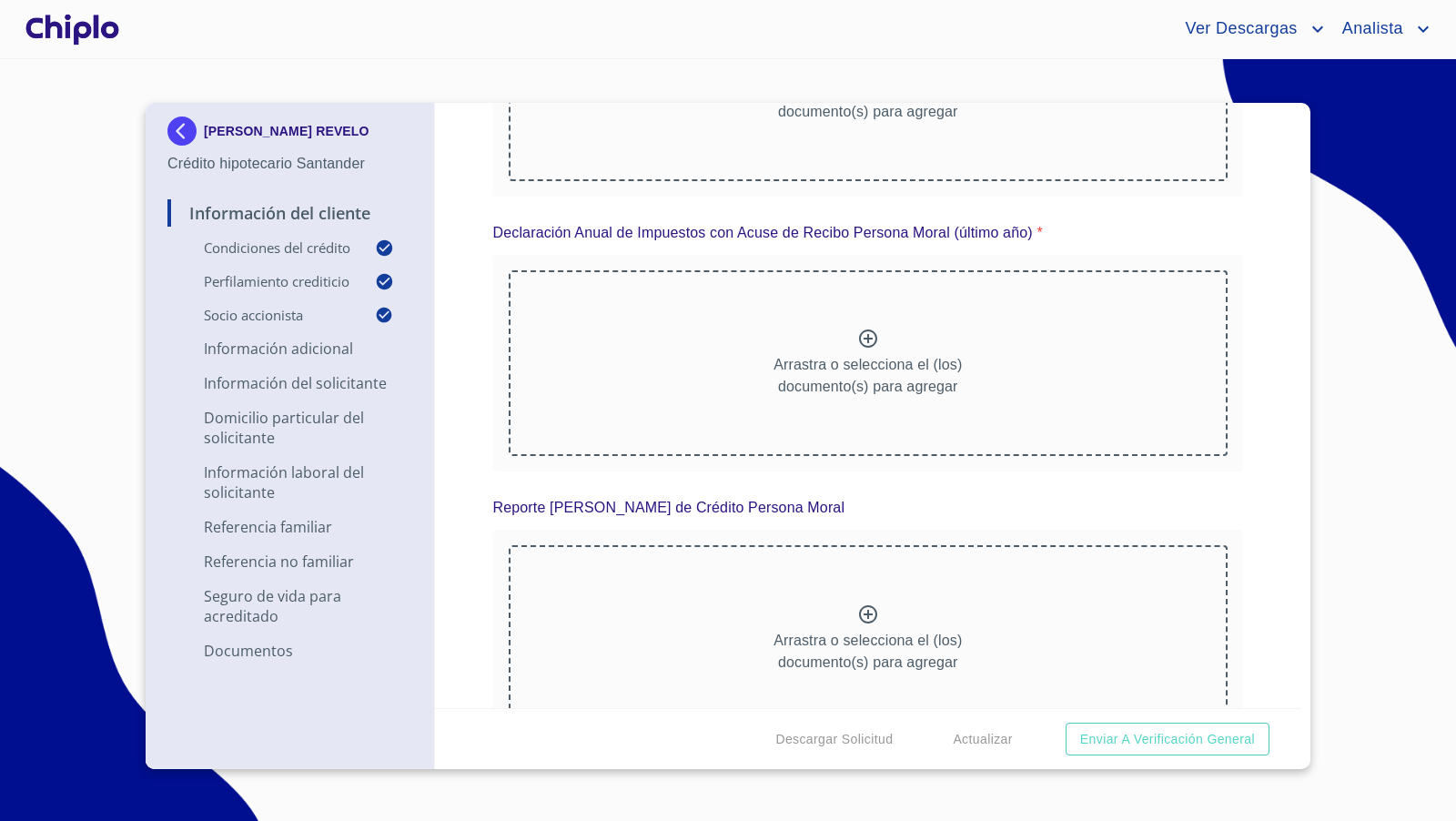
click at [872, 318] on div "Arrastra o selecciona el (los) documento(s) para agregar" at bounding box center [868, 363] width 720 height 185
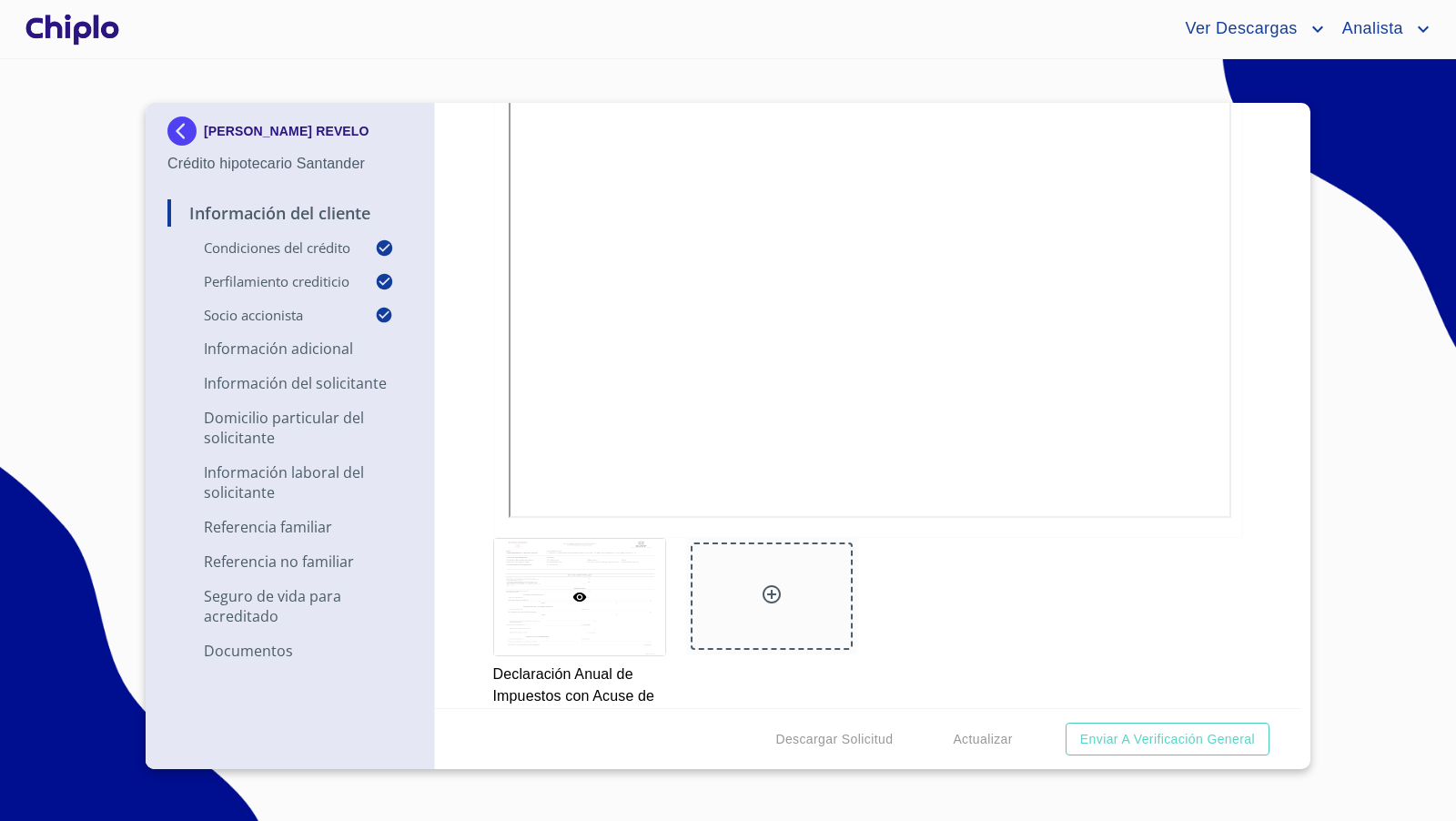
scroll to position [11675, 0]
click at [778, 574] on div at bounding box center [771, 585] width 162 height 107
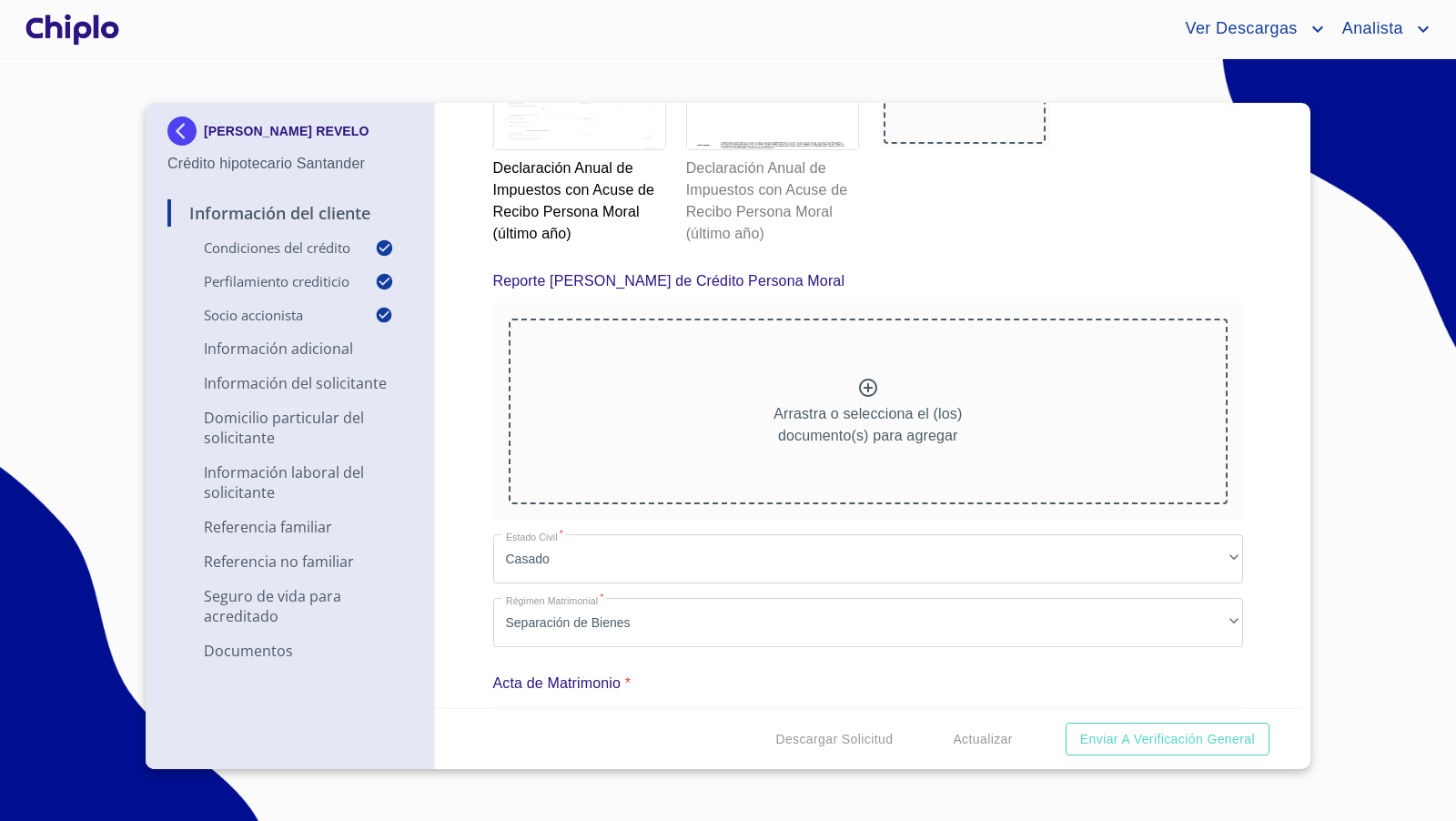
scroll to position [12172, 0]
click at [859, 378] on icon at bounding box center [868, 387] width 18 height 18
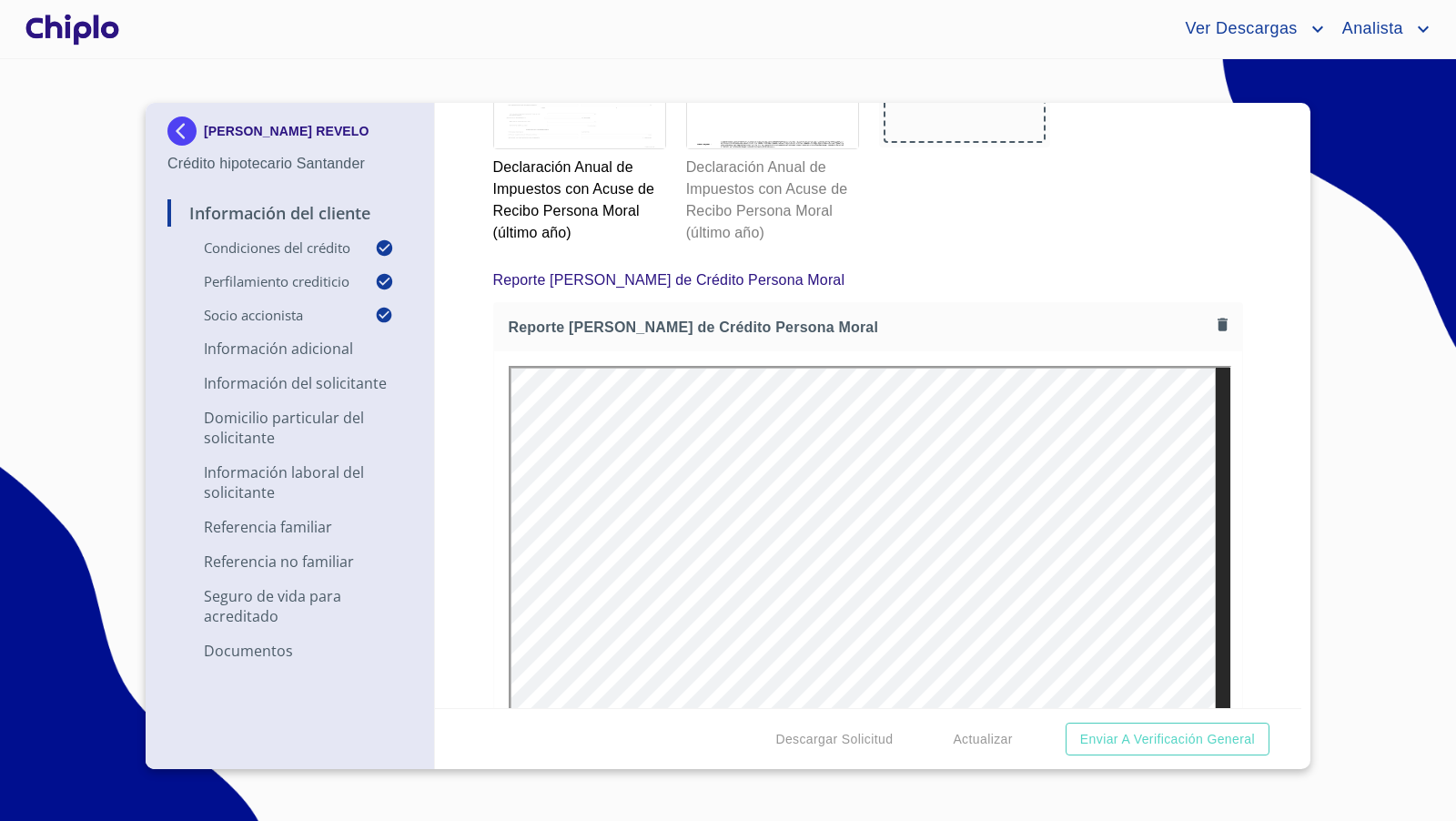
scroll to position [0, 0]
click at [1264, 462] on div "Información del Cliente Condiciones del Crédito Selecciona tu producto   * Adqu…" at bounding box center [868, 406] width 867 height 606
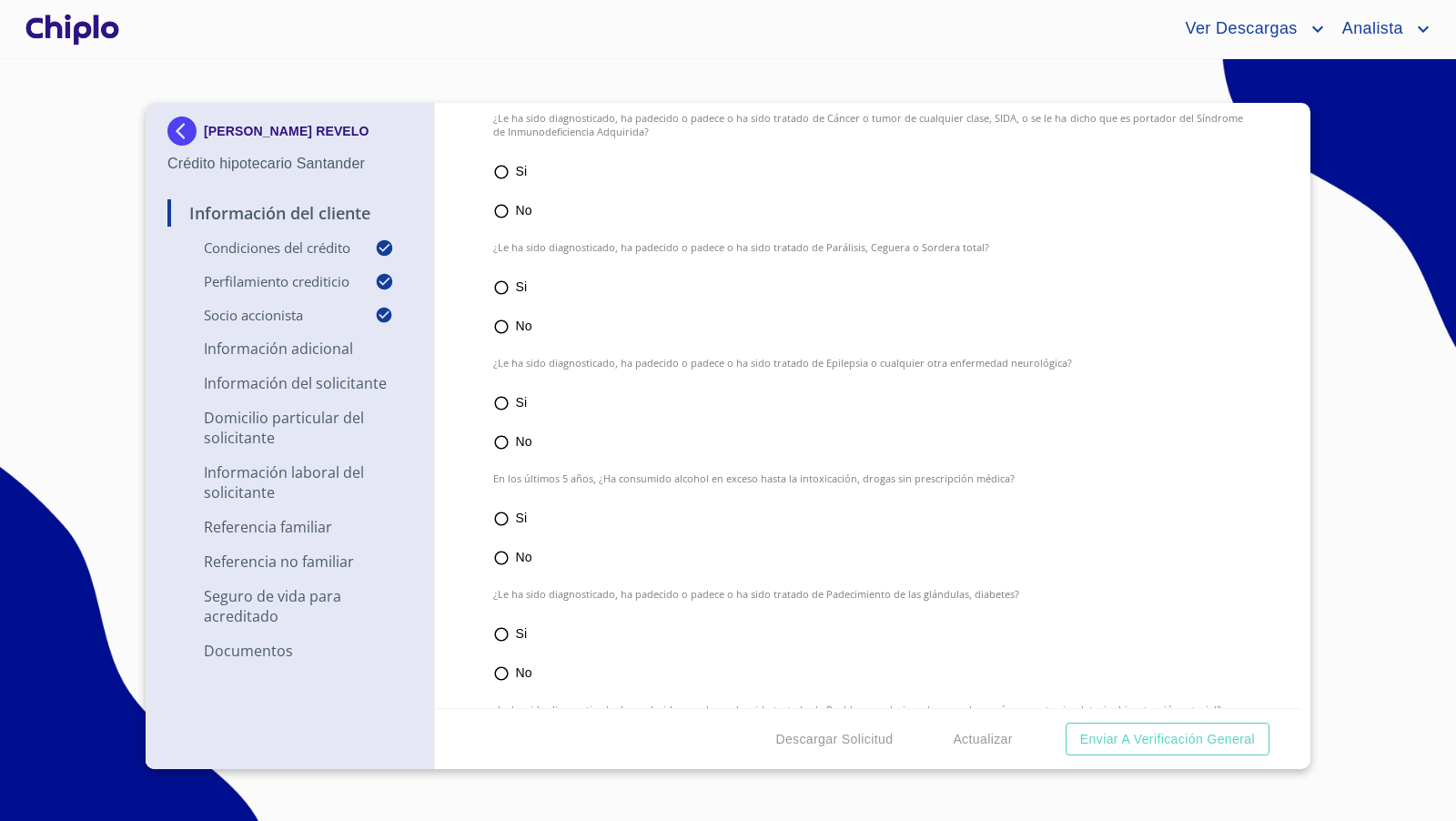
scroll to position [5876, 0]
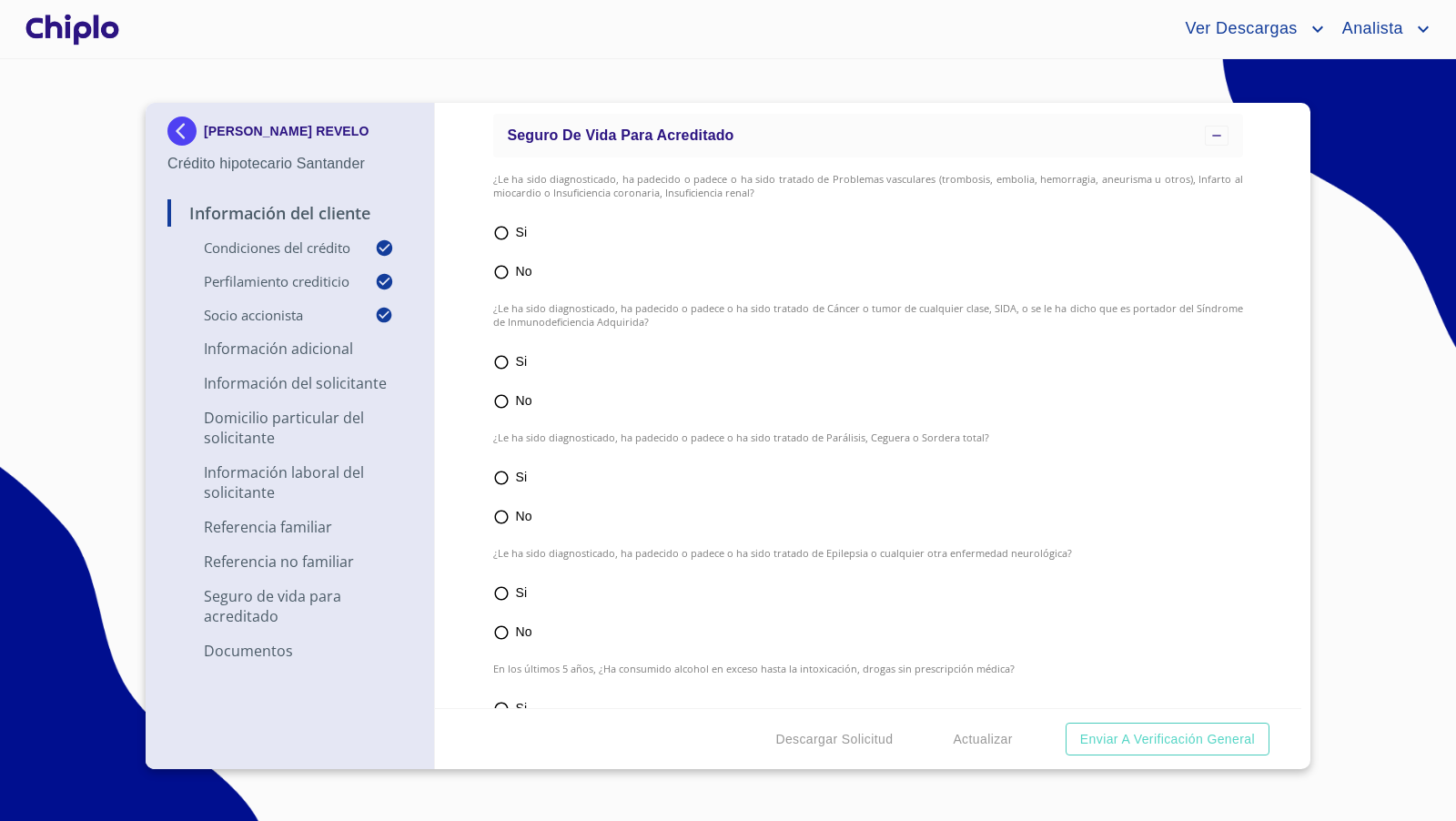
click at [88, 25] on div at bounding box center [72, 29] width 101 height 59
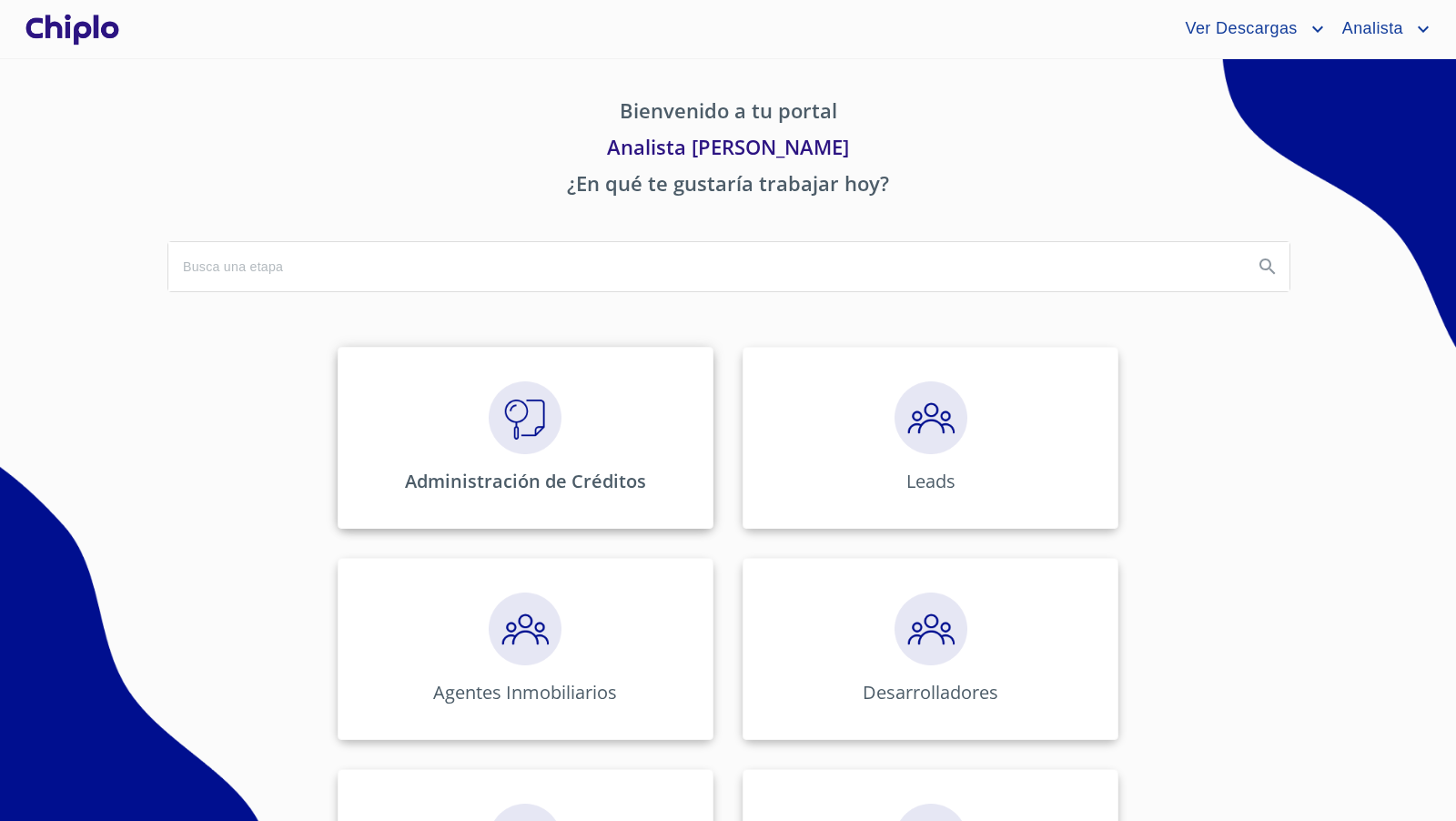
click at [518, 430] on img at bounding box center [524, 417] width 72 height 72
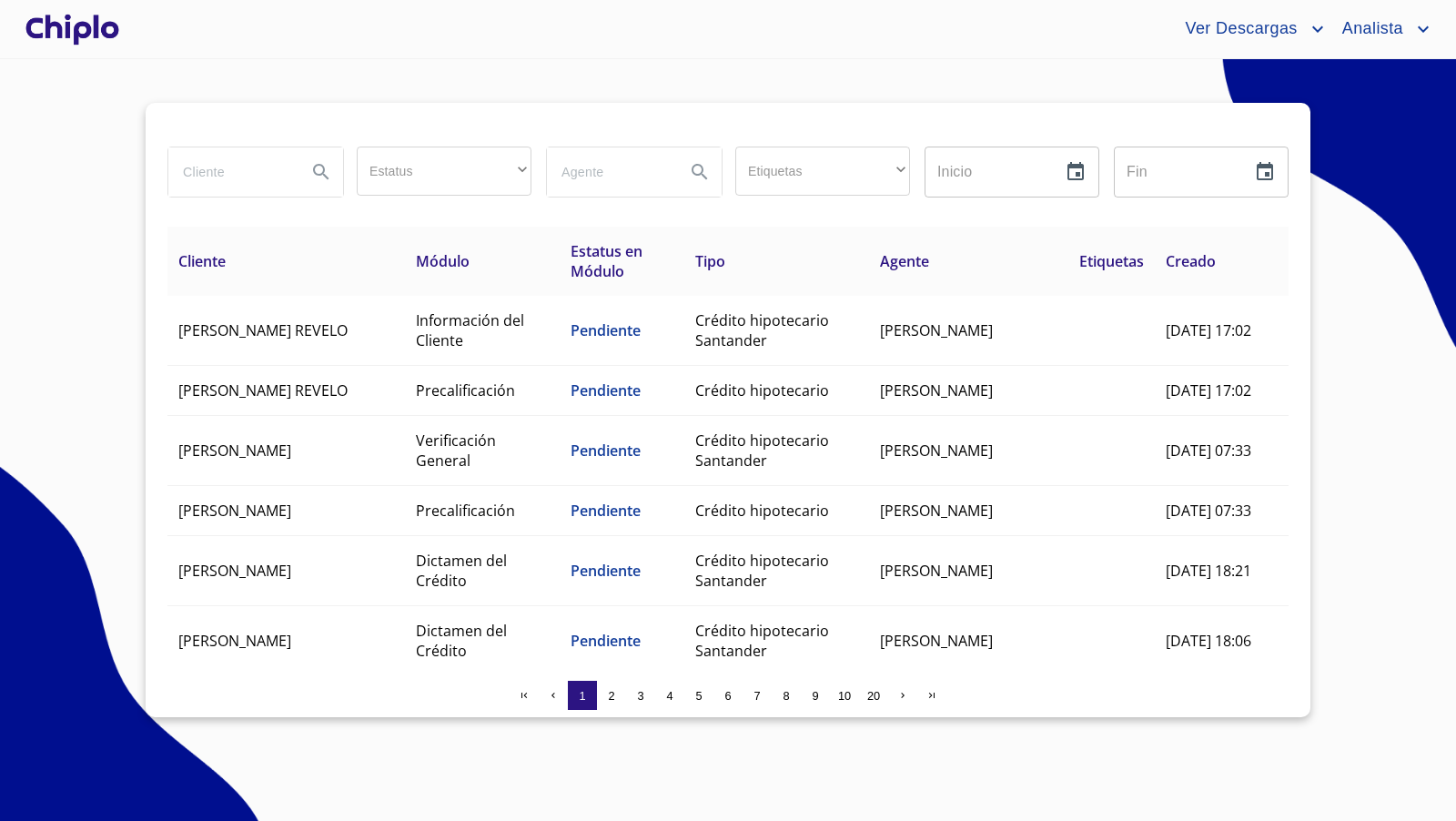
click at [241, 176] on input "search" at bounding box center [230, 173] width 124 height 50
type input "MAYA"
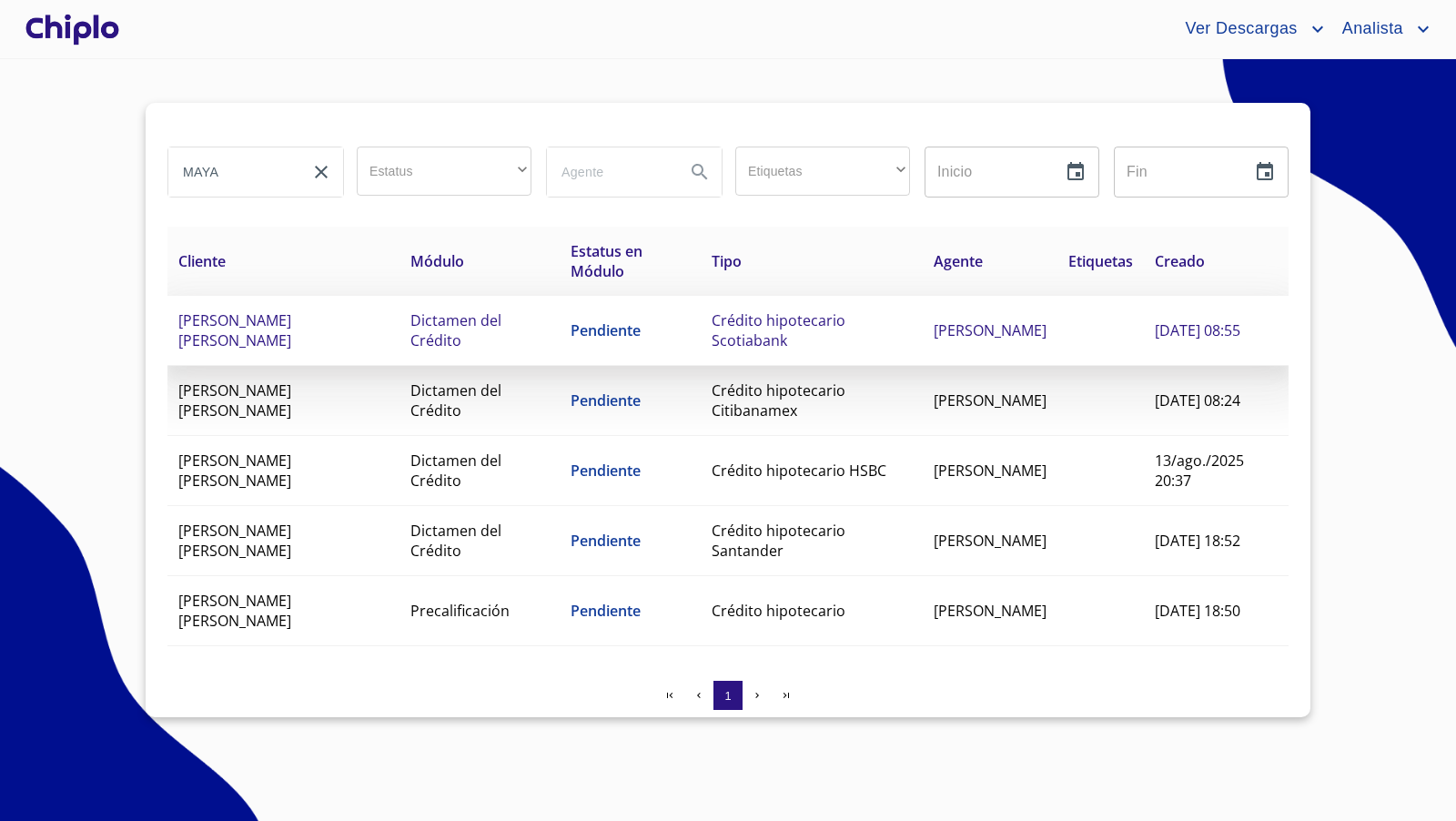
click at [712, 332] on span "Crédito hipotecario Scotiabank" at bounding box center [778, 330] width 134 height 40
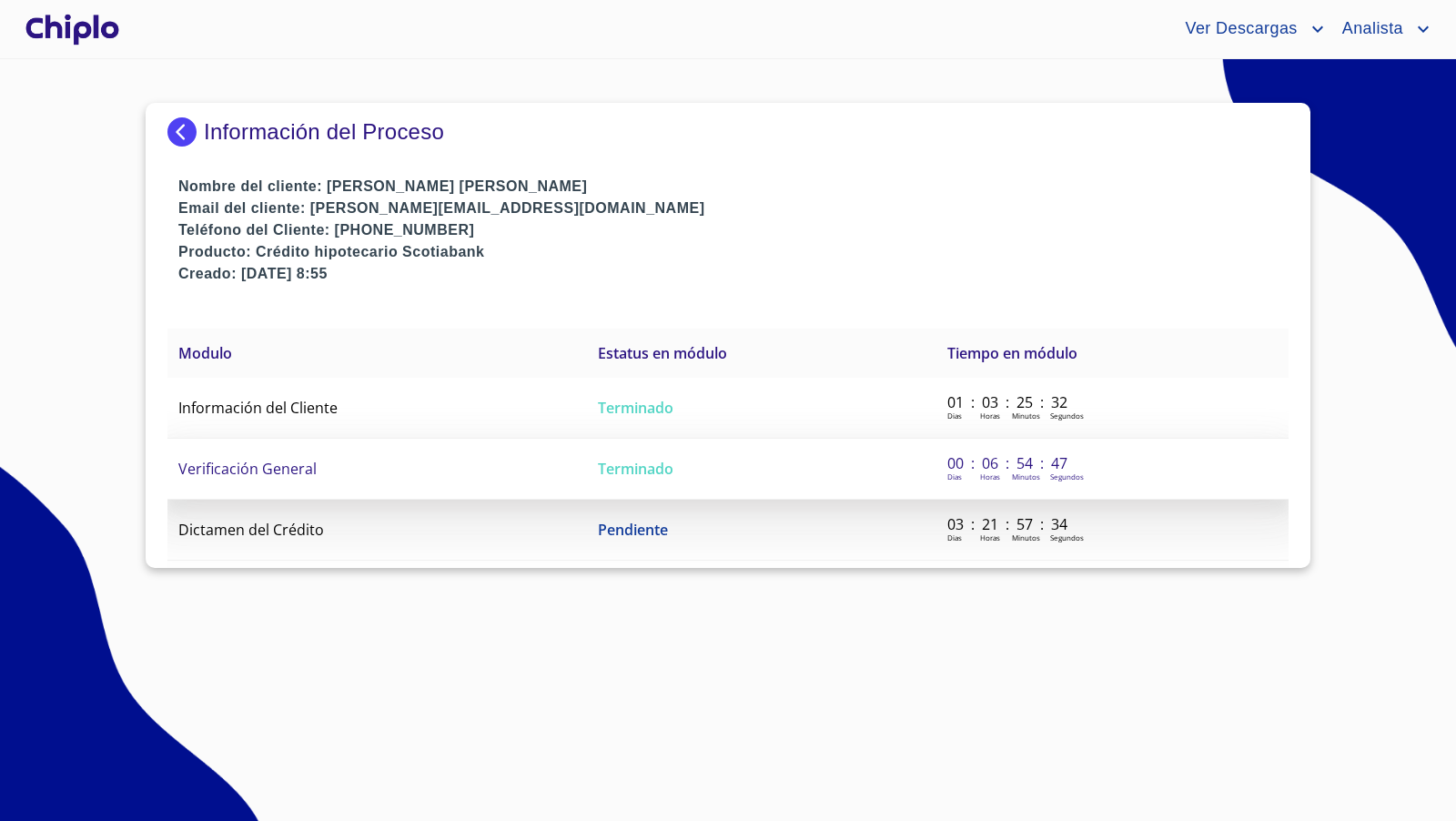
click at [286, 469] on span "Verificación General" at bounding box center [248, 469] width 139 height 20
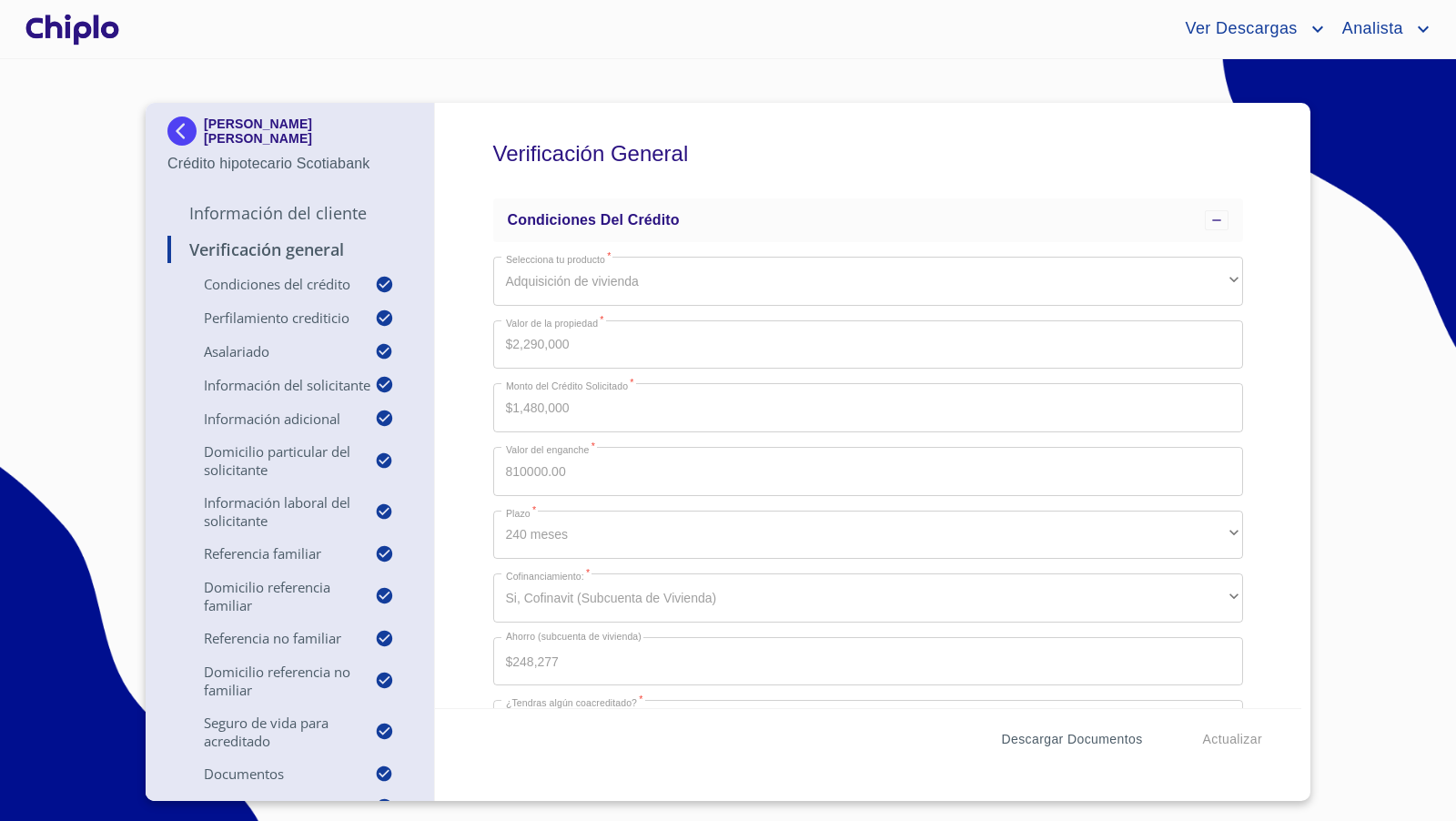
click at [1064, 744] on span "Descargar Documentos" at bounding box center [1071, 740] width 141 height 23
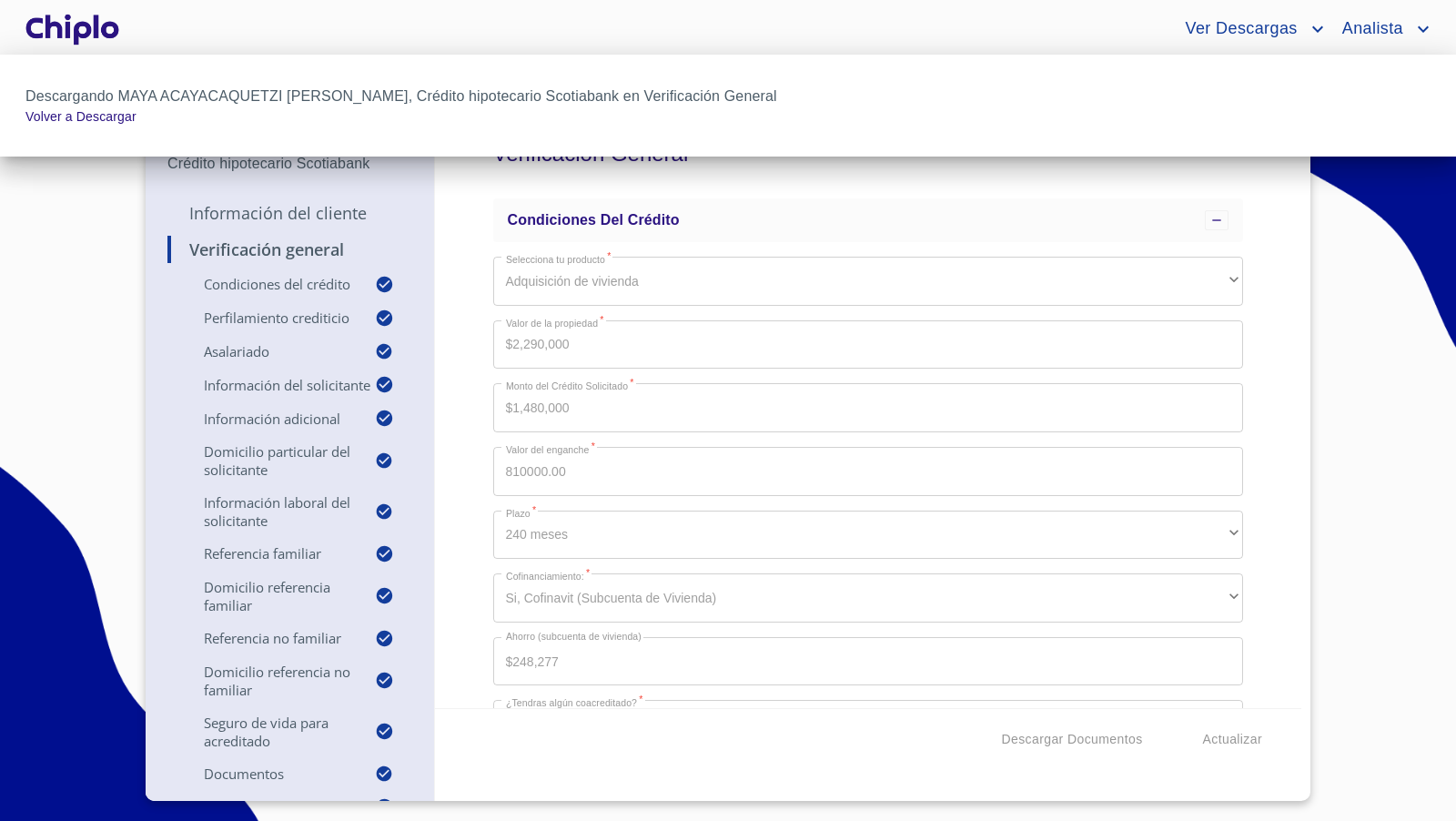
click at [1272, 482] on div at bounding box center [728, 410] width 1456 height 821
